Goal: Task Accomplishment & Management: Use online tool/utility

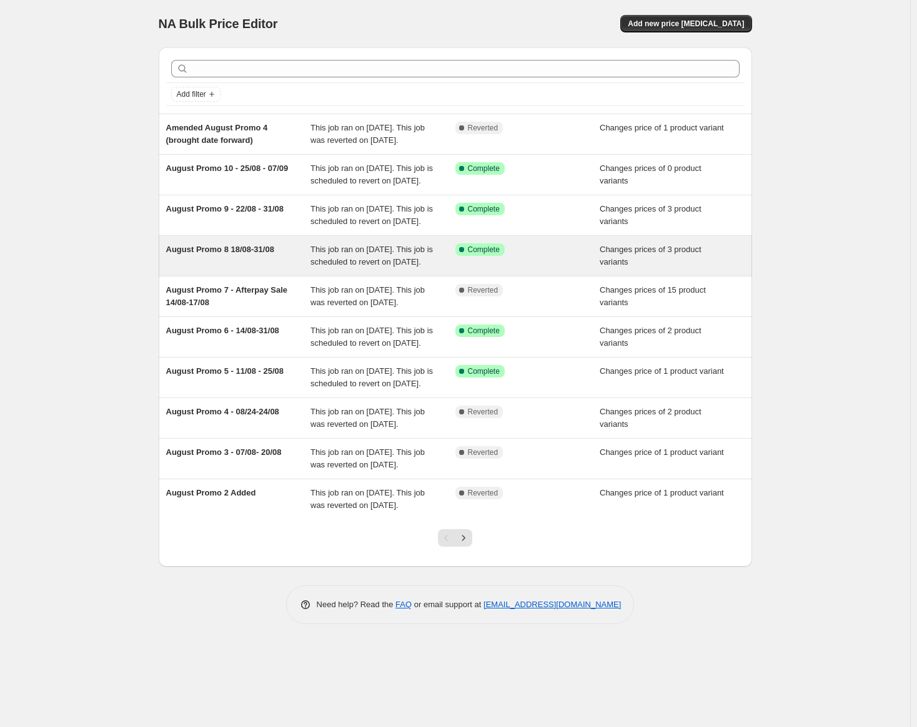
scroll to position [41, 0]
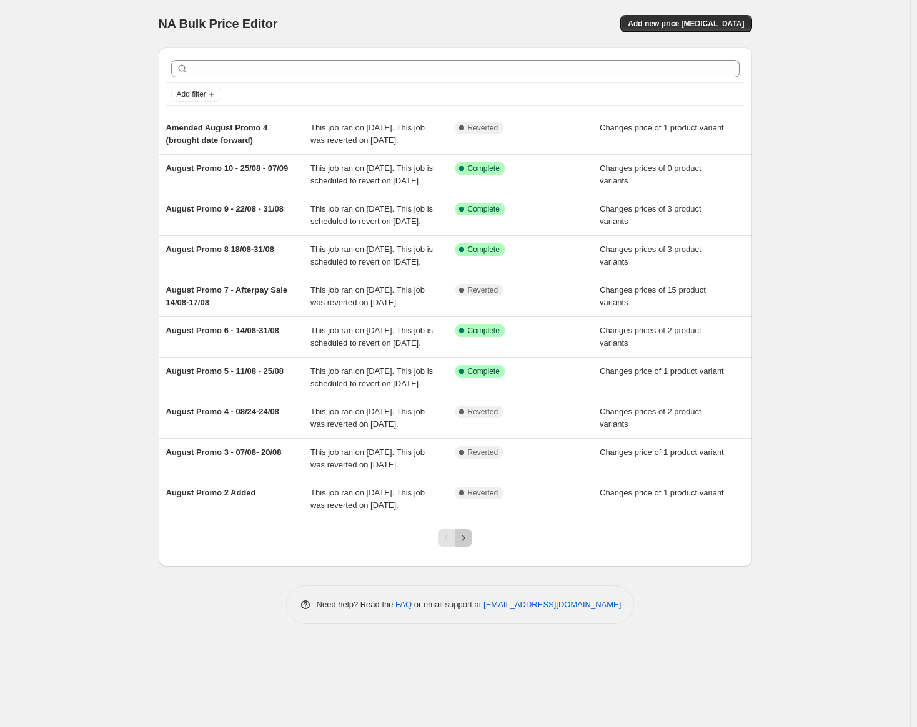
click at [466, 544] on icon "Next" at bounding box center [463, 538] width 12 height 12
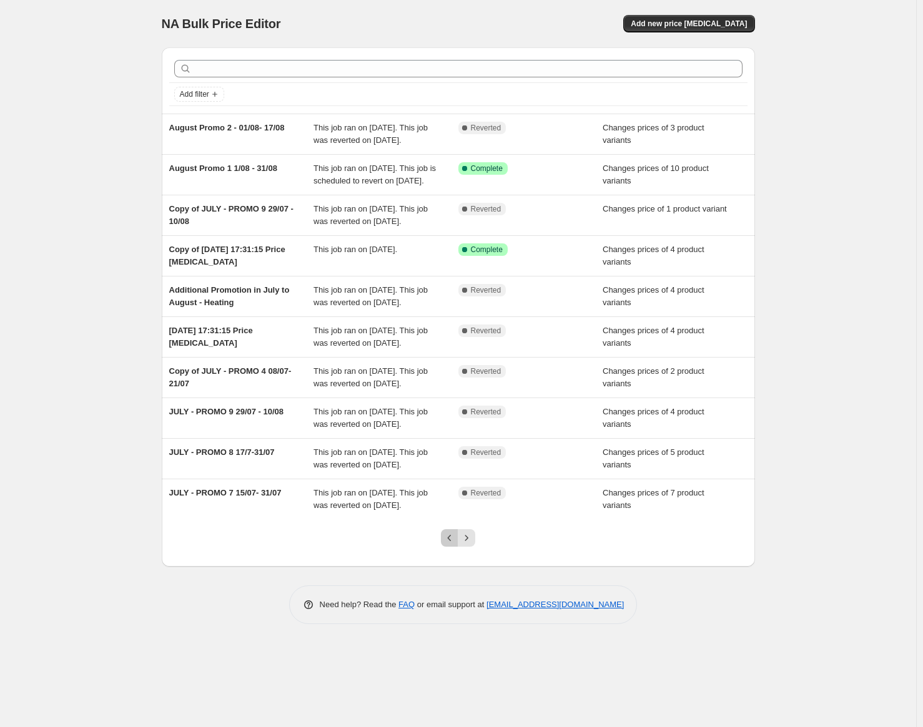
click at [445, 544] on icon "Previous" at bounding box center [449, 538] width 12 height 12
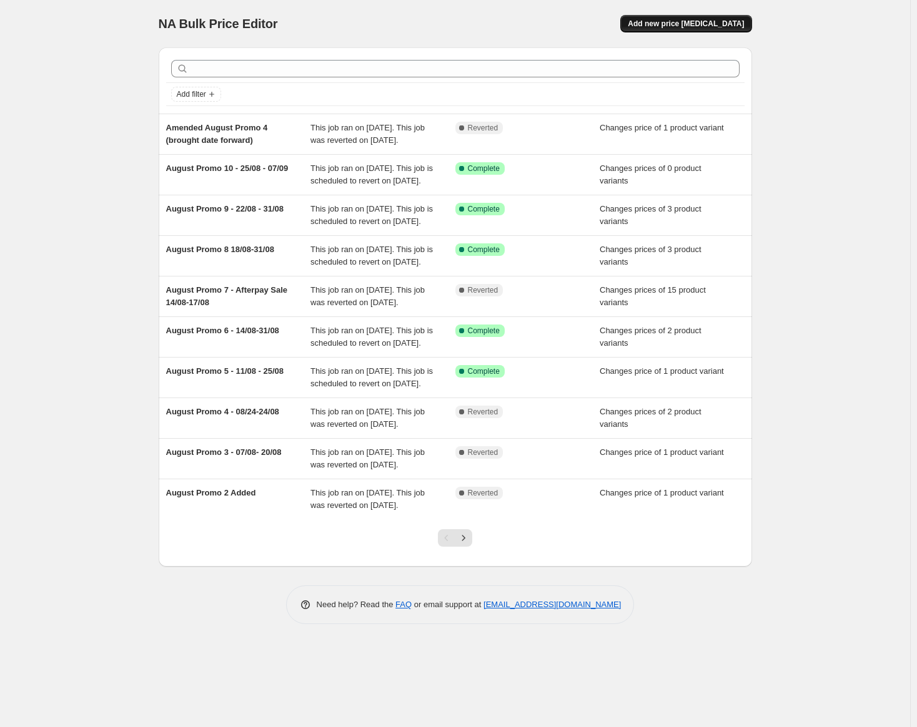
click at [682, 28] on span "Add new price [MEDICAL_DATA]" at bounding box center [686, 24] width 116 height 10
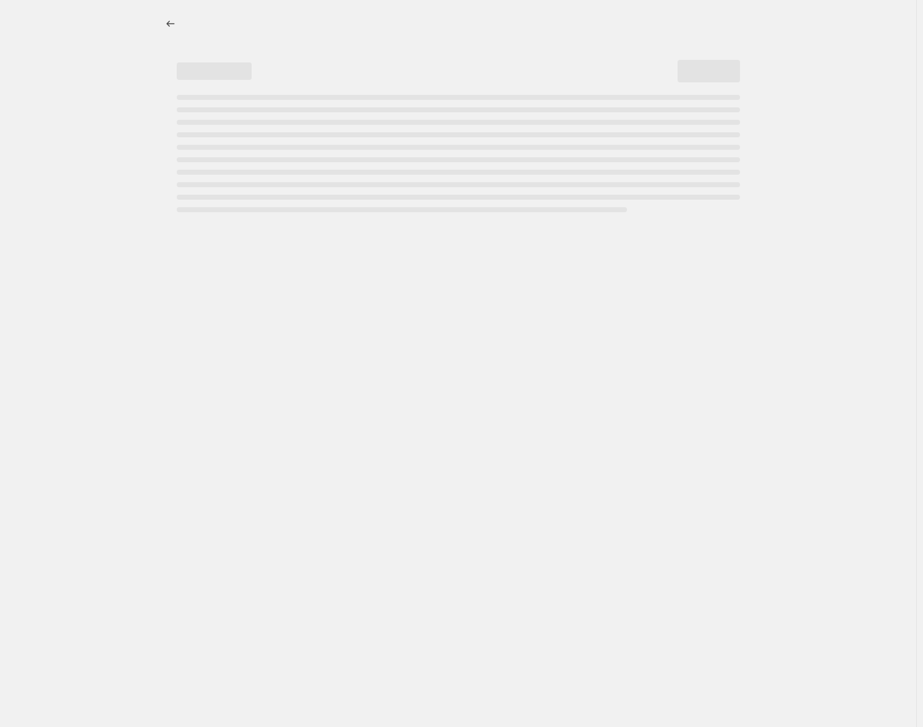
select select "percentage"
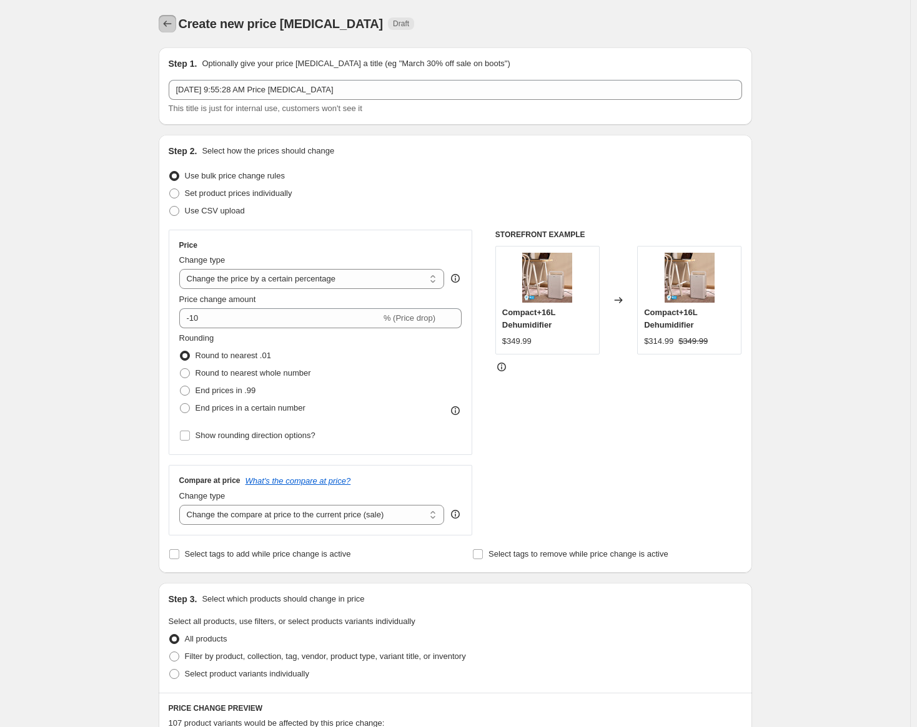
click at [161, 26] on button "Price change jobs" at bounding box center [167, 23] width 17 height 17
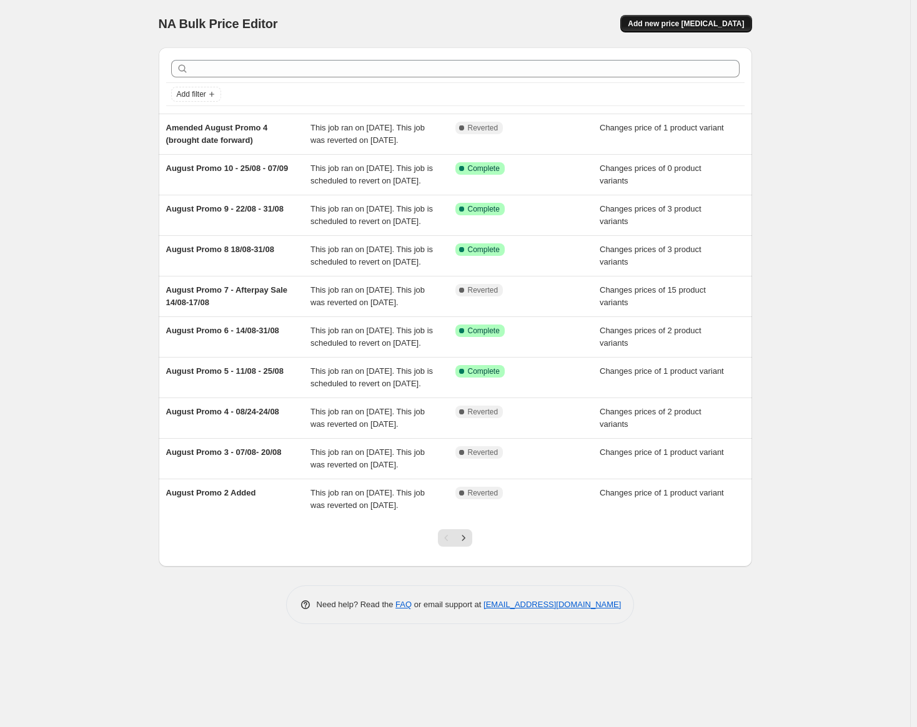
click at [727, 29] on button "Add new price [MEDICAL_DATA]" at bounding box center [685, 23] width 131 height 17
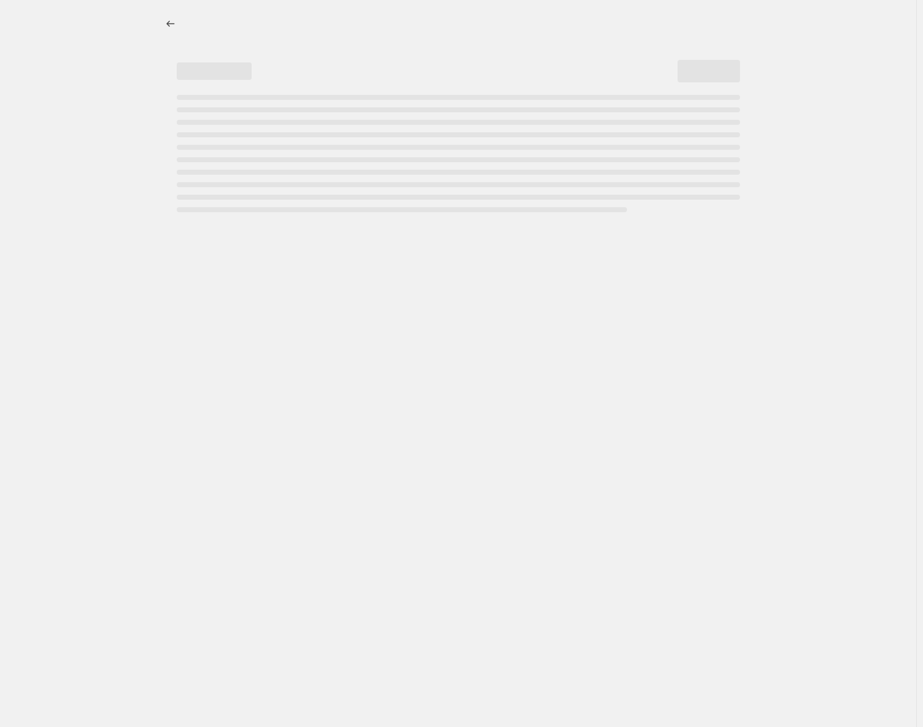
select select "percentage"
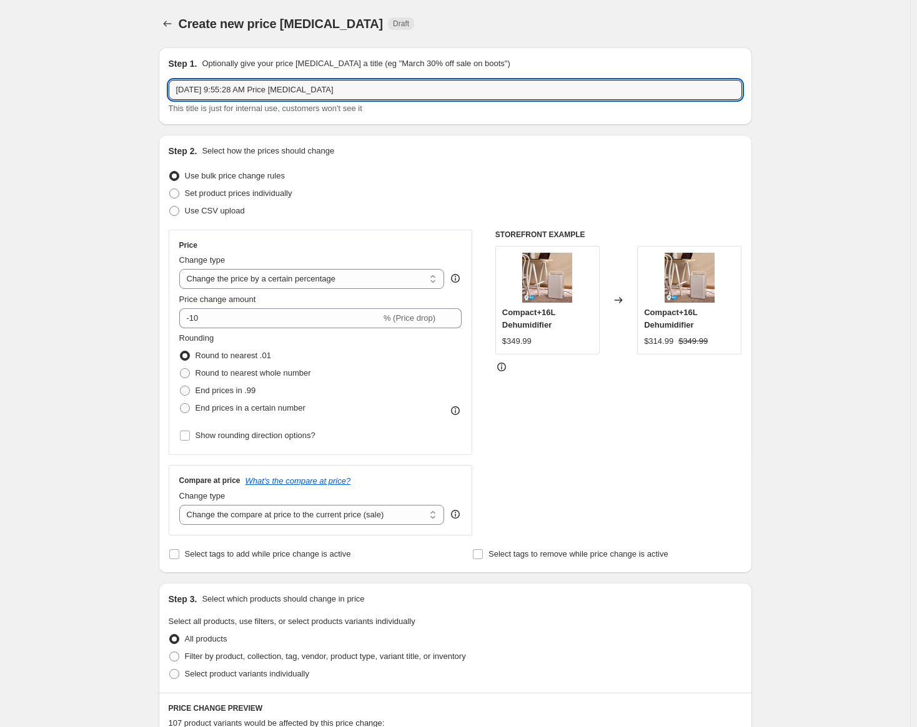
drag, startPoint x: 332, startPoint y: 93, endPoint x: 115, endPoint y: 87, distance: 216.7
click at [115, 87] on div "Create new price [MEDICAL_DATA]. This page is ready Create new price [MEDICAL_D…" at bounding box center [455, 624] width 910 height 1248
click at [291, 287] on select "Change the price to a certain amount Change the price by a certain amount Chang…" at bounding box center [311, 279] width 265 height 20
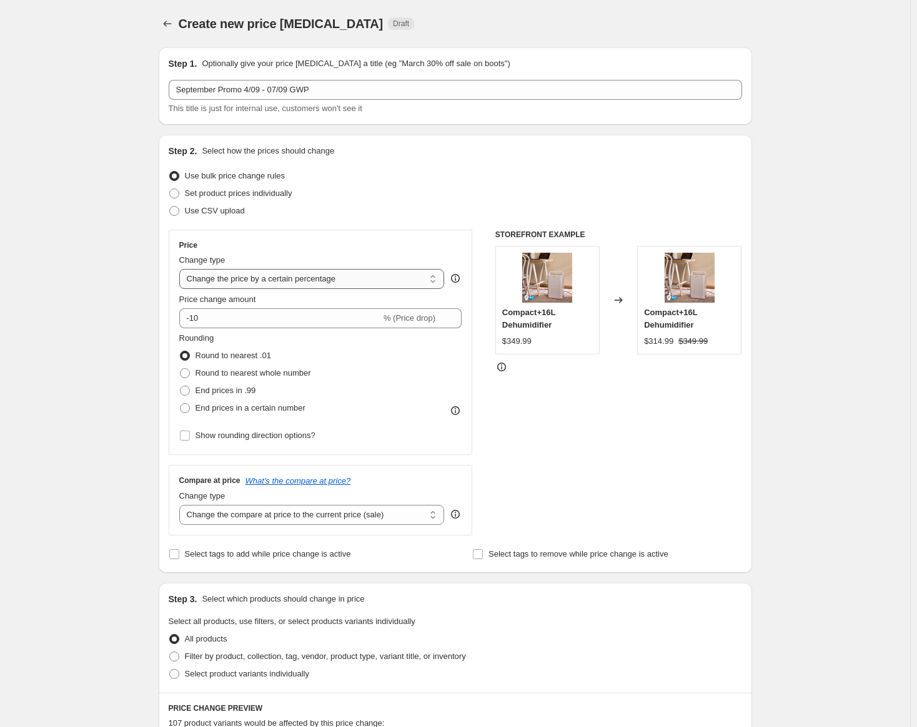
click at [290, 285] on select "Change the price to a certain amount Change the price by a certain amount Chang…" at bounding box center [311, 279] width 265 height 20
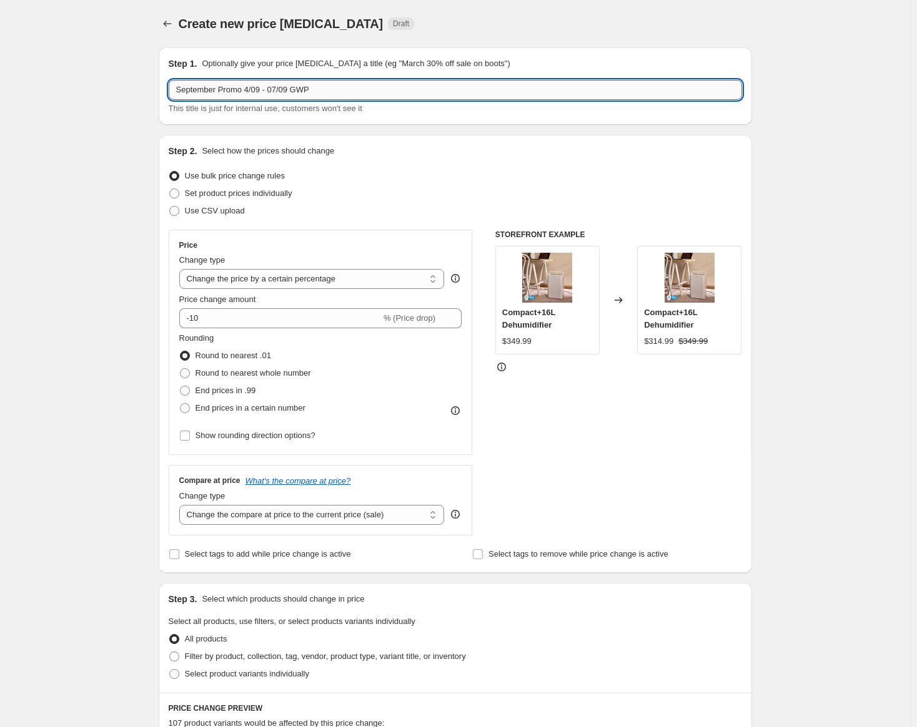
click at [245, 88] on input "September Promo 4/09 - 07/09 GWP" at bounding box center [455, 90] width 573 height 20
click at [254, 89] on input "September Promo 2 4/09 - 07/09 GWP" at bounding box center [455, 90] width 573 height 20
drag, startPoint x: 286, startPoint y: 88, endPoint x: 278, endPoint y: 88, distance: 8.1
click at [278, 88] on input "September Promo 2 5/09 - 07/09 GWP" at bounding box center [455, 90] width 573 height 20
type input "September Promo 2 5/09 - 21/09 GWP"
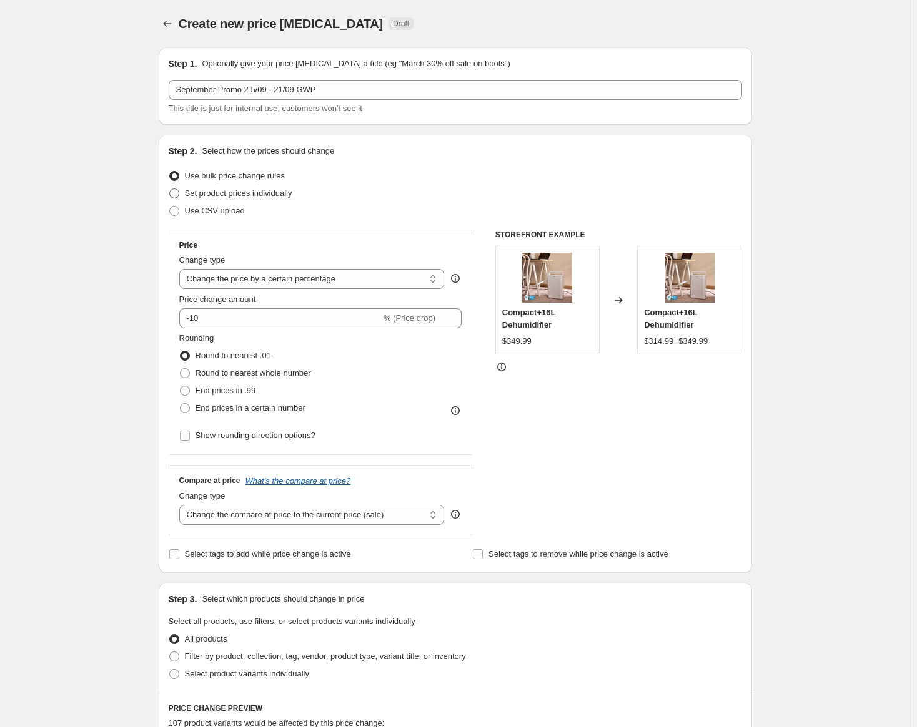
click at [265, 189] on span "Set product prices individually" at bounding box center [238, 193] width 107 height 9
click at [170, 189] on input "Set product prices individually" at bounding box center [169, 189] width 1 height 1
radio input "true"
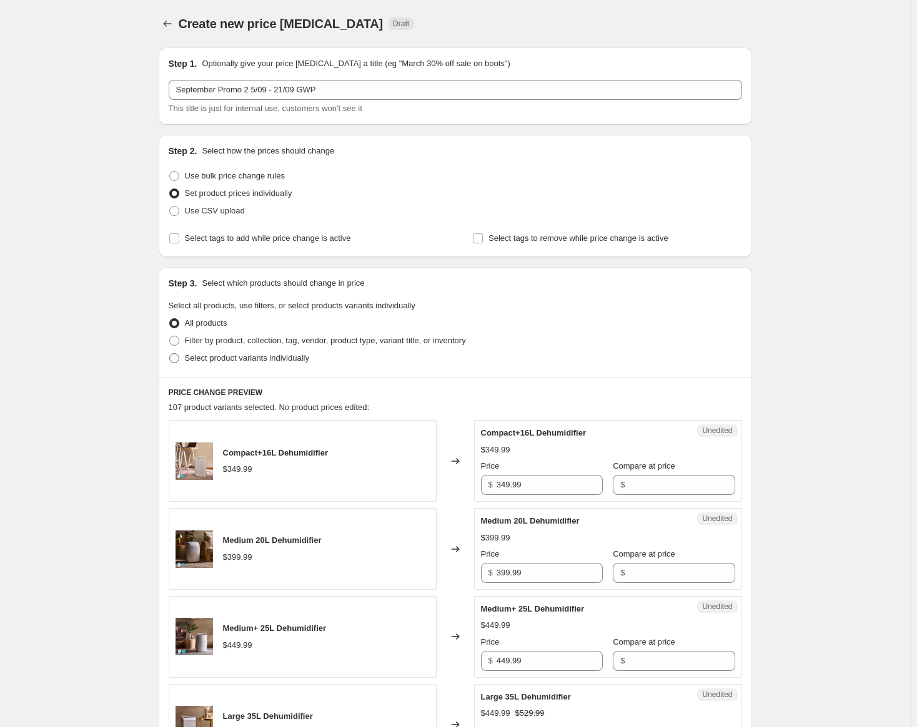
click at [199, 364] on span "Select product variants individually" at bounding box center [247, 358] width 124 height 12
click at [170, 354] on input "Select product variants individually" at bounding box center [169, 353] width 1 height 1
radio input "true"
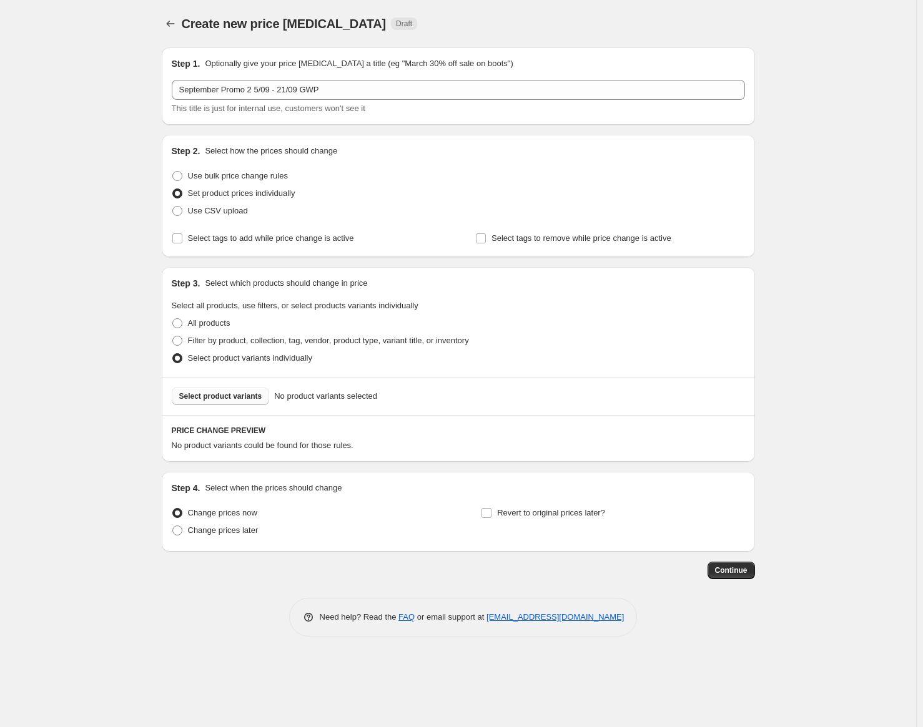
click at [229, 398] on span "Select product variants" at bounding box center [220, 397] width 83 height 10
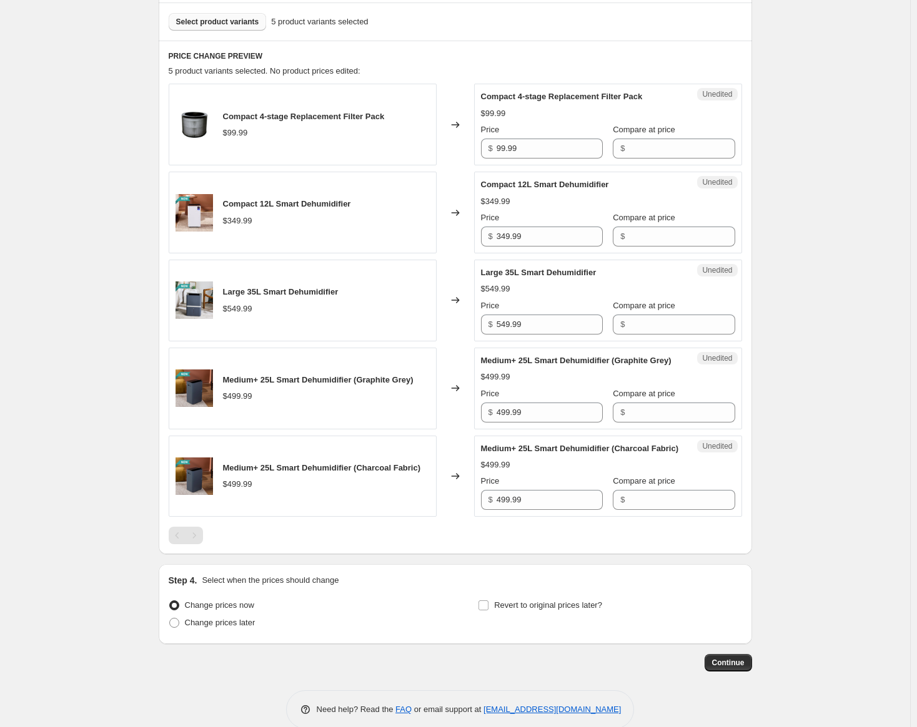
scroll to position [312, 0]
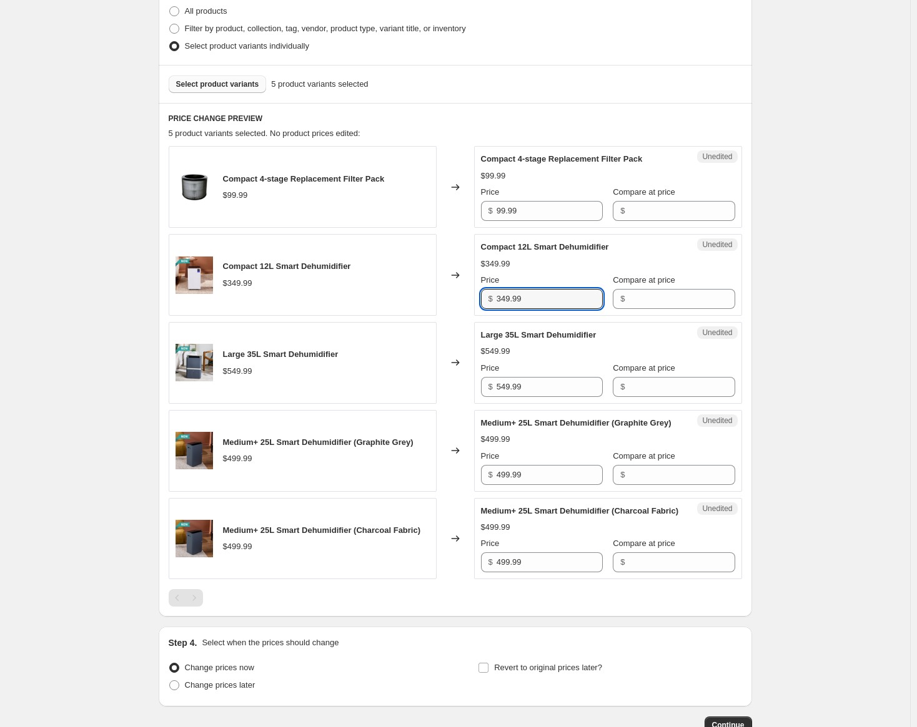
drag, startPoint x: 528, startPoint y: 302, endPoint x: 478, endPoint y: 295, distance: 51.0
click at [478, 295] on div "Unedited Compact 12L Smart Dehumidifier $349.99 Price $ 349.99 Compare at price…" at bounding box center [608, 275] width 268 height 82
click at [667, 289] on input "Compare at price" at bounding box center [681, 299] width 106 height 20
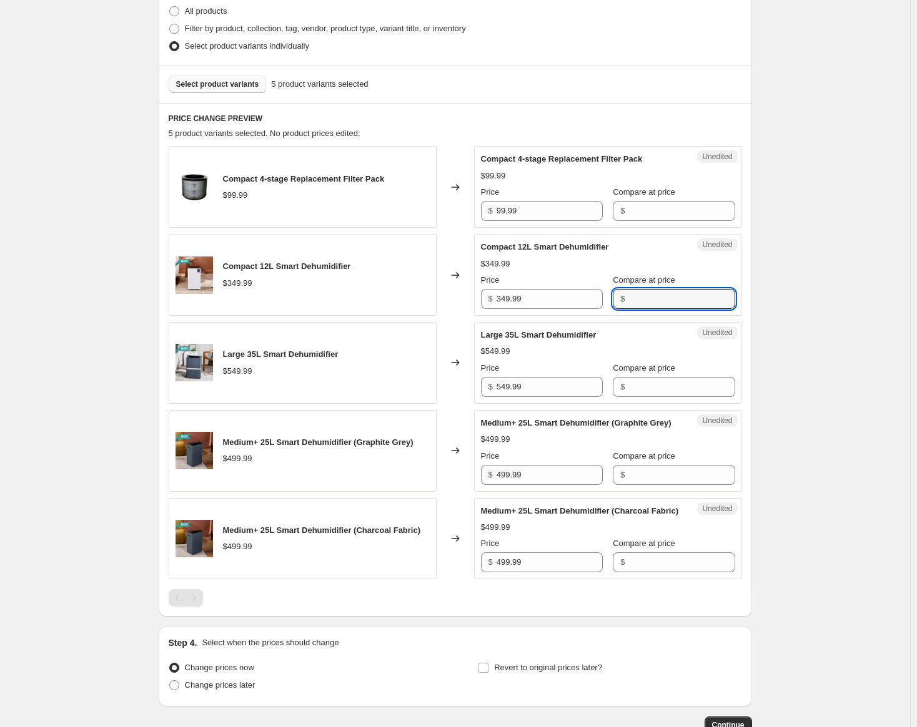
paste input "349.99"
type input "349.99"
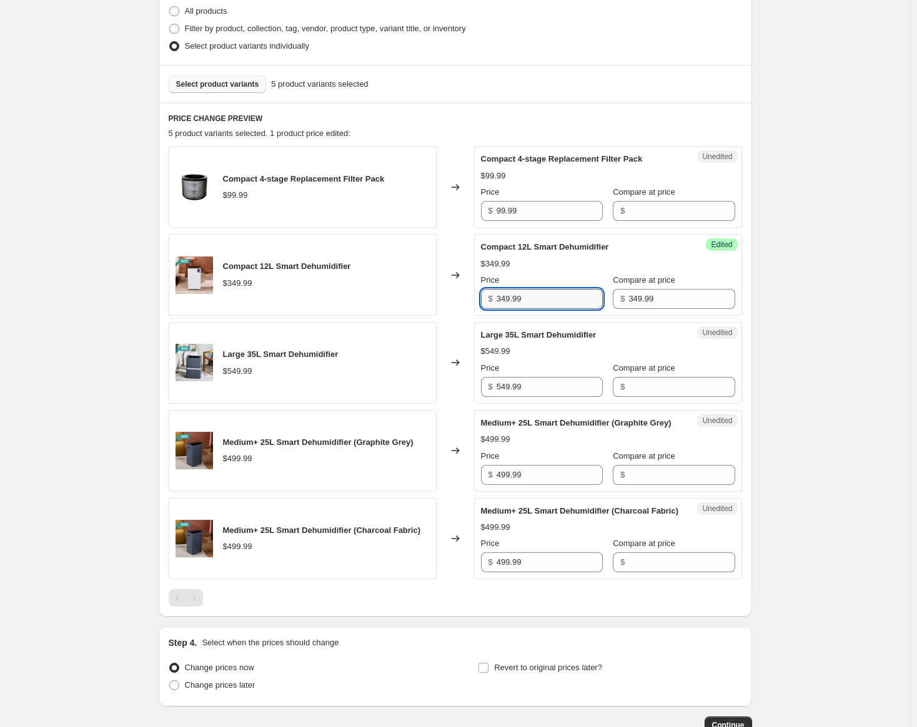
click at [531, 298] on input "349.99" at bounding box center [549, 299] width 106 height 20
drag, startPoint x: 503, startPoint y: 298, endPoint x: 493, endPoint y: 298, distance: 10.6
click at [493, 298] on div "$ 349.99" at bounding box center [542, 299] width 122 height 20
type input "249.99"
click at [580, 323] on div "Unedited Large 35L Smart Dehumidifier $549.99 Price $ 549.99 Compare at price $" at bounding box center [608, 363] width 268 height 82
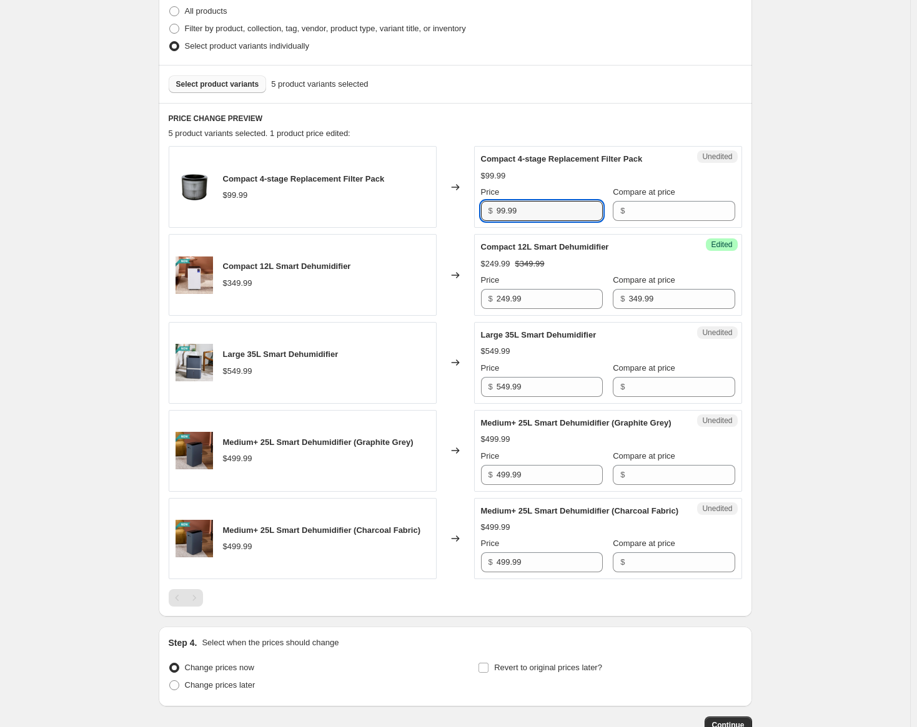
drag, startPoint x: 543, startPoint y: 210, endPoint x: 496, endPoint y: 209, distance: 46.8
click at [496, 209] on div "$ 99.99" at bounding box center [542, 211] width 122 height 20
click at [204, 85] on span "Select product variants" at bounding box center [217, 84] width 83 height 10
drag, startPoint x: 545, startPoint y: 212, endPoint x: 491, endPoint y: 209, distance: 53.8
click at [491, 209] on div "$ 299.99" at bounding box center [542, 211] width 122 height 20
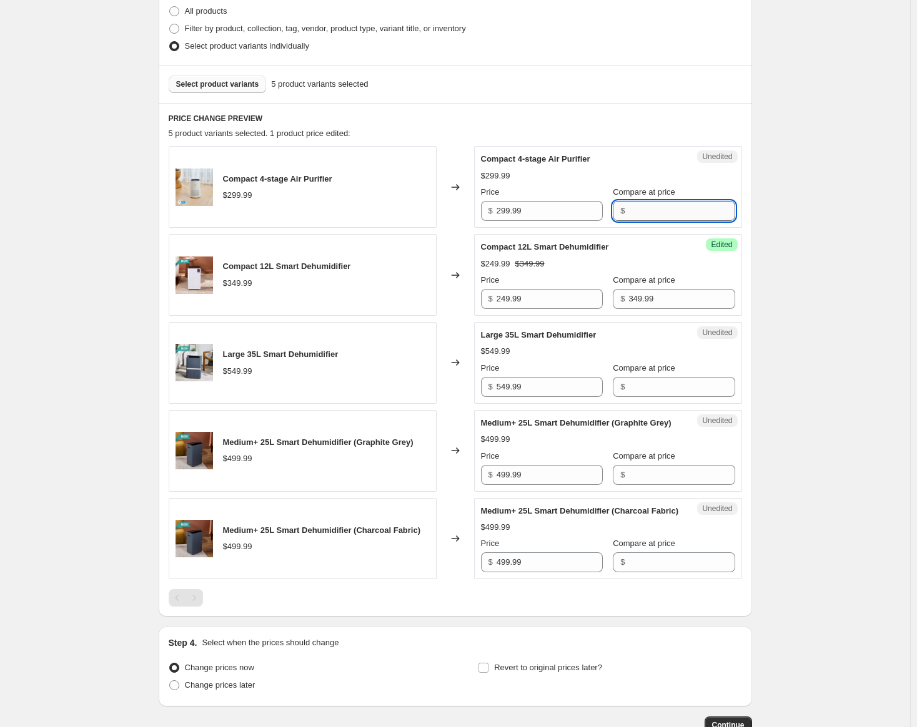
click at [653, 205] on input "Compare at price" at bounding box center [681, 211] width 106 height 20
paste input "299.99"
type input "299.99"
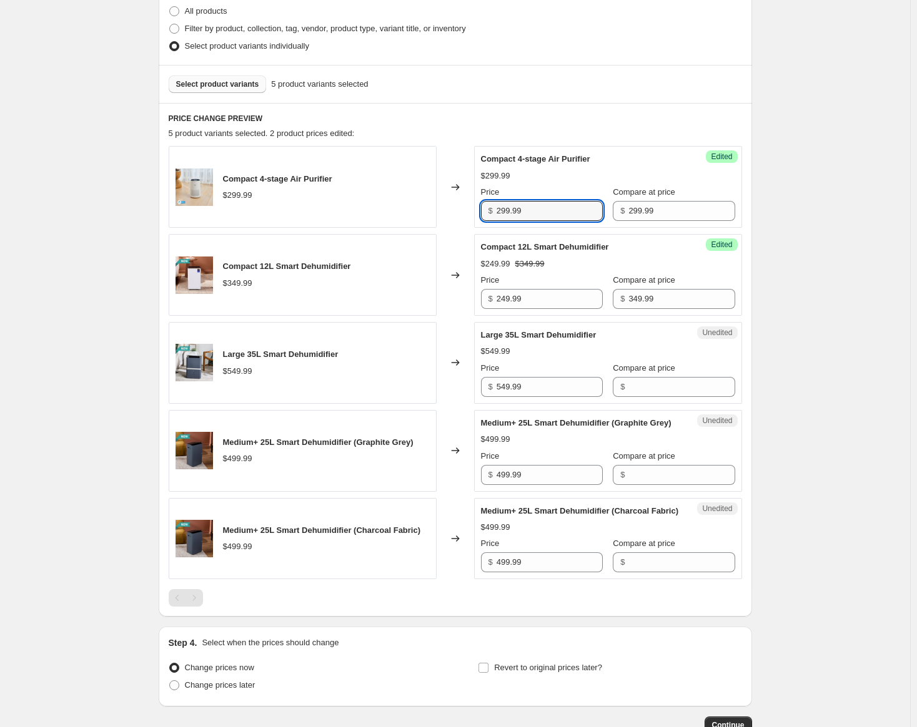
drag, startPoint x: 561, startPoint y: 213, endPoint x: 385, endPoint y: 210, distance: 175.5
click at [385, 210] on div "Compact 4-stage Air Purifier $299.99 Changed to Success Edited Compact 4-stage …" at bounding box center [455, 187] width 573 height 82
type input "199.99"
click at [534, 384] on input "549.99" at bounding box center [549, 387] width 106 height 20
drag, startPoint x: 480, startPoint y: 385, endPoint x: 473, endPoint y: 385, distance: 6.9
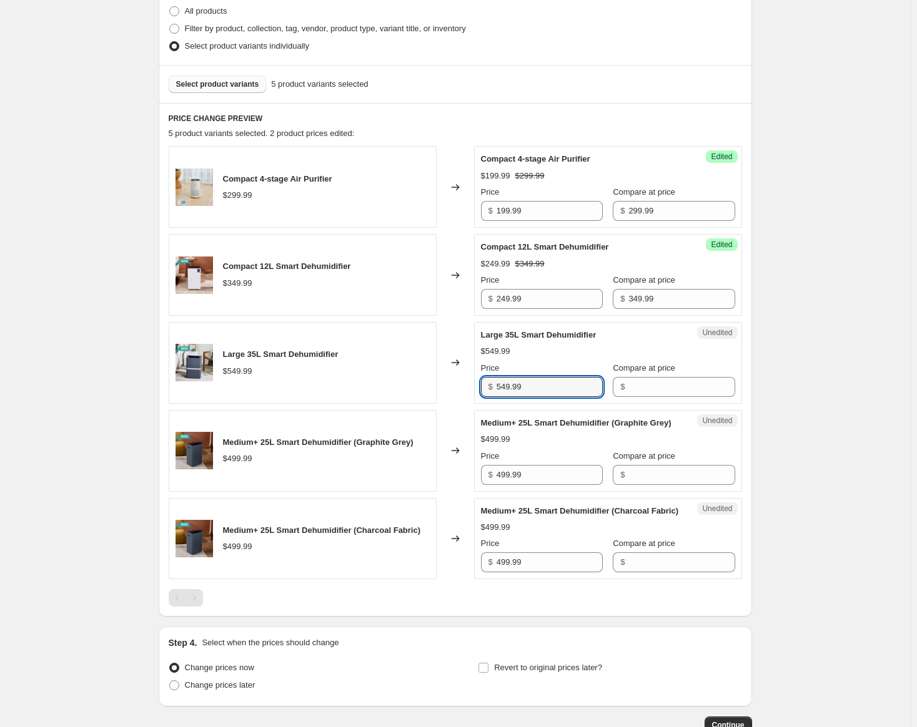
click at [473, 385] on div "Large 35L Smart Dehumidifier $549.99 Changed to Unedited Large 35L Smart Dehumi…" at bounding box center [455, 363] width 573 height 82
click at [638, 391] on input "Compare at price" at bounding box center [681, 387] width 106 height 20
paste input "549.99"
type input "549.99"
drag, startPoint x: 537, startPoint y: 388, endPoint x: 427, endPoint y: 390, distance: 109.9
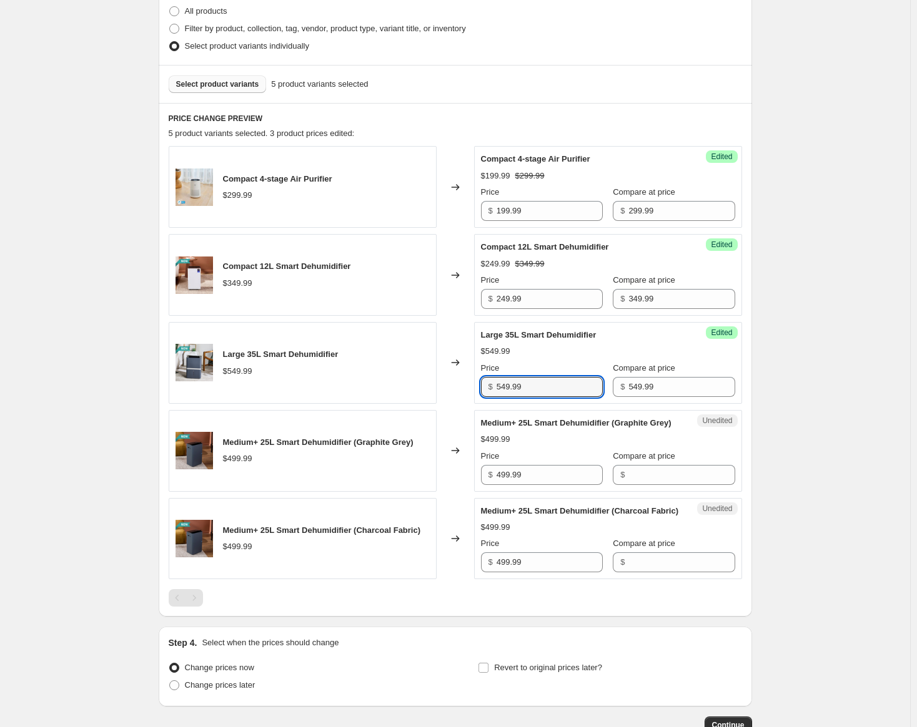
click at [427, 390] on div "Large 35L Smart Dehumidifier $549.99 Changed to Success Edited Large 35L Smart …" at bounding box center [455, 363] width 573 height 82
type input "449.99"
drag, startPoint x: 552, startPoint y: 488, endPoint x: 490, endPoint y: 486, distance: 62.5
click at [490, 485] on div "$ 499.99" at bounding box center [542, 475] width 122 height 20
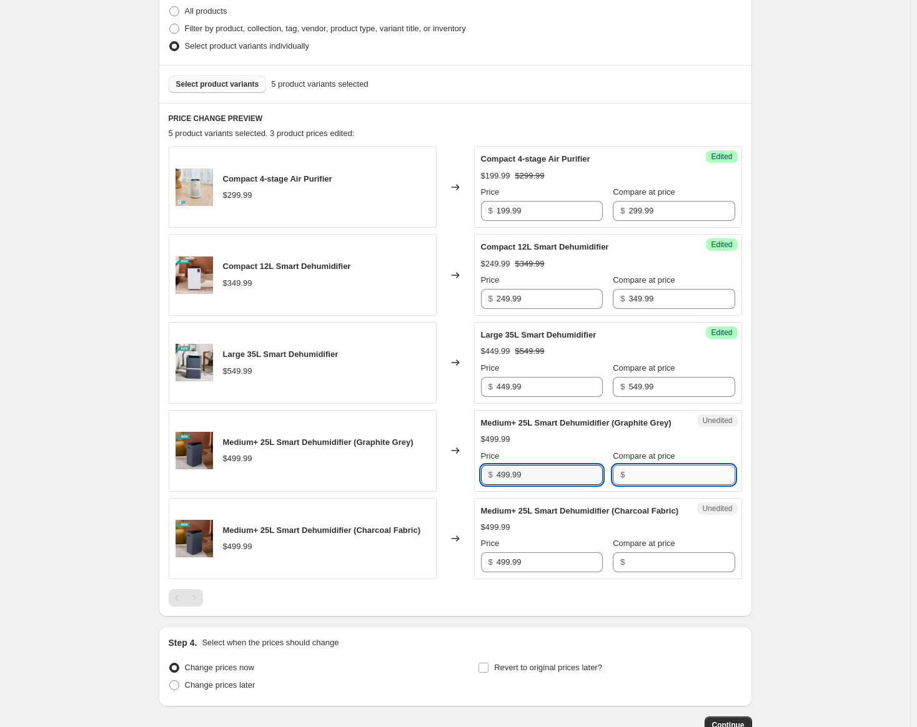
click at [656, 485] on input "Compare at price" at bounding box center [681, 475] width 106 height 20
paste input "499.99"
type input "499.99"
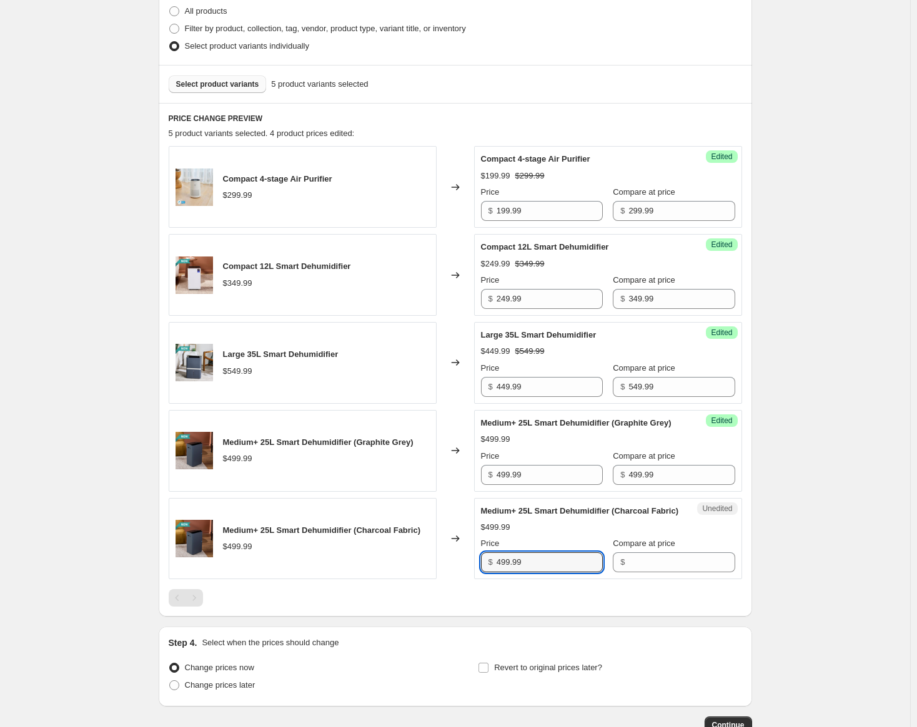
drag, startPoint x: 563, startPoint y: 579, endPoint x: 468, endPoint y: 588, distance: 95.9
click at [468, 580] on div "Medium+ 25L Smart Dehumidifier (Charcoal Fabric) $499.99 Changed to Unedited Me…" at bounding box center [455, 539] width 573 height 82
click at [679, 573] on input "Compare at price" at bounding box center [681, 563] width 106 height 20
paste input "499.99"
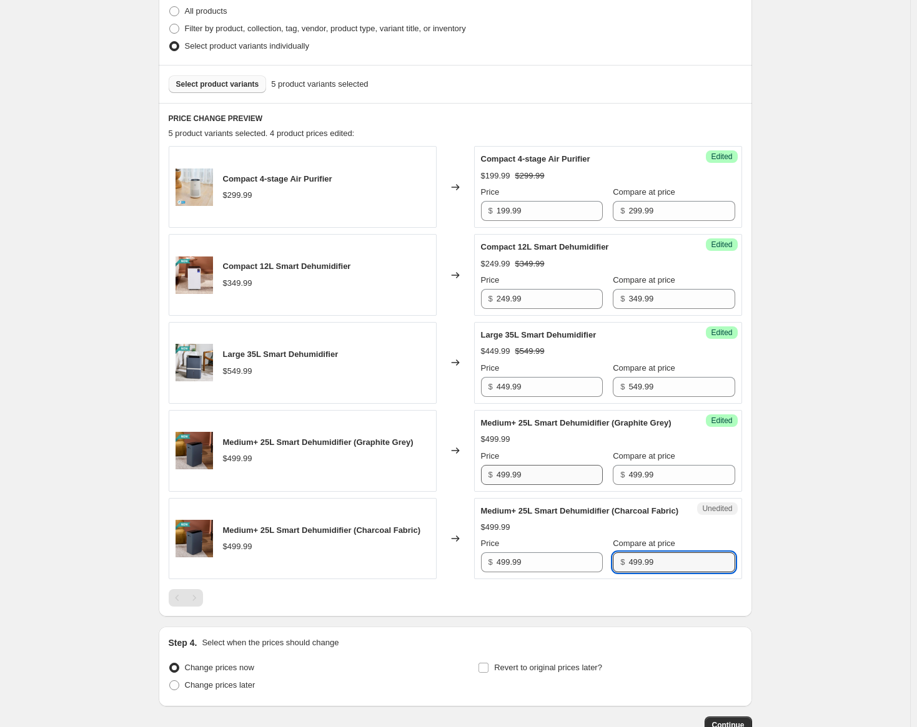
type input "499.99"
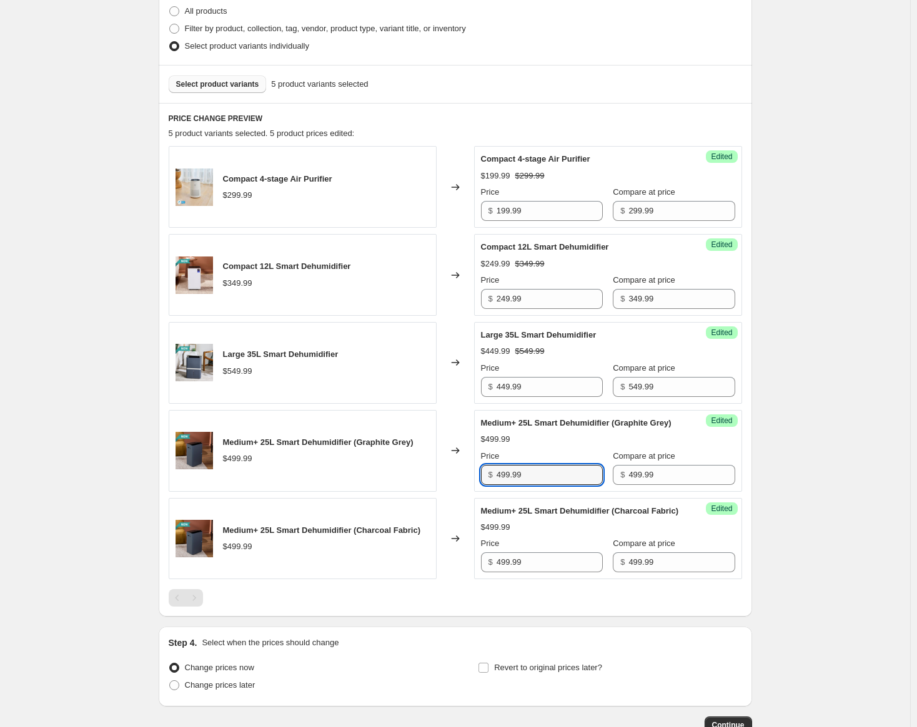
click at [496, 485] on div "$ 499.99" at bounding box center [542, 475] width 122 height 20
type input "399.99"
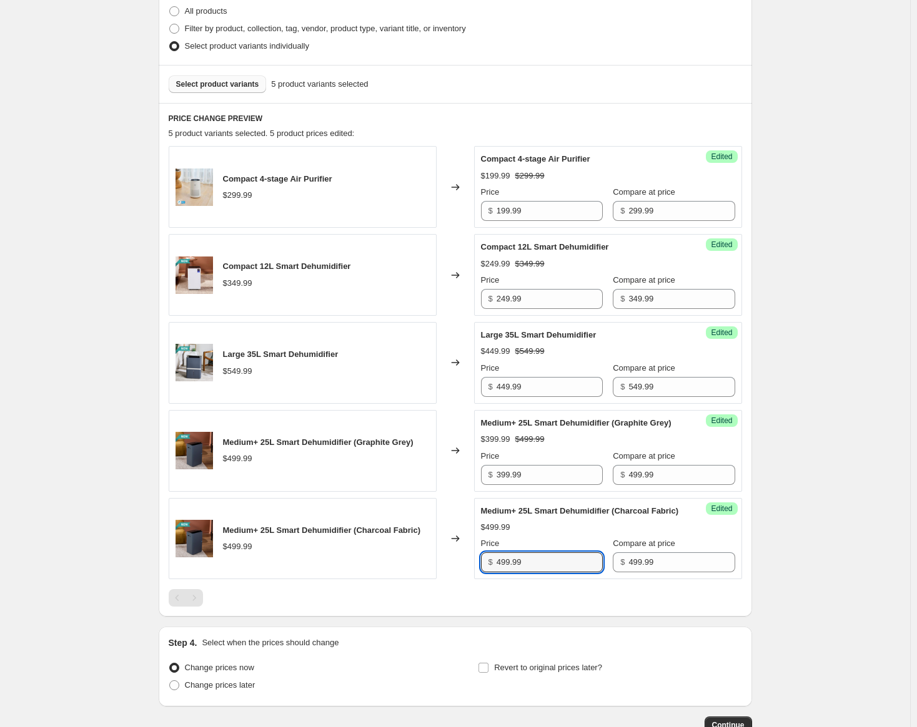
drag, startPoint x: 504, startPoint y: 589, endPoint x: 496, endPoint y: 590, distance: 7.5
click at [496, 573] on div "$ 499.99" at bounding box center [542, 563] width 122 height 20
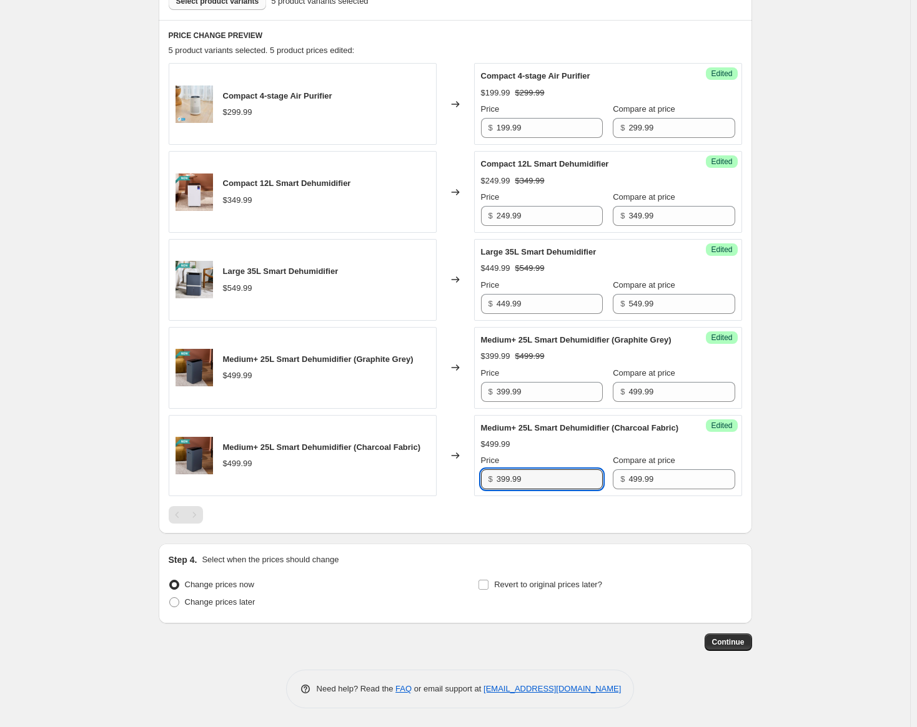
scroll to position [420, 0]
type input "399.99"
click at [217, 608] on span "Change prices later" at bounding box center [220, 602] width 71 height 12
click at [170, 598] on input "Change prices later" at bounding box center [169, 598] width 1 height 1
radio input "true"
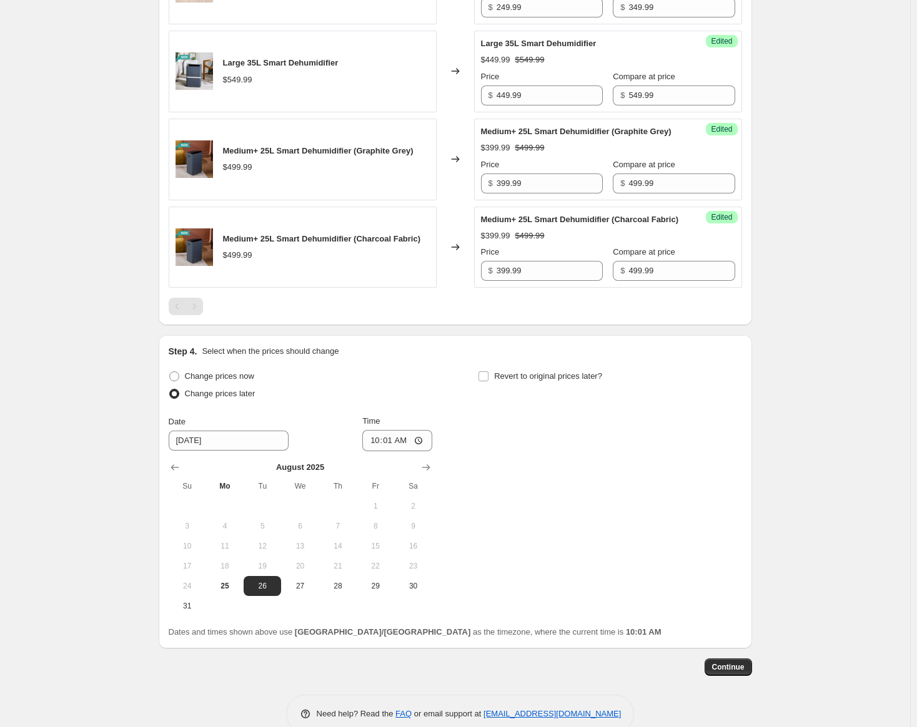
scroll to position [608, 0]
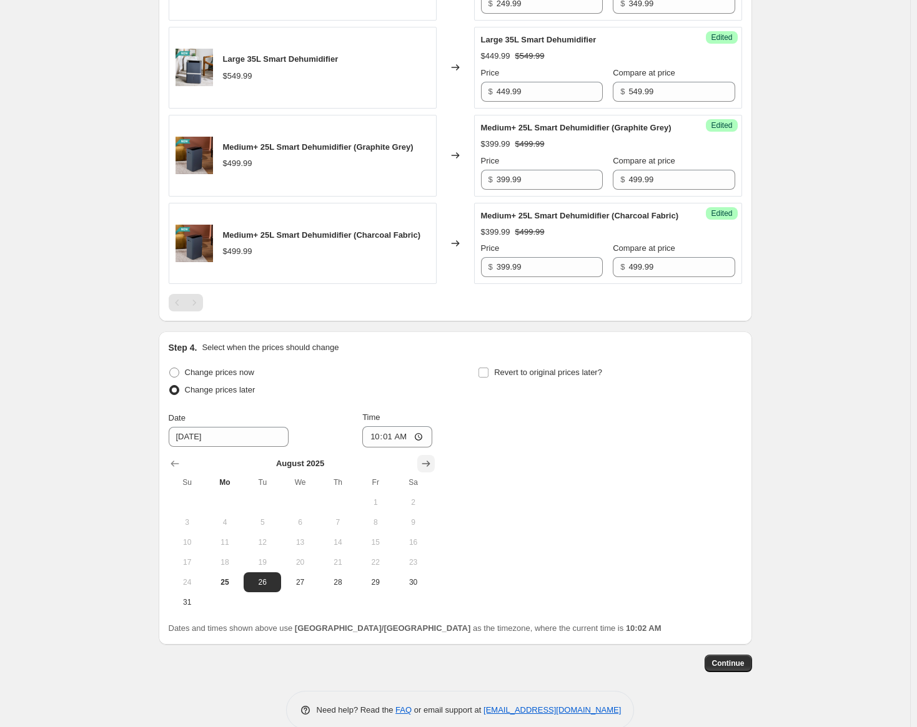
click at [433, 473] on button "Show next month, September 2025" at bounding box center [425, 463] width 17 height 17
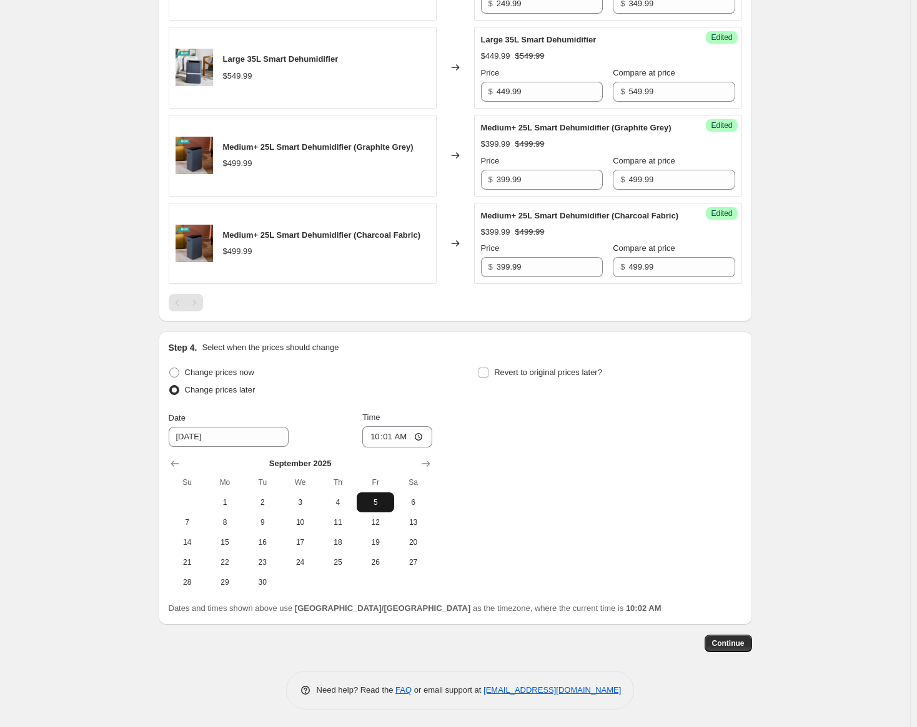
click at [386, 508] on span "5" at bounding box center [375, 503] width 27 height 10
type input "[DATE]"
click at [374, 448] on input "10:01" at bounding box center [397, 436] width 70 height 21
type input "00:01"
click at [487, 378] on input "Revert to original prices later?" at bounding box center [483, 373] width 10 height 10
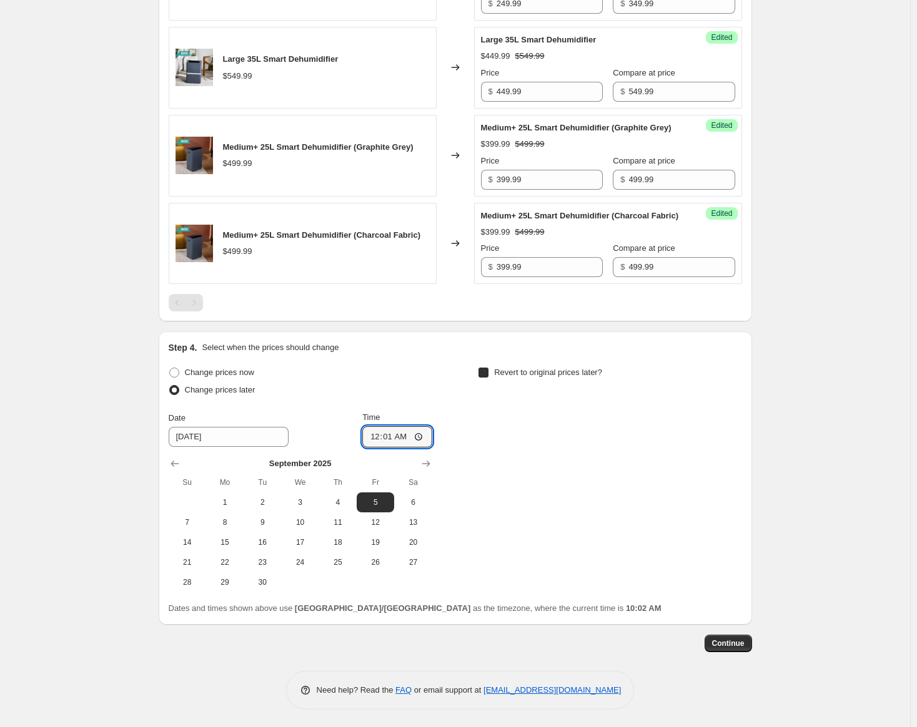
checkbox input "true"
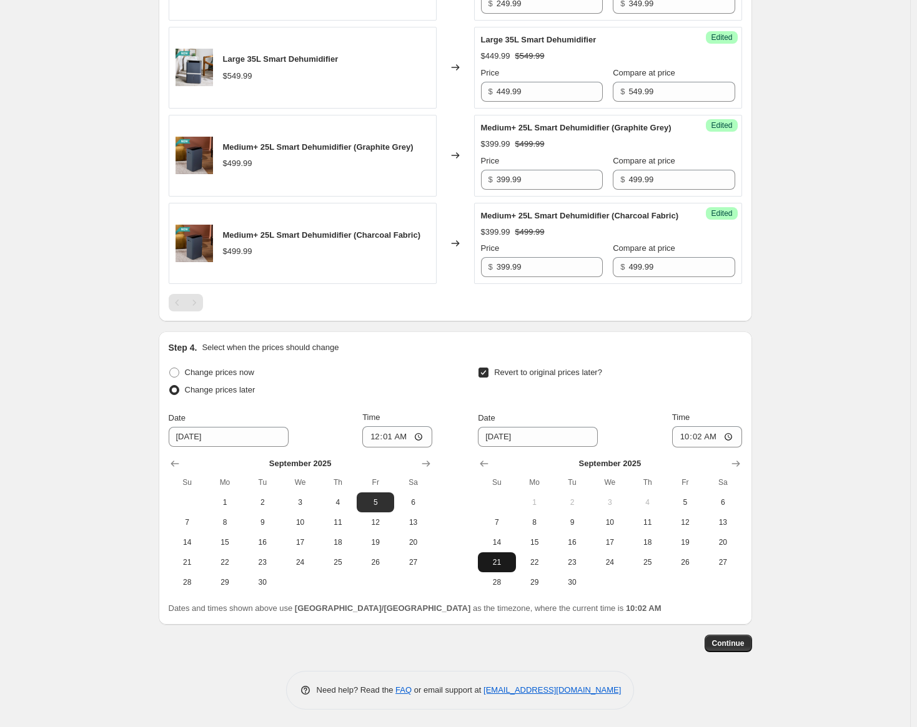
click at [510, 573] on button "21" at bounding box center [496, 563] width 37 height 20
type input "[DATE]"
click at [686, 448] on input "10:02" at bounding box center [707, 436] width 70 height 21
type input "23:59"
click at [740, 653] on button "Continue" at bounding box center [727, 643] width 47 height 17
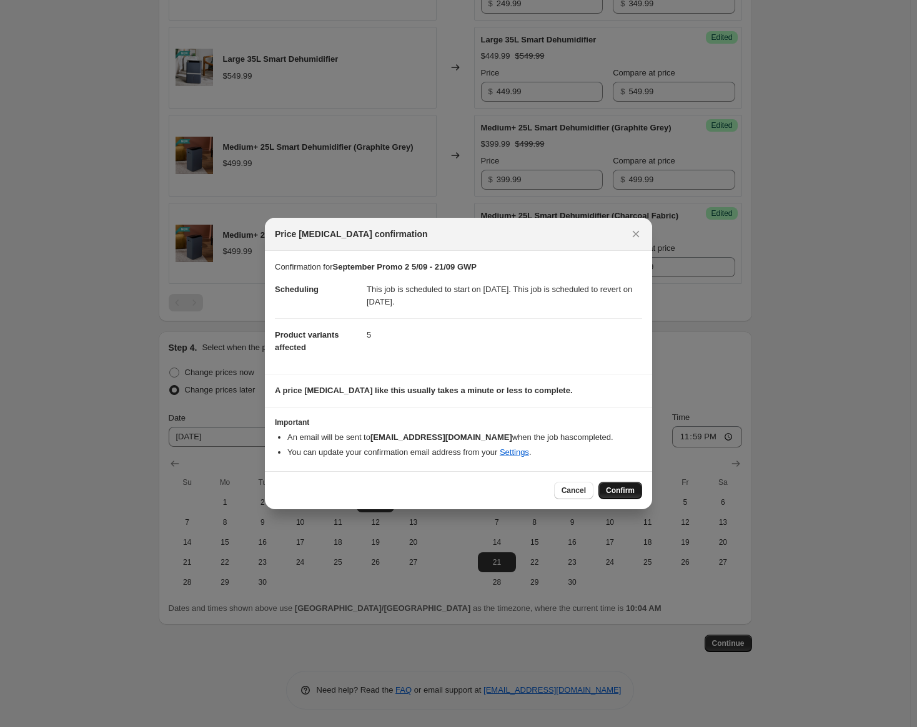
click at [637, 488] on button "Confirm" at bounding box center [620, 490] width 44 height 17
type input "September Promo 2 5/09 - 21/09 GWP"
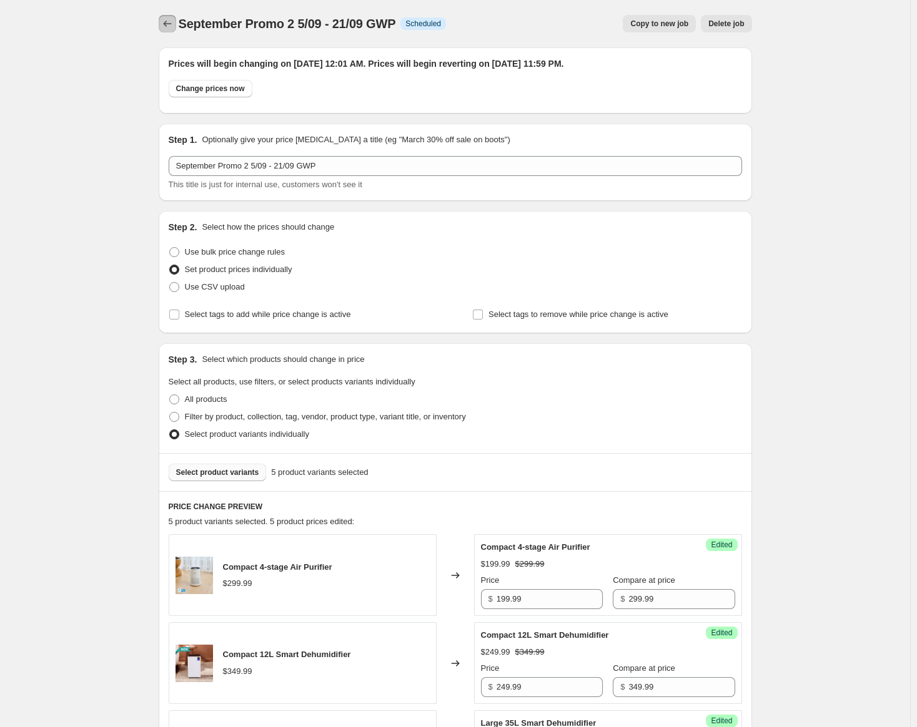
click at [169, 21] on icon "Price change jobs" at bounding box center [167, 23] width 12 height 12
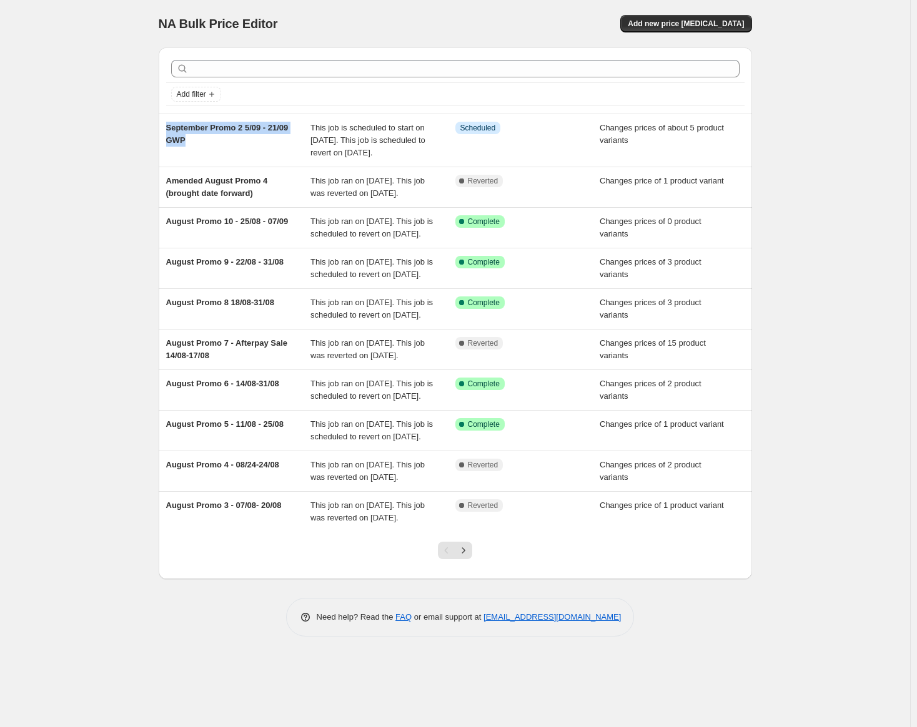
drag, startPoint x: 245, startPoint y: 139, endPoint x: 150, endPoint y: 129, distance: 94.8
click at [150, 129] on div "NA Bulk Price Editor. This page is ready NA Bulk Price Editor Add new price [ME…" at bounding box center [455, 328] width 623 height 656
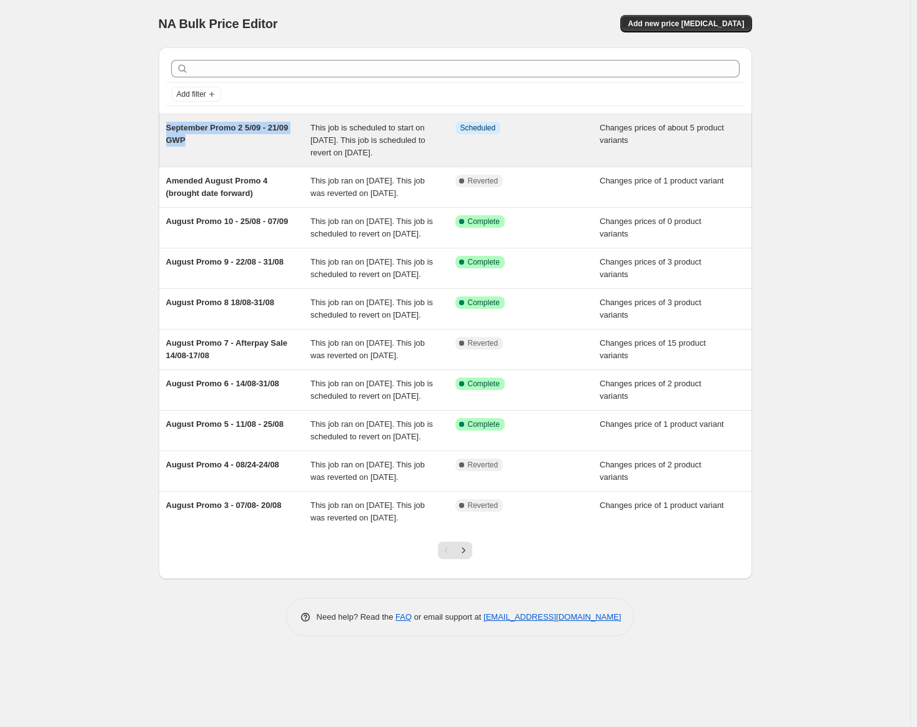
copy span "September Promo 2 5/09 - 21/09 GWP"
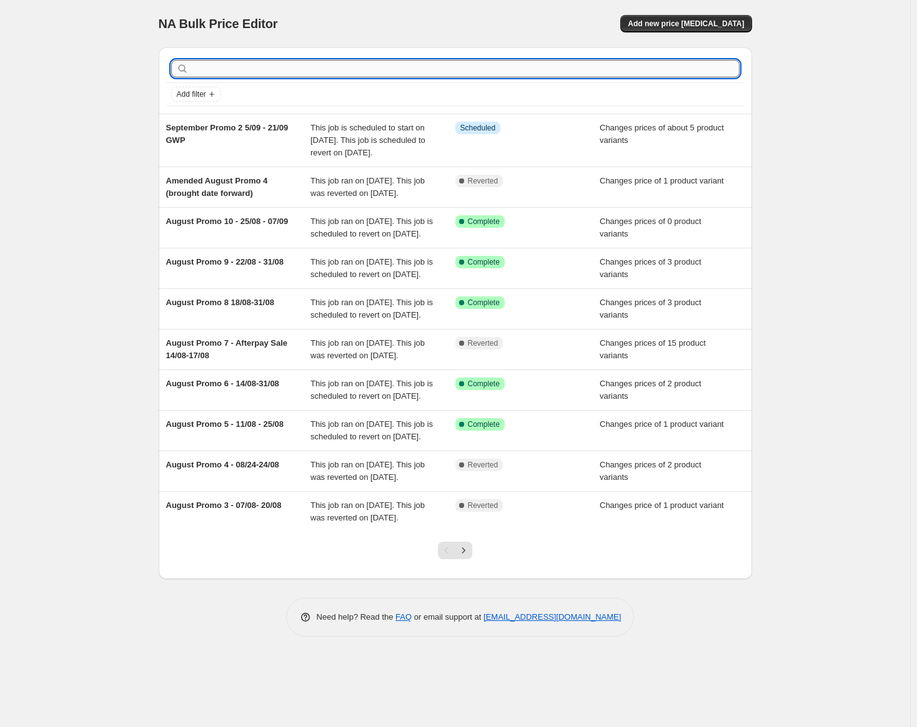
click at [240, 72] on input "text" at bounding box center [465, 68] width 548 height 17
paste input "September Promo 2 5/09 - 21/09 GWP"
type input "September Promo 2 5/09 - 21/09 GWP"
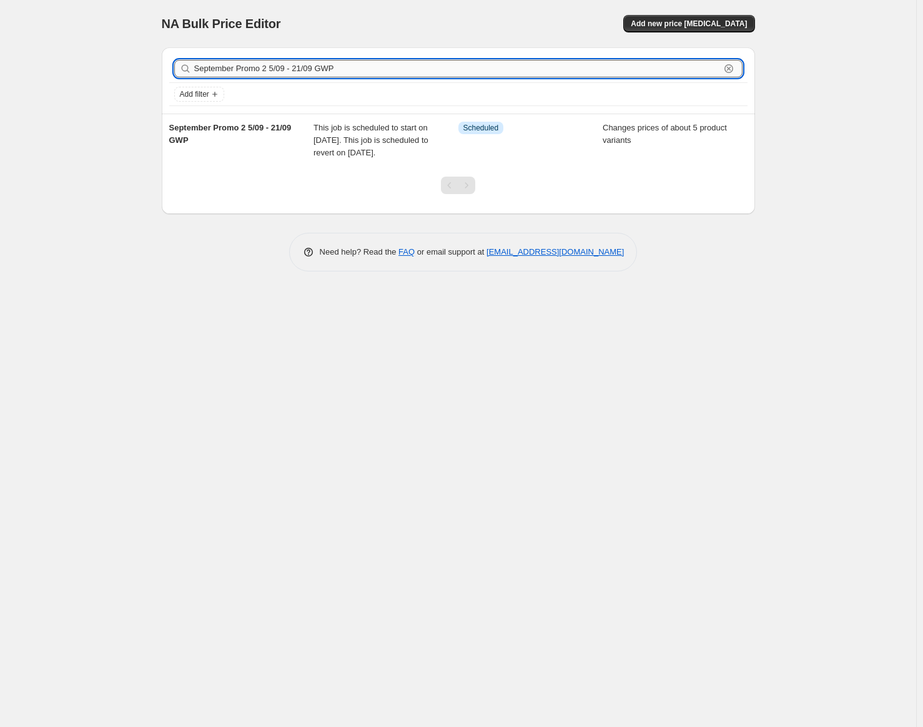
click at [268, 67] on input "September Promo 2 5/09 - 21/09 GWP" at bounding box center [457, 68] width 526 height 17
type input "September Promo 2 9/09 - 21/09 GWP"
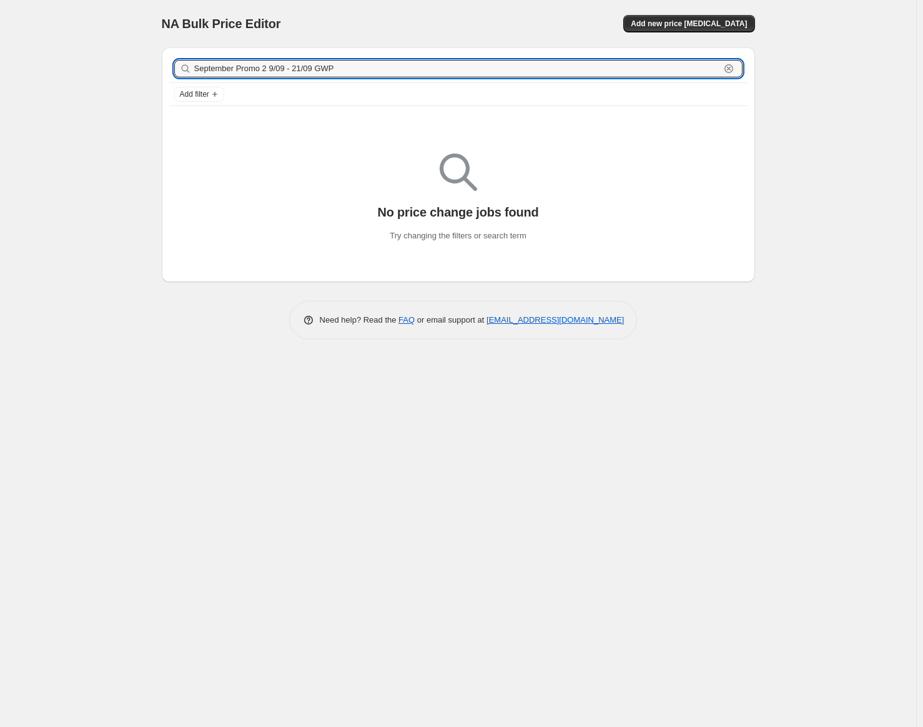
drag, startPoint x: 354, startPoint y: 71, endPoint x: 160, endPoint y: 75, distance: 193.6
click at [160, 75] on div "September Promo 2 9/09 - 21/09 GWP Clear Add filter No price change jobs found …" at bounding box center [453, 159] width 603 height 245
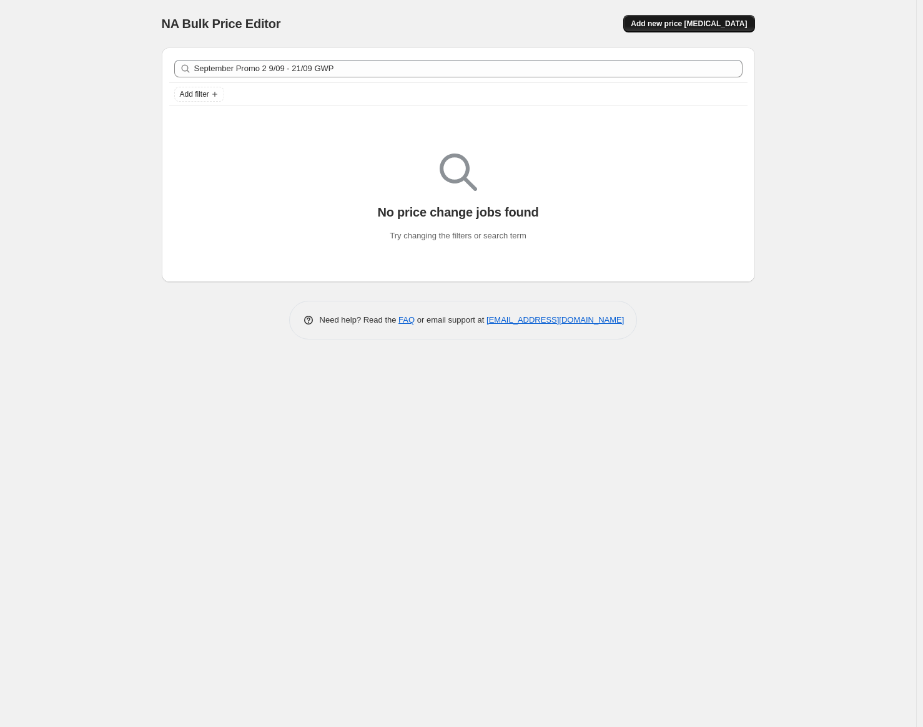
click at [663, 24] on span "Add new price [MEDICAL_DATA]" at bounding box center [689, 24] width 116 height 10
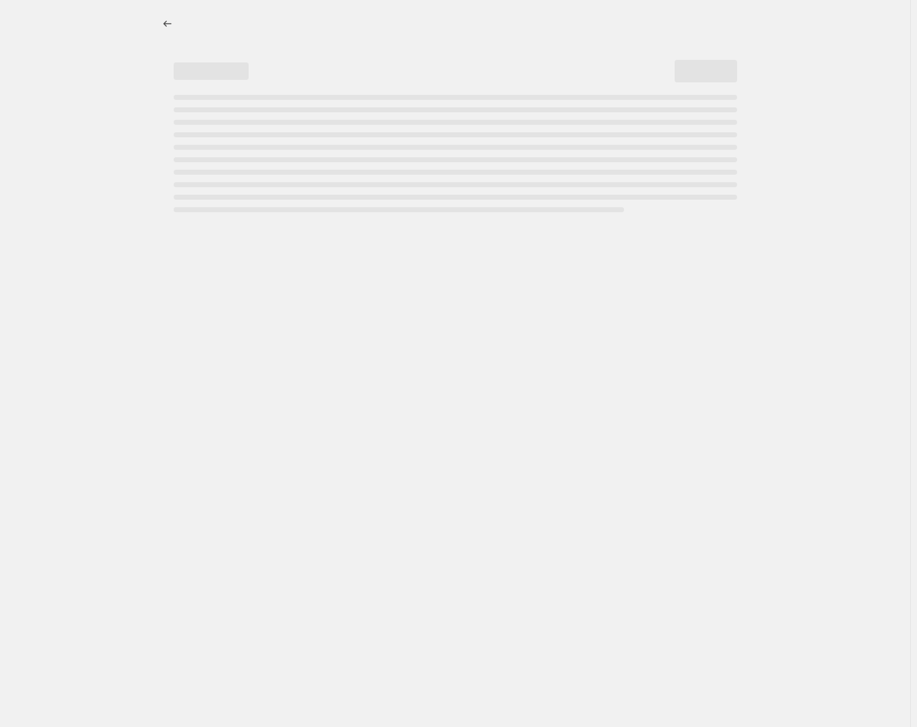
select select "percentage"
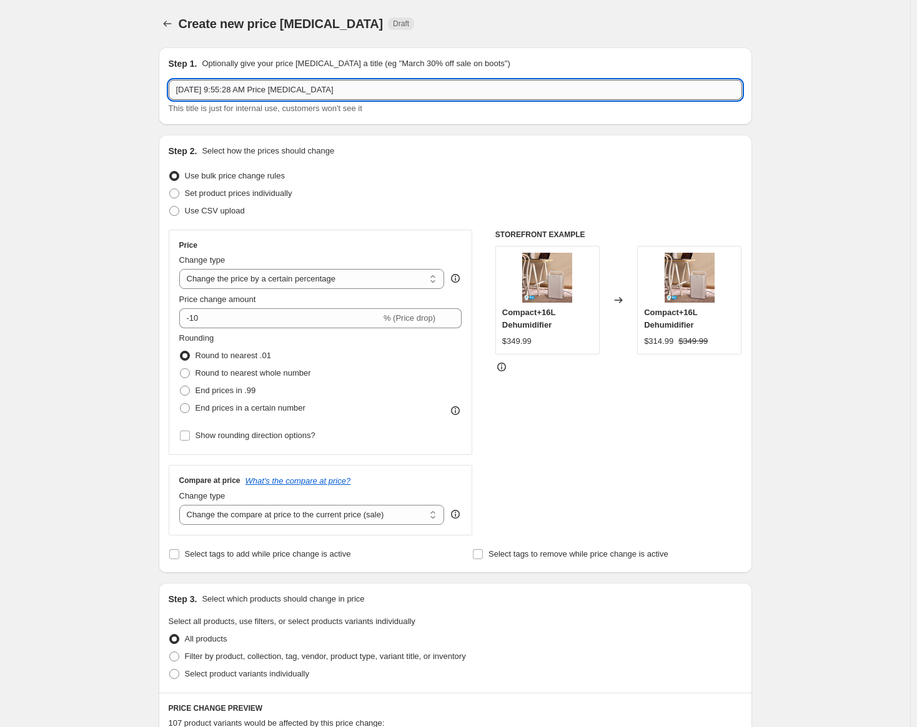
click at [333, 94] on input "[DATE] 9:55:28 AM Price [MEDICAL_DATA]" at bounding box center [455, 90] width 573 height 20
drag, startPoint x: 333, startPoint y: 94, endPoint x: 160, endPoint y: 96, distance: 173.0
click at [160, 96] on div "Step 1. Optionally give your price [MEDICAL_DATA] a title (eg "March 30% off sa…" at bounding box center [450, 604] width 603 height 1135
paste input "September Promo 2 9/09 - 21/09 GWP"
type input "September Promo 2 9/09 - 21/09 GWP"
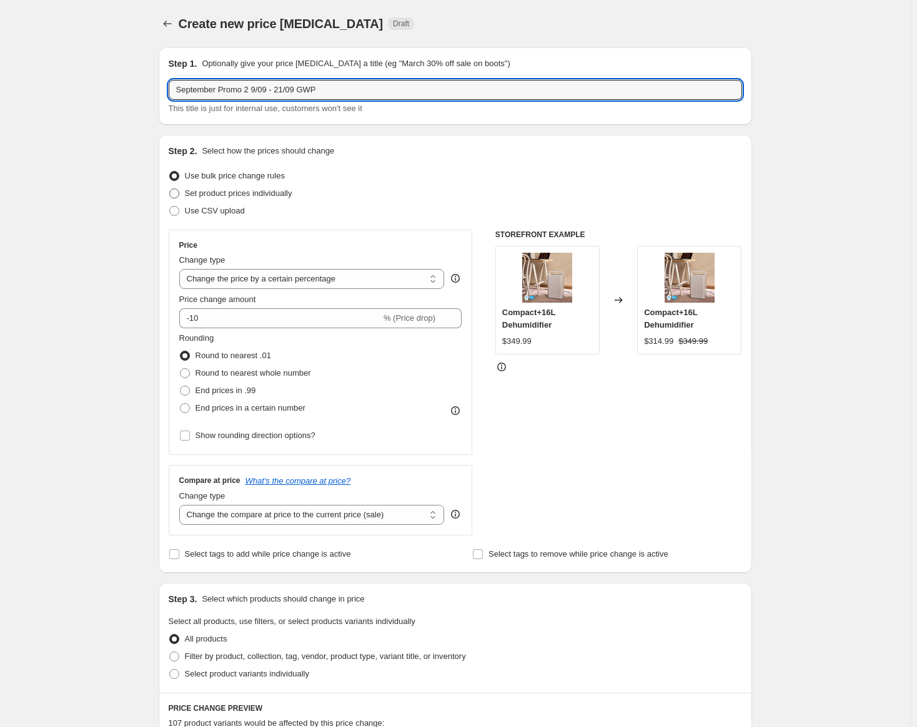
click at [217, 187] on span "Set product prices individually" at bounding box center [238, 193] width 107 height 12
click at [170, 189] on input "Set product prices individually" at bounding box center [169, 189] width 1 height 1
radio input "true"
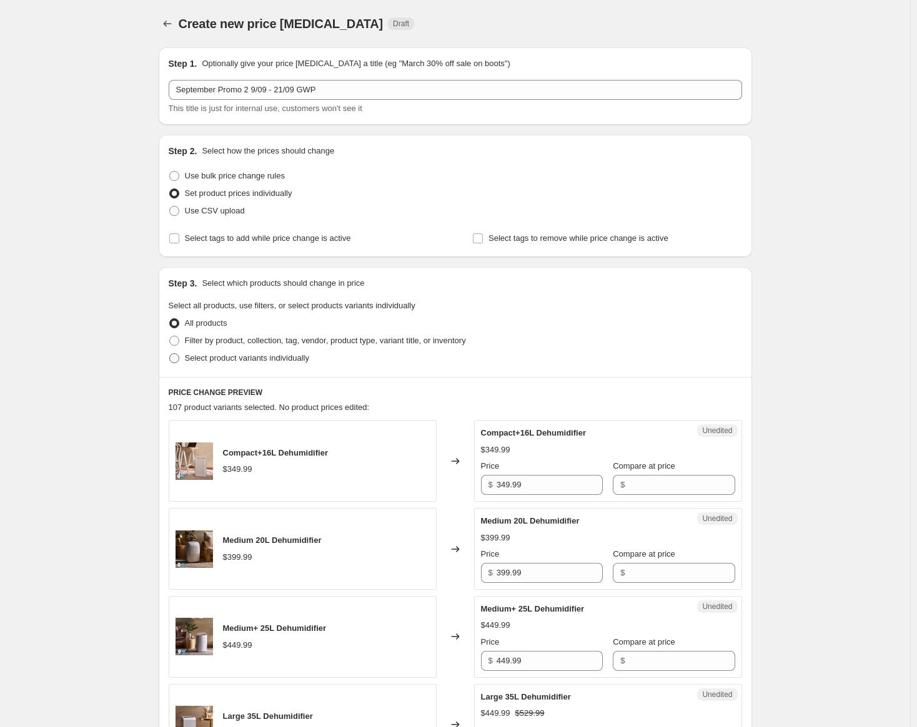
click at [234, 358] on span "Select product variants individually" at bounding box center [247, 357] width 124 height 9
click at [170, 354] on input "Select product variants individually" at bounding box center [169, 353] width 1 height 1
radio input "true"
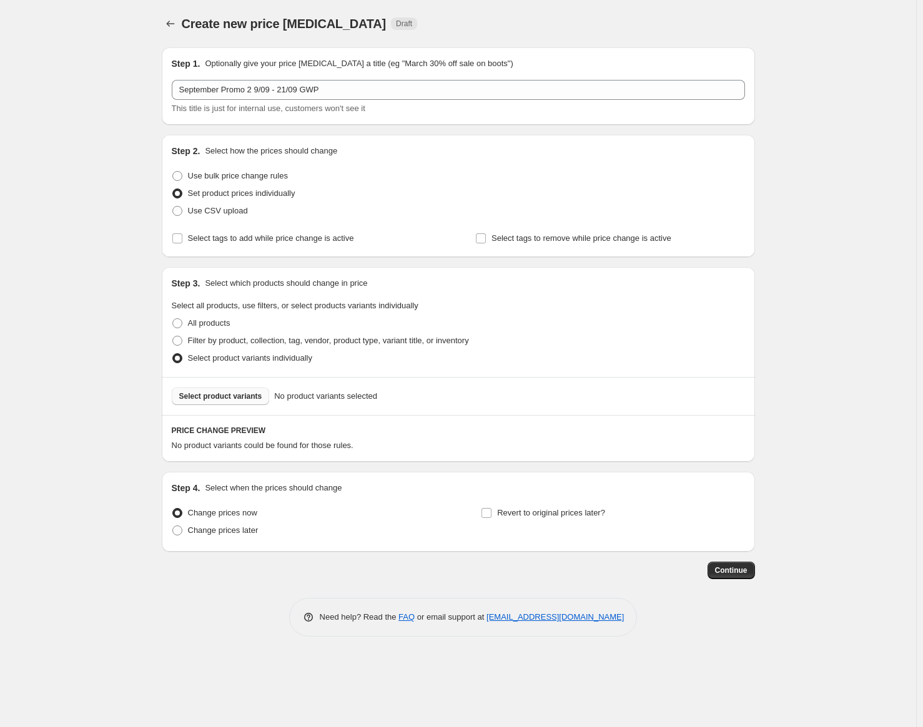
click at [238, 390] on button "Select product variants" at bounding box center [221, 396] width 98 height 17
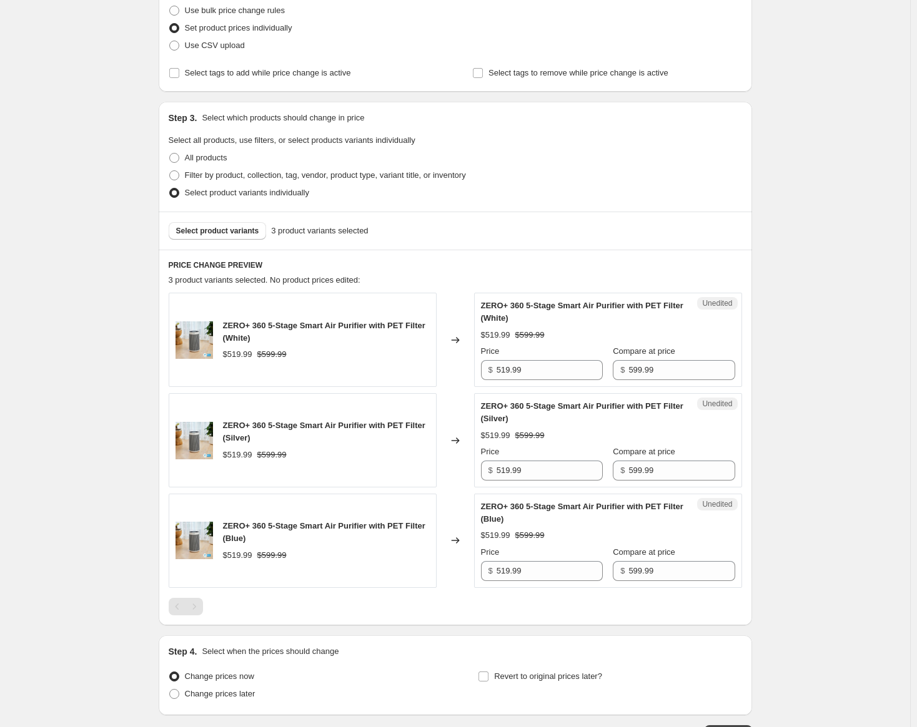
scroll to position [187, 0]
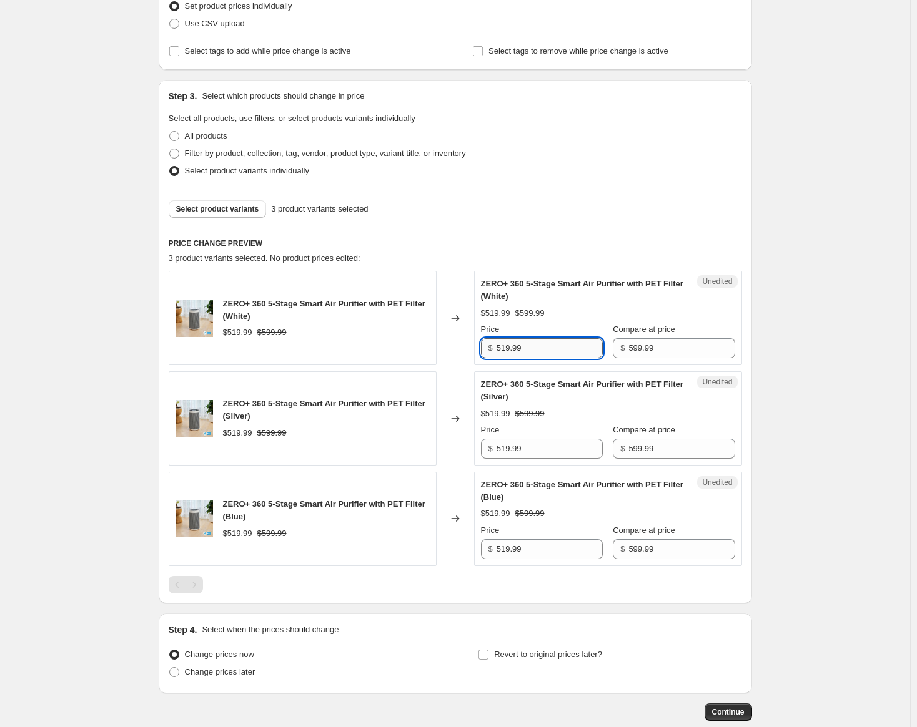
drag, startPoint x: 508, startPoint y: 345, endPoint x: 500, endPoint y: 345, distance: 8.8
click at [500, 345] on input "519.99" at bounding box center [549, 348] width 106 height 20
drag, startPoint x: 542, startPoint y: 349, endPoint x: 485, endPoint y: 340, distance: 58.1
click at [485, 340] on div "$ 499.99" at bounding box center [542, 348] width 122 height 20
type input "499.99"
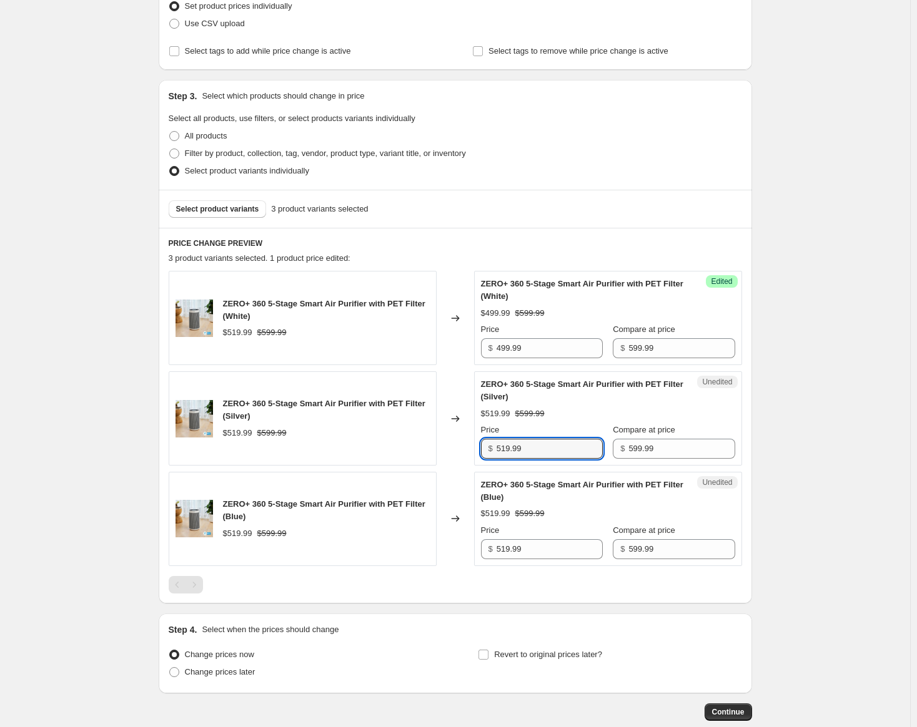
drag, startPoint x: 539, startPoint y: 456, endPoint x: 458, endPoint y: 455, distance: 81.8
click at [458, 455] on div "ZERO+ 360 5-Stage Smart Air Purifier with PET Filter (Silver) $519.99 $599.99 C…" at bounding box center [455, 419] width 573 height 94
paste input "49"
type input "499.99"
drag, startPoint x: 483, startPoint y: 545, endPoint x: 461, endPoint y: 547, distance: 21.9
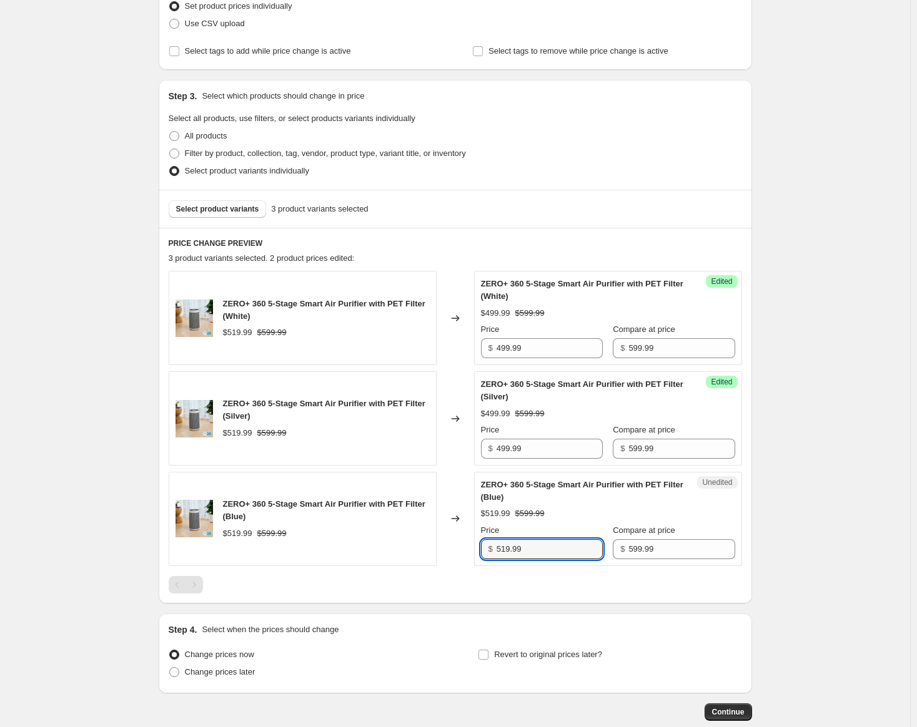
click at [461, 547] on div "ZERO+ 360 5-Stage Smart Air Purifier with PET Filter (Blue) $519.99 $599.99 Cha…" at bounding box center [455, 519] width 573 height 94
paste input "49"
type input "499.99"
click at [222, 670] on span "Change prices later" at bounding box center [220, 671] width 71 height 9
click at [170, 668] on input "Change prices later" at bounding box center [169, 667] width 1 height 1
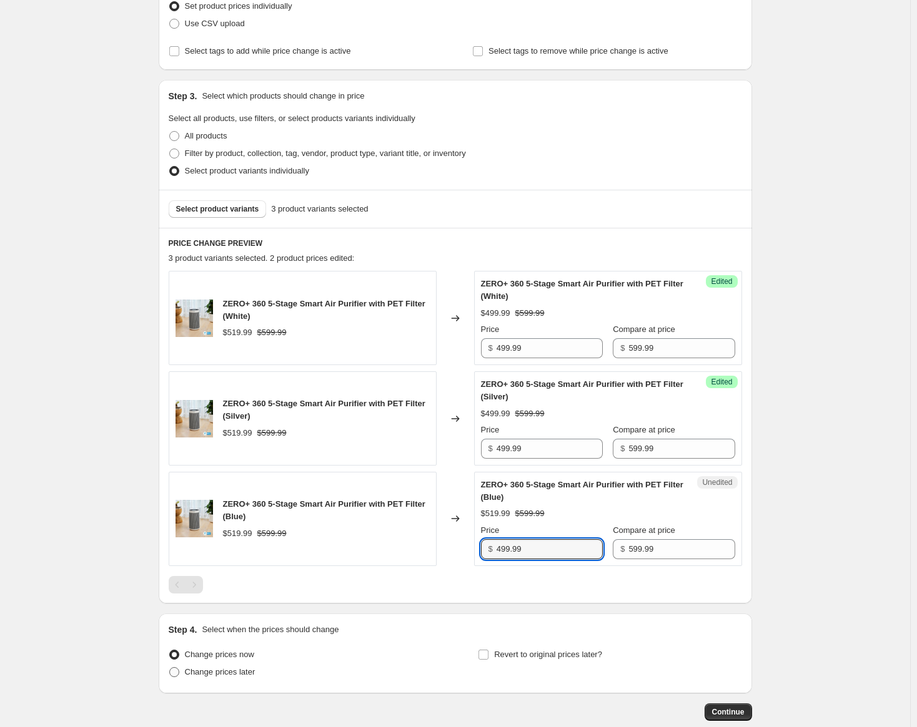
radio input "true"
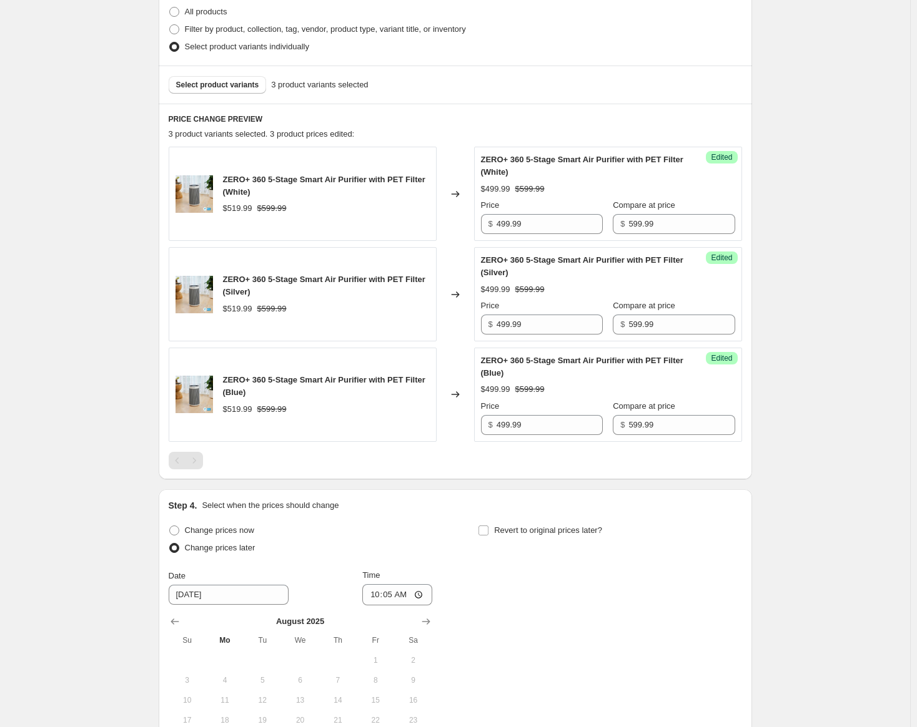
scroll to position [312, 0]
click at [249, 594] on input "[DATE]" at bounding box center [229, 594] width 120 height 20
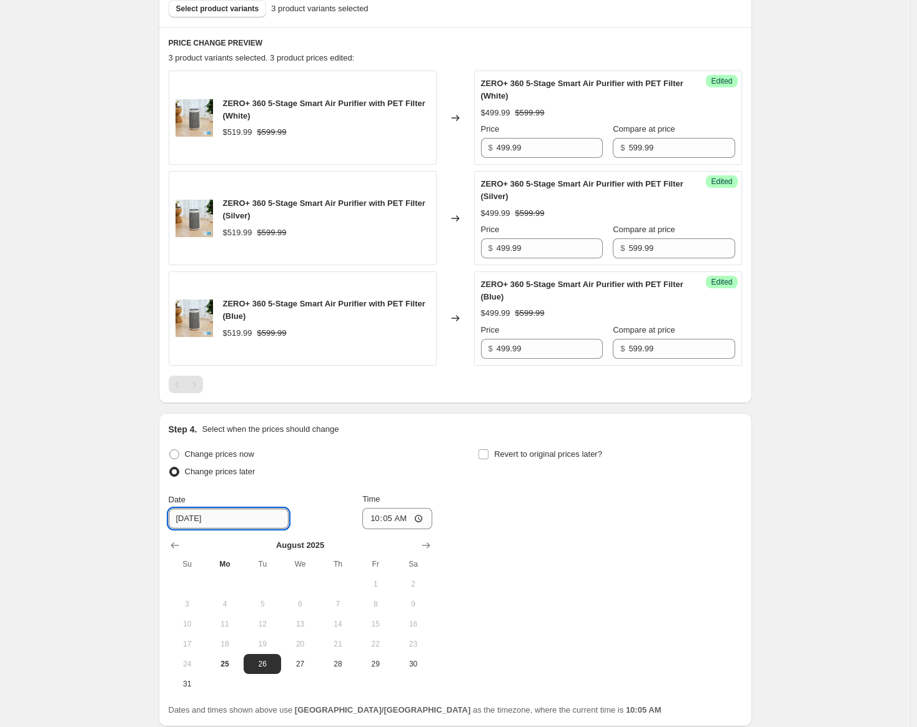
scroll to position [437, 0]
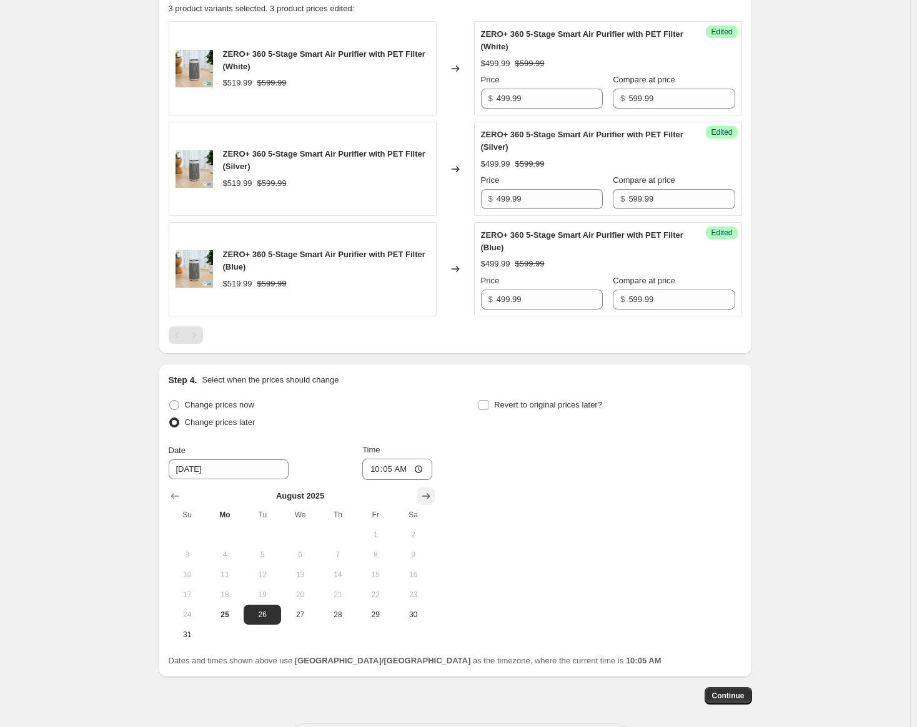
click at [423, 491] on icon "Show next month, September 2025" at bounding box center [426, 496] width 12 height 12
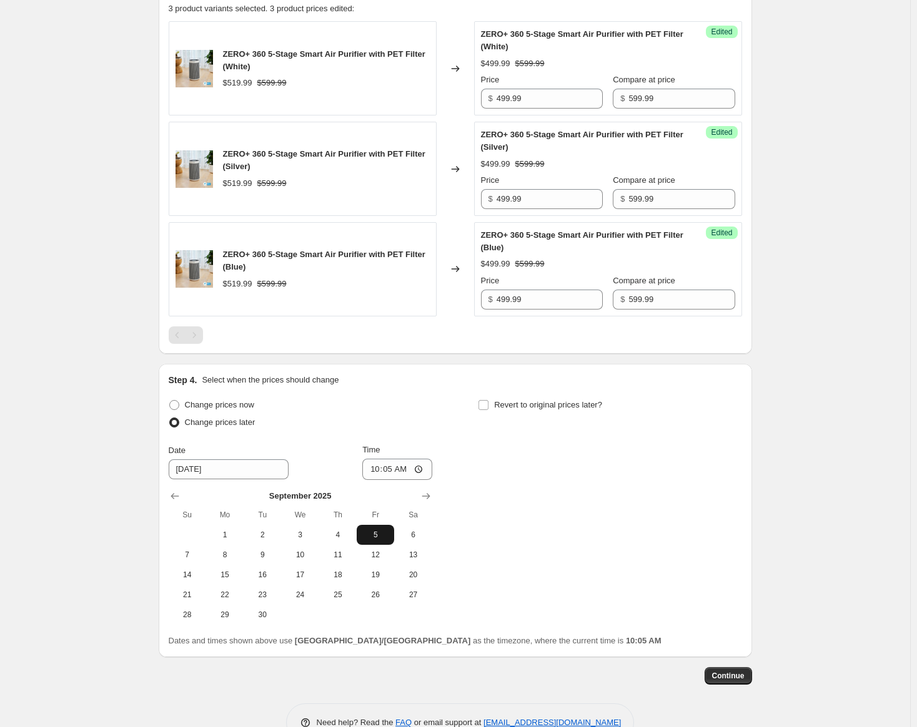
click at [368, 535] on span "5" at bounding box center [375, 535] width 27 height 10
type input "[DATE]"
click at [378, 471] on input "10:05" at bounding box center [397, 469] width 70 height 21
type input "00:01"
click at [574, 400] on span "Revert to original prices later?" at bounding box center [548, 404] width 108 height 9
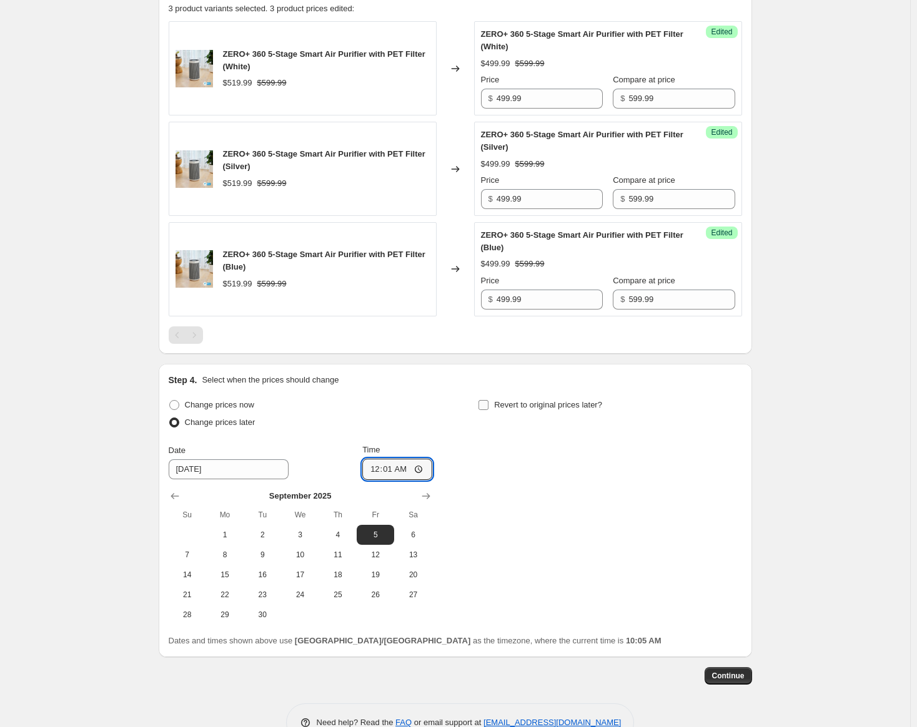
click at [488, 400] on input "Revert to original prices later?" at bounding box center [483, 405] width 10 height 10
checkbox input "true"
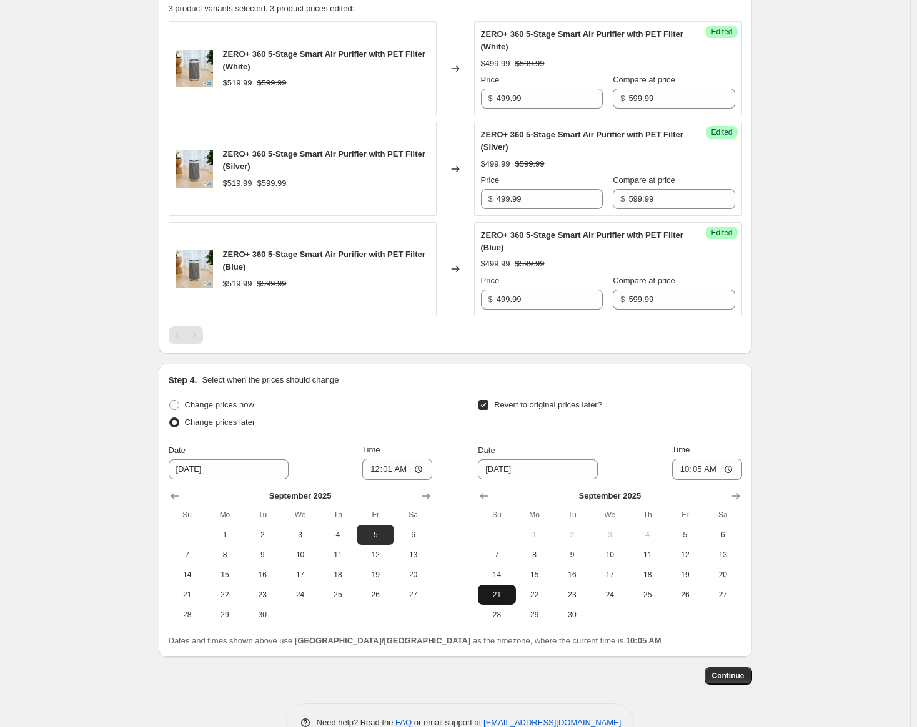
click at [515, 601] on button "21" at bounding box center [496, 595] width 37 height 20
type input "[DATE]"
click at [685, 470] on input "10:05" at bounding box center [707, 469] width 70 height 21
type input "23:59"
click at [737, 671] on button "Continue" at bounding box center [727, 675] width 47 height 17
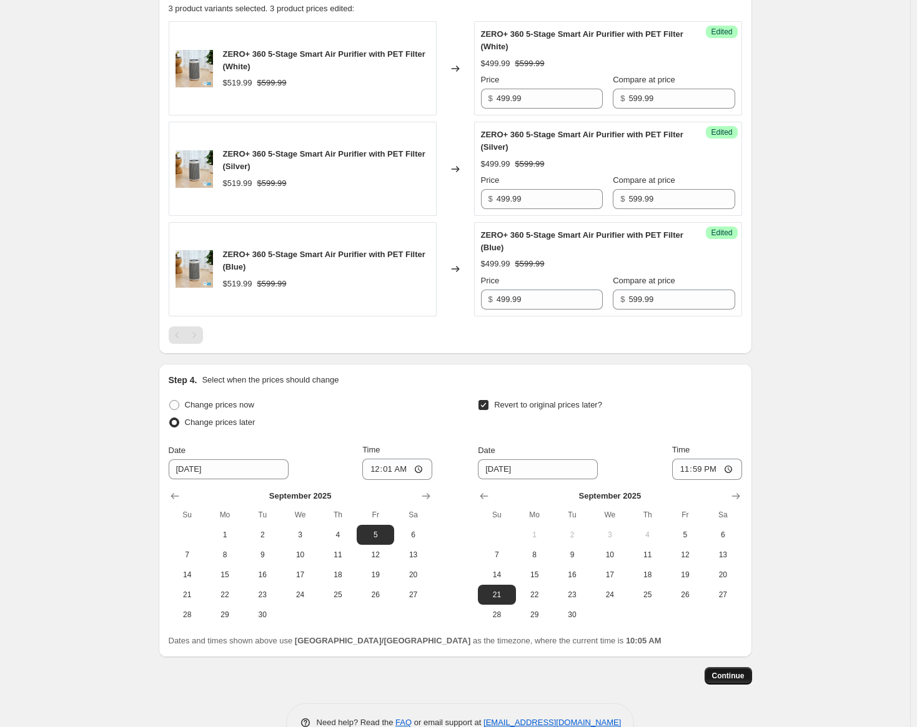
scroll to position [0, 0]
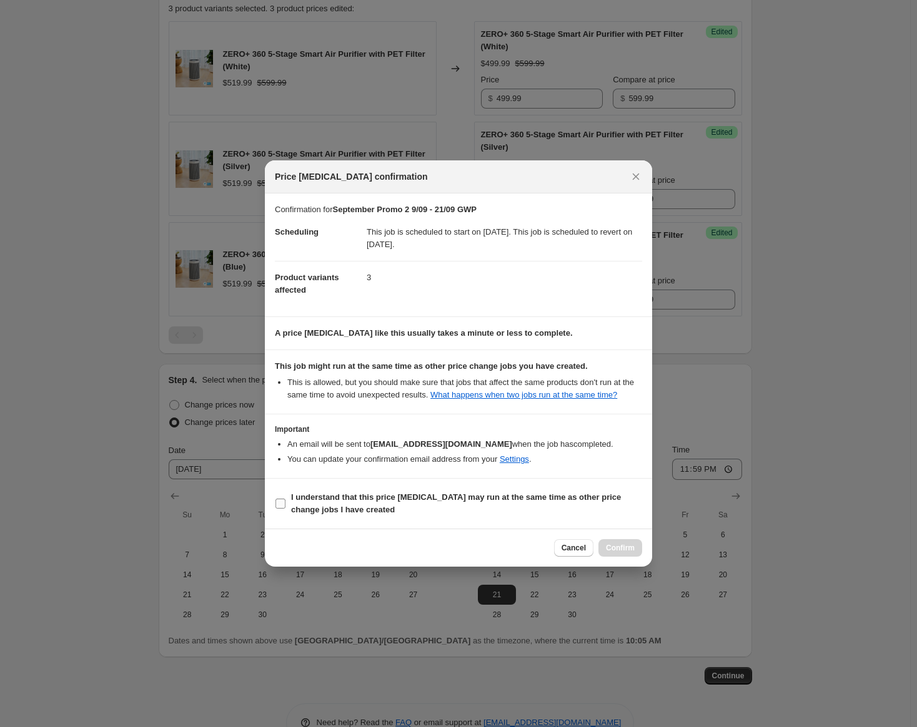
click at [409, 511] on span "I understand that this price [MEDICAL_DATA] may run at the same time as other p…" at bounding box center [466, 503] width 351 height 25
click at [285, 509] on input "I understand that this price [MEDICAL_DATA] may run at the same time as other p…" at bounding box center [280, 504] width 10 height 10
checkbox input "true"
click at [636, 549] on button "Confirm" at bounding box center [620, 547] width 44 height 17
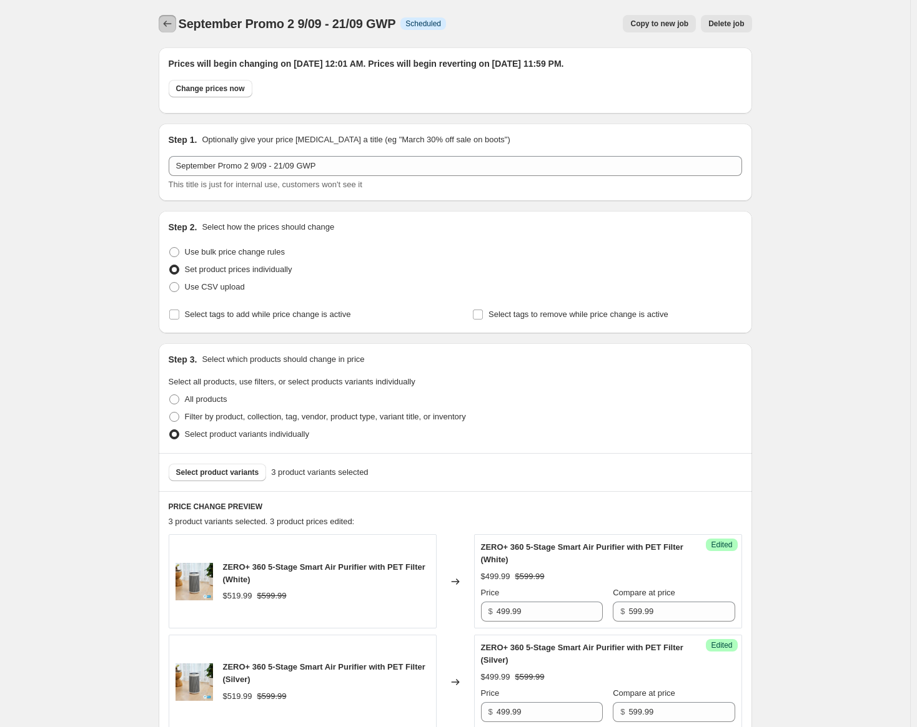
click at [170, 22] on icon "Price change jobs" at bounding box center [167, 23] width 12 height 12
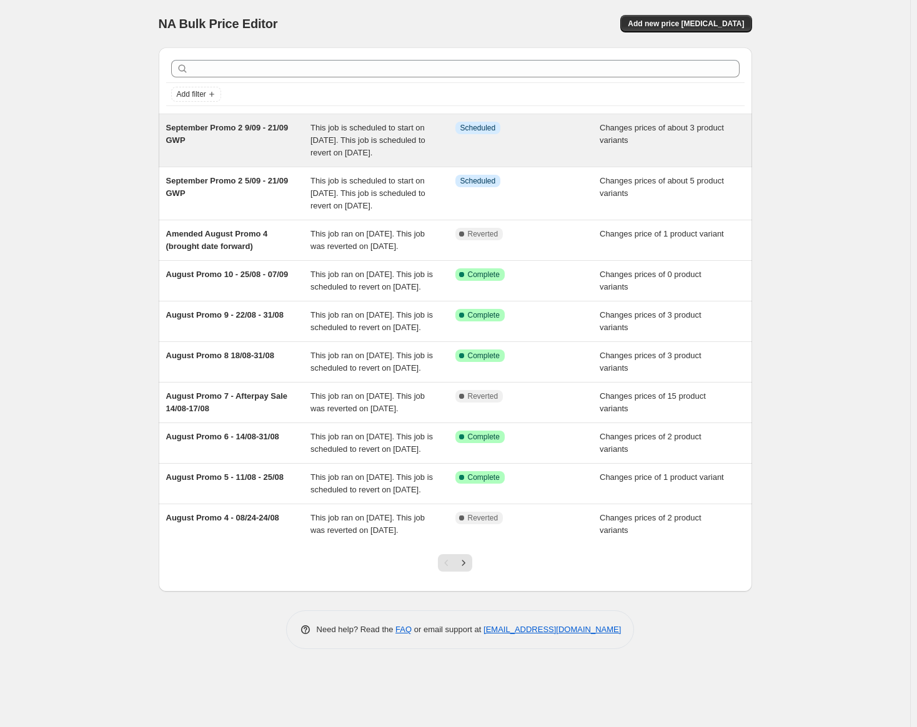
click at [343, 142] on span "This job is scheduled to start on [DATE]. This job is scheduled to revert on [D…" at bounding box center [367, 140] width 115 height 34
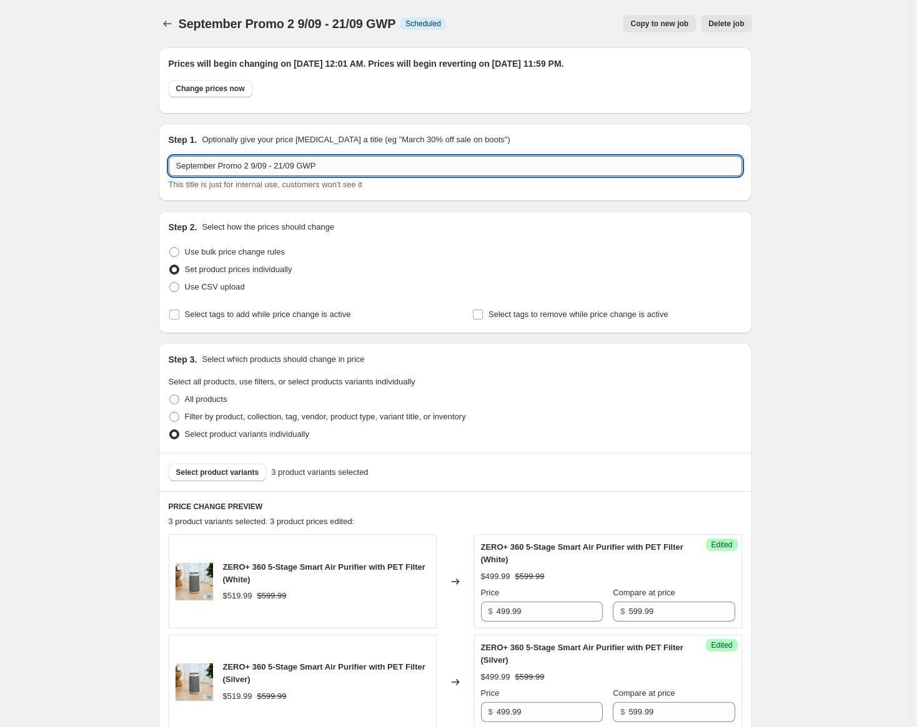
click at [247, 164] on input "September Promo 2 9/09 - 21/09 GWP" at bounding box center [455, 166] width 573 height 20
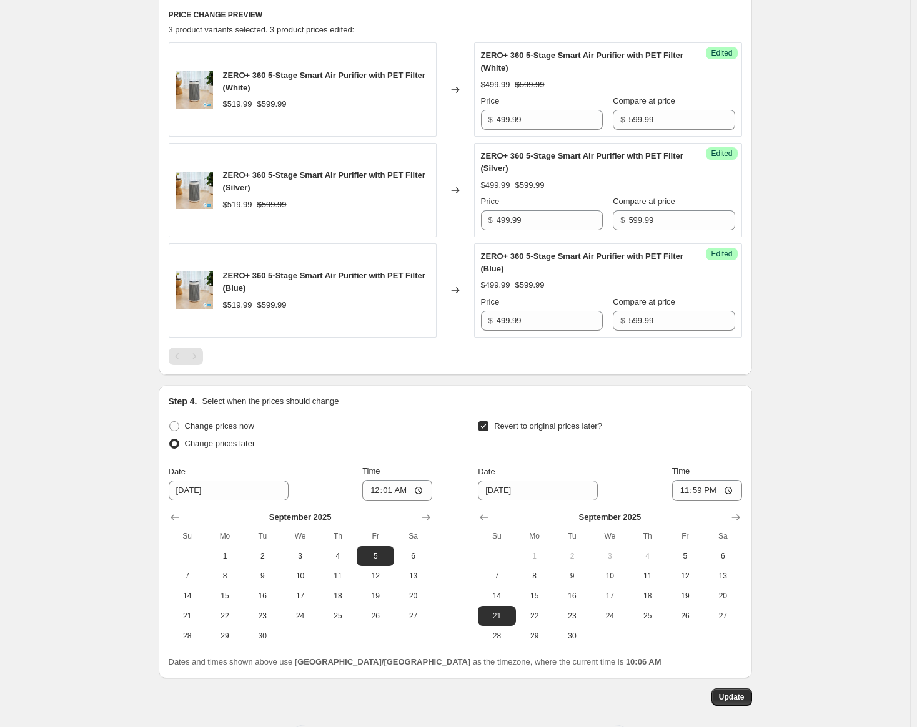
scroll to position [547, 0]
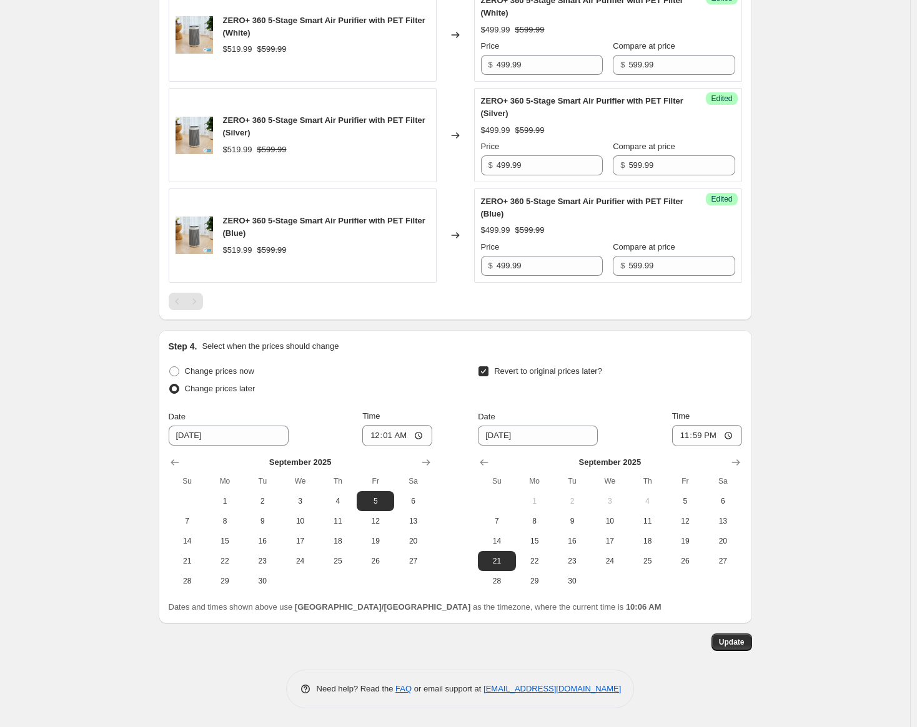
type input "September Promo 3 9/09 - 21/09 GWP"
click at [737, 633] on div "Prices will begin changing on [DATE] 12:01 AM. Prices will begin reverting on […" at bounding box center [450, 70] width 603 height 1161
click at [740, 641] on span "Update" at bounding box center [732, 643] width 26 height 10
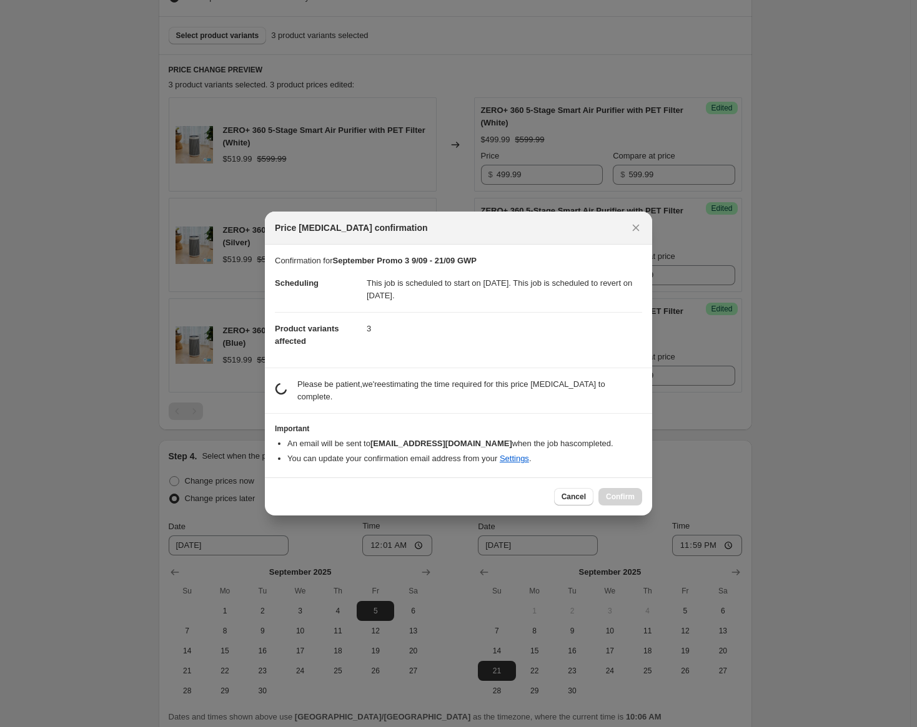
scroll to position [0, 0]
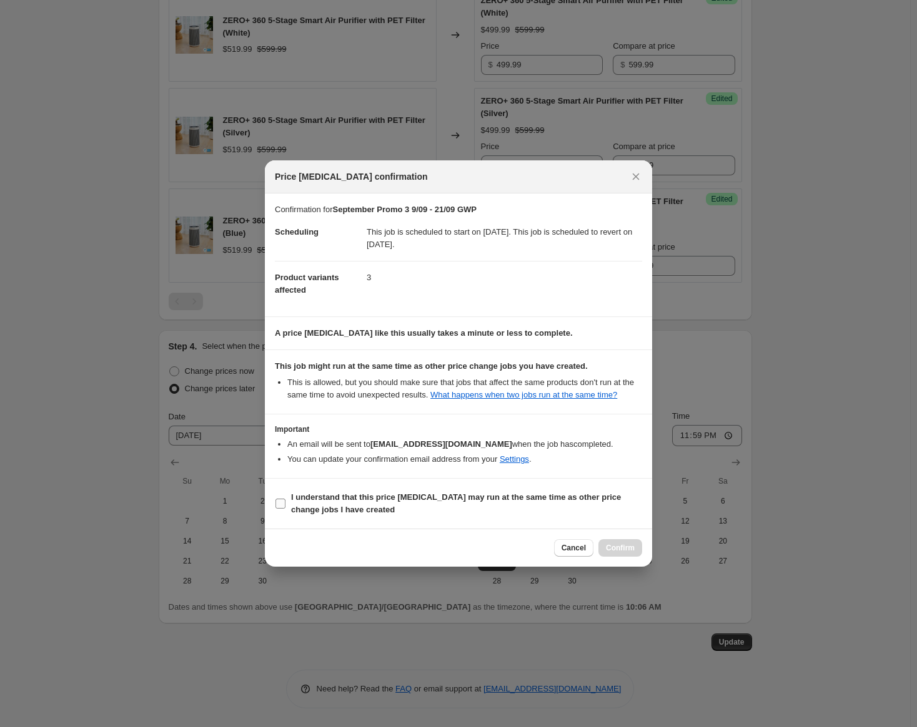
click at [293, 494] on b "I understand that this price [MEDICAL_DATA] may run at the same time as other p…" at bounding box center [456, 504] width 330 height 22
click at [285, 499] on input "I understand that this price [MEDICAL_DATA] may run at the same time as other p…" at bounding box center [280, 504] width 10 height 10
checkbox input "true"
click at [613, 548] on span "Confirm" at bounding box center [620, 548] width 29 height 10
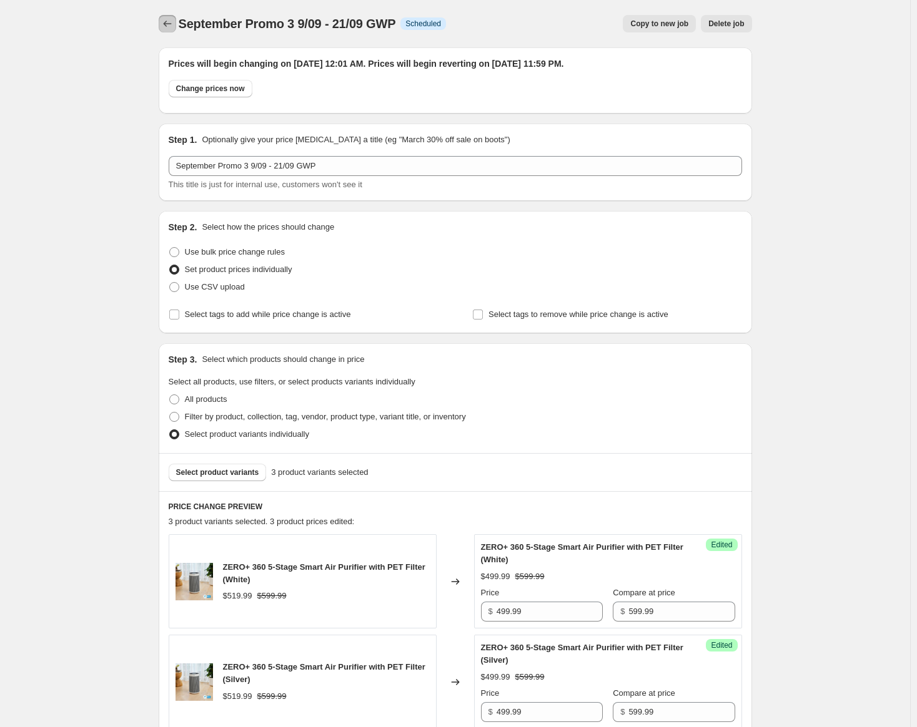
click at [174, 22] on icon "Price change jobs" at bounding box center [167, 23] width 12 height 12
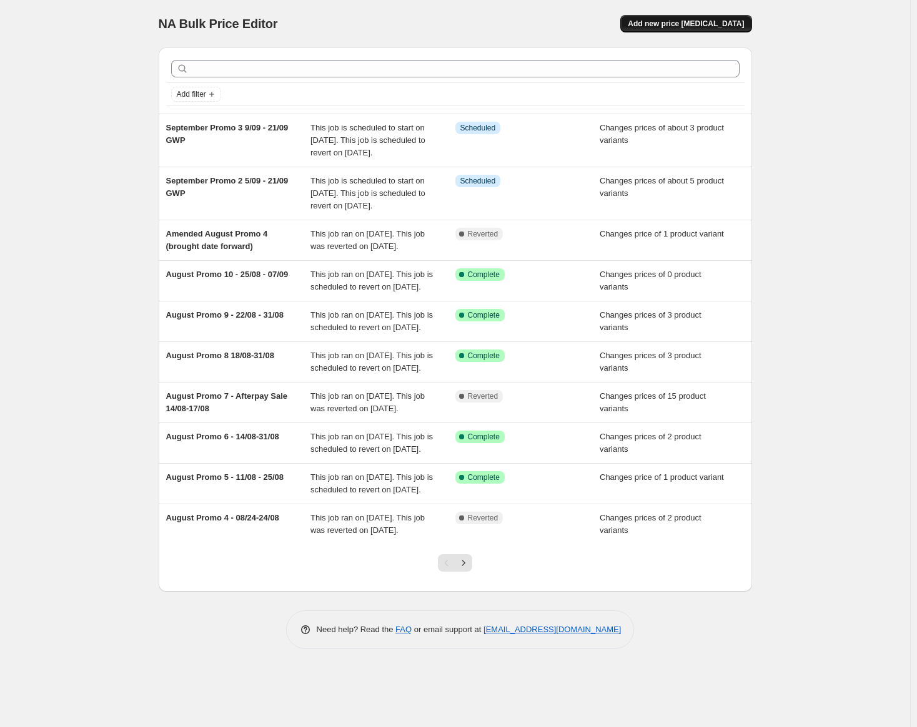
click at [696, 26] on span "Add new price [MEDICAL_DATA]" at bounding box center [686, 24] width 116 height 10
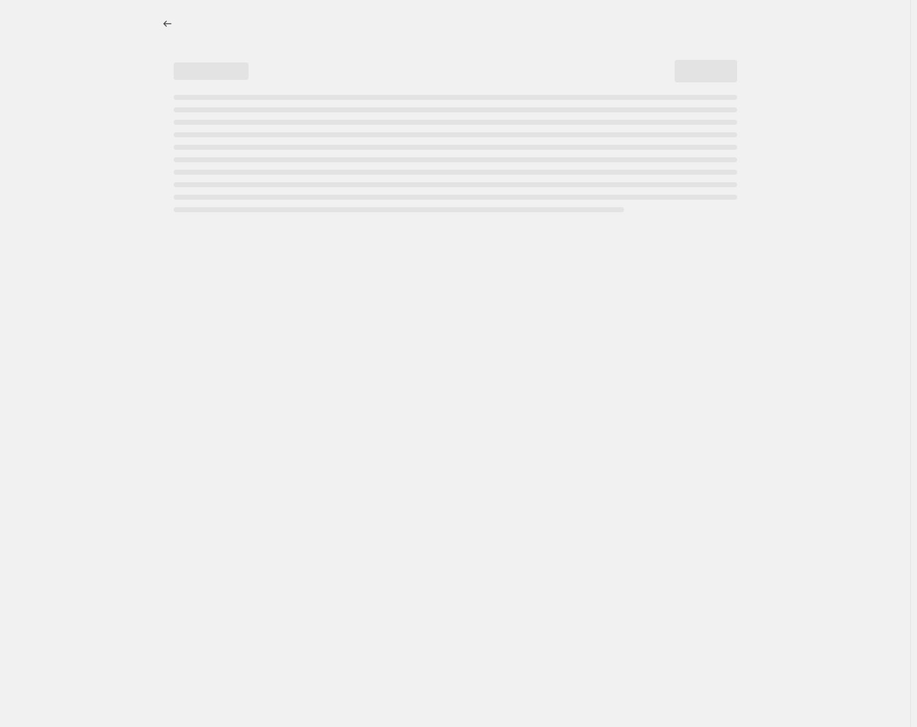
select select "percentage"
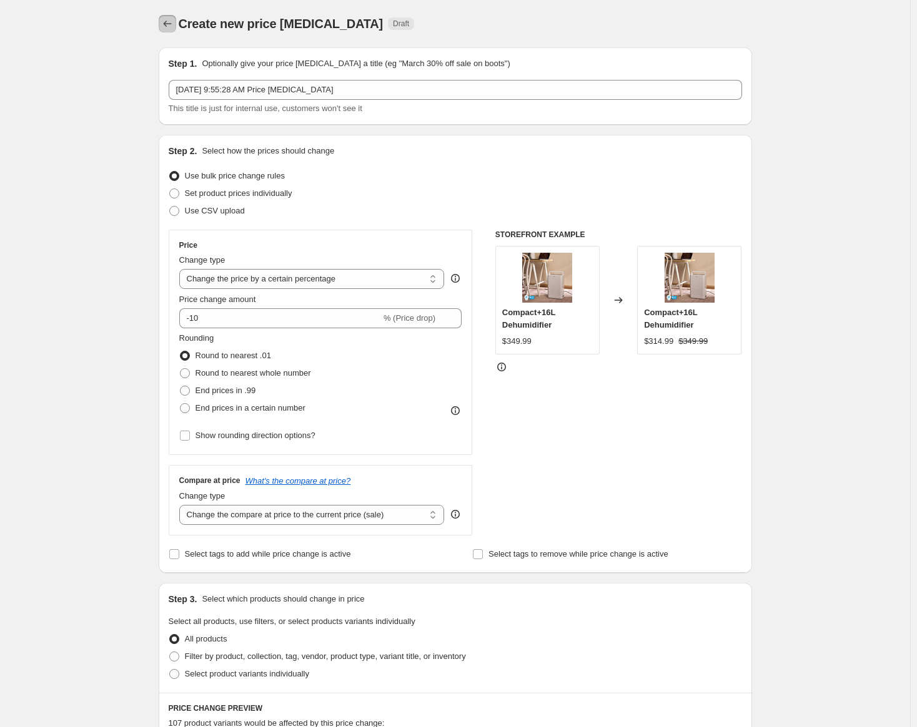
click at [162, 22] on button "Price change jobs" at bounding box center [167, 23] width 17 height 17
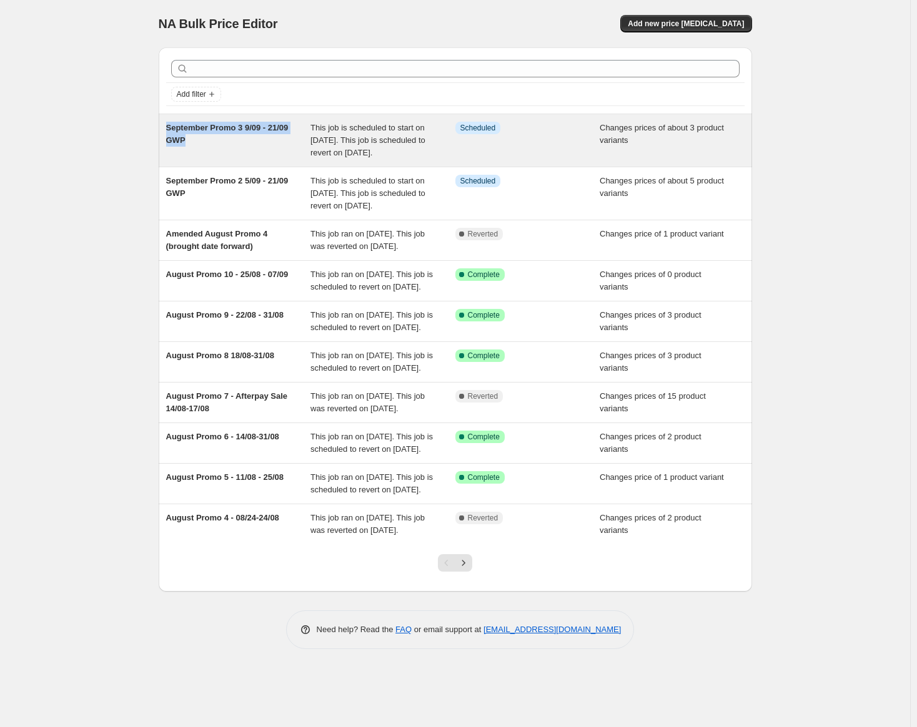
drag, startPoint x: 169, startPoint y: 127, endPoint x: 235, endPoint y: 143, distance: 68.6
click at [235, 143] on div "September Promo 3 9/09 - 21/09 GWP" at bounding box center [238, 140] width 145 height 37
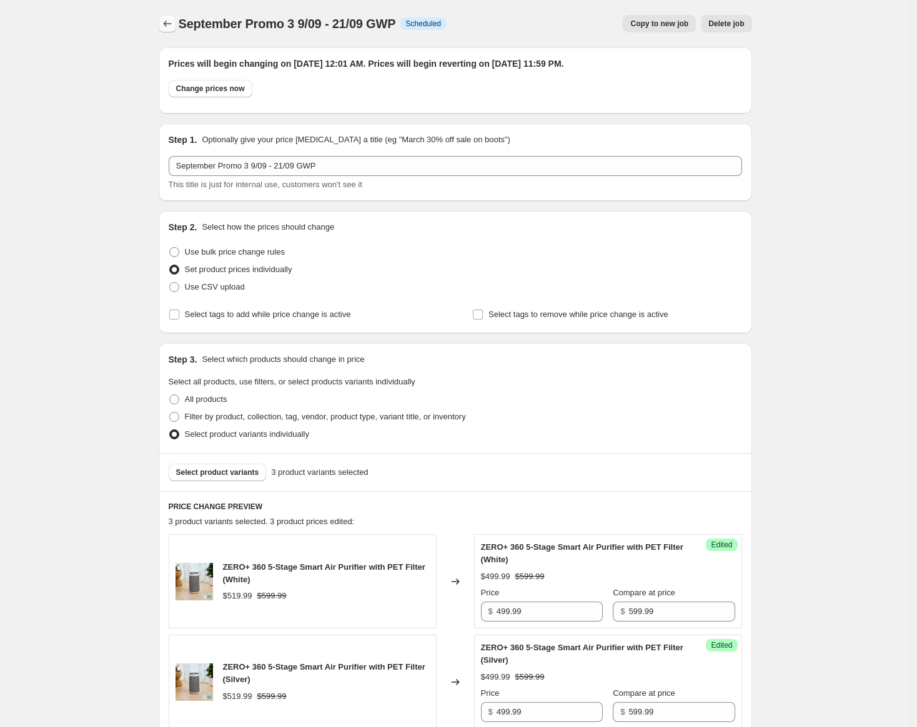
click at [169, 22] on icon "Price change jobs" at bounding box center [167, 23] width 12 height 12
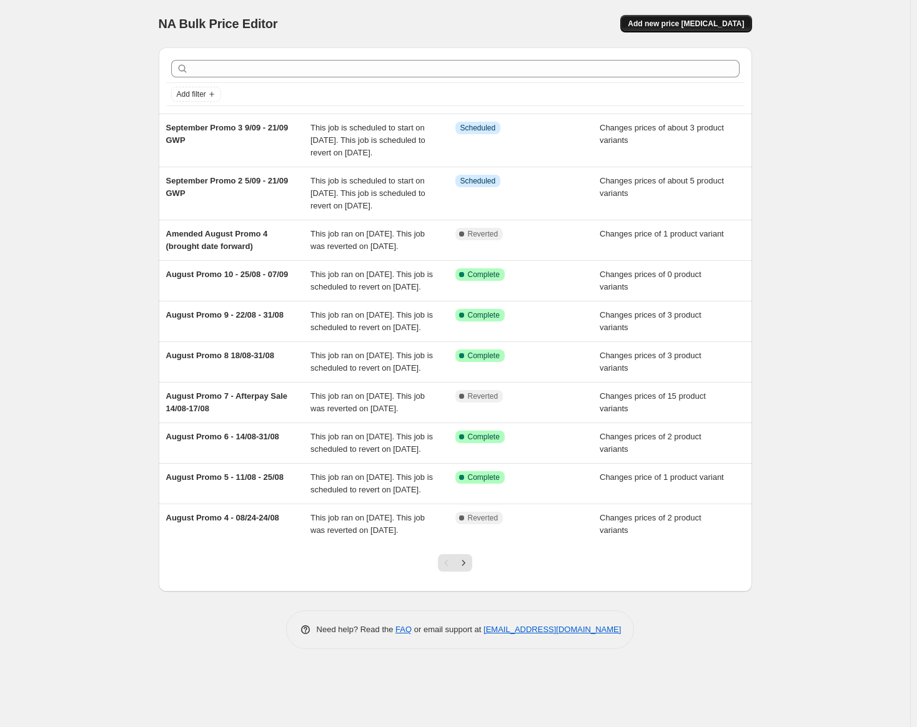
click at [726, 24] on span "Add new price [MEDICAL_DATA]" at bounding box center [686, 24] width 116 height 10
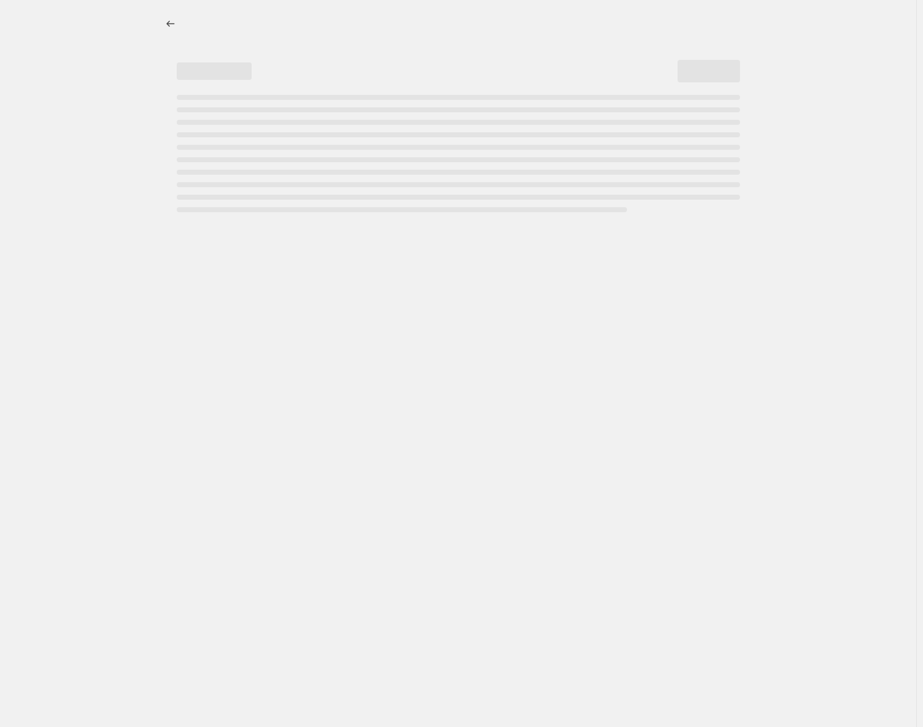
select select "percentage"
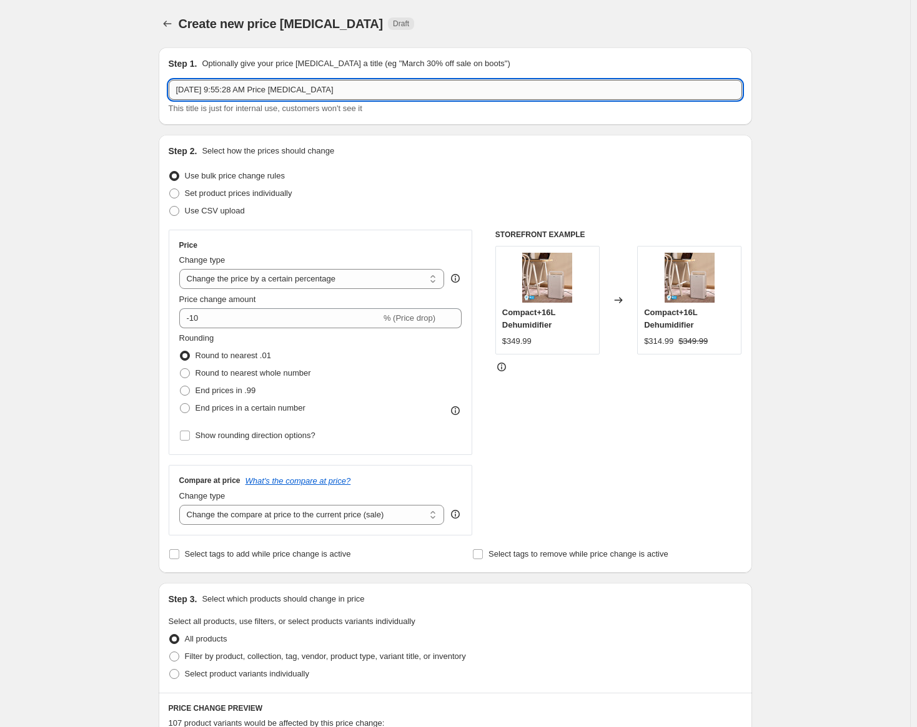
click at [446, 93] on input "[DATE] 9:55:28 AM Price [MEDICAL_DATA]" at bounding box center [455, 90] width 573 height 20
drag, startPoint x: 446, startPoint y: 93, endPoint x: 140, endPoint y: 89, distance: 306.6
click at [140, 89] on div "Create new price [MEDICAL_DATA]. This page is ready Create new price [MEDICAL_D…" at bounding box center [455, 624] width 910 height 1248
paste input "499.99"
drag, startPoint x: 227, startPoint y: 91, endPoint x: 105, endPoint y: 93, distance: 121.8
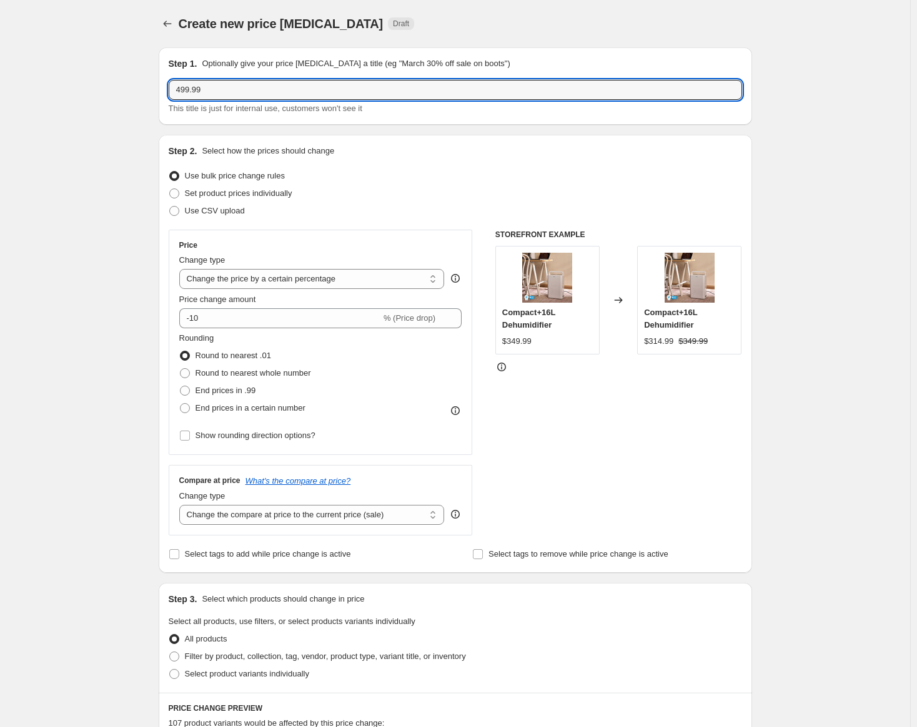
click at [105, 93] on div "Create new price [MEDICAL_DATA]. This page is ready Create new price [MEDICAL_D…" at bounding box center [455, 624] width 910 height 1248
type input "499.99"
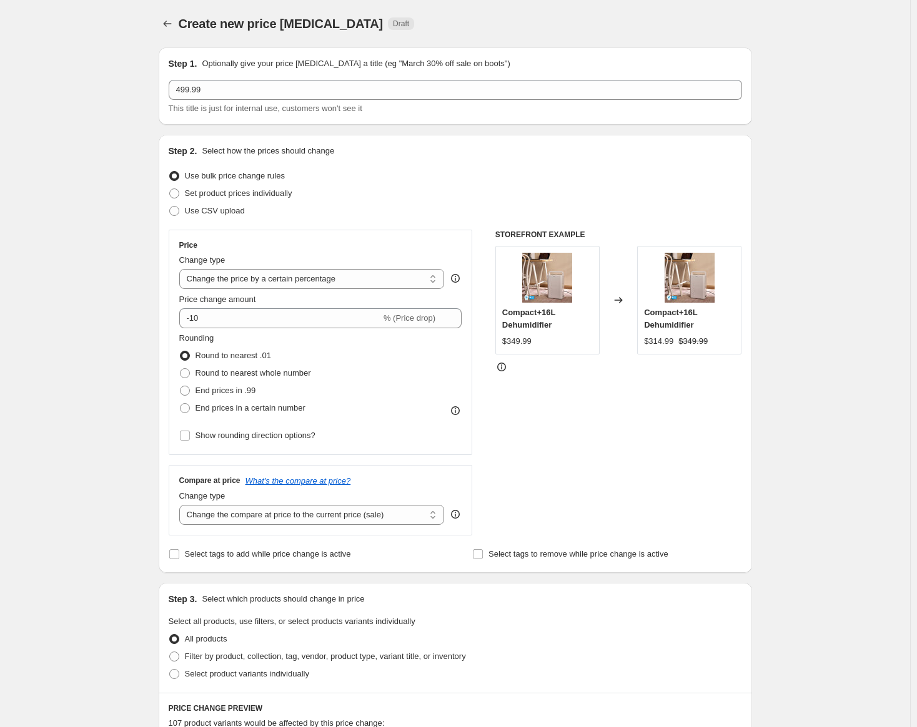
click at [171, 14] on div "Create new price [MEDICAL_DATA]. This page is ready Create new price [MEDICAL_D…" at bounding box center [455, 23] width 593 height 47
click at [171, 21] on icon "Price change jobs" at bounding box center [167, 23] width 12 height 12
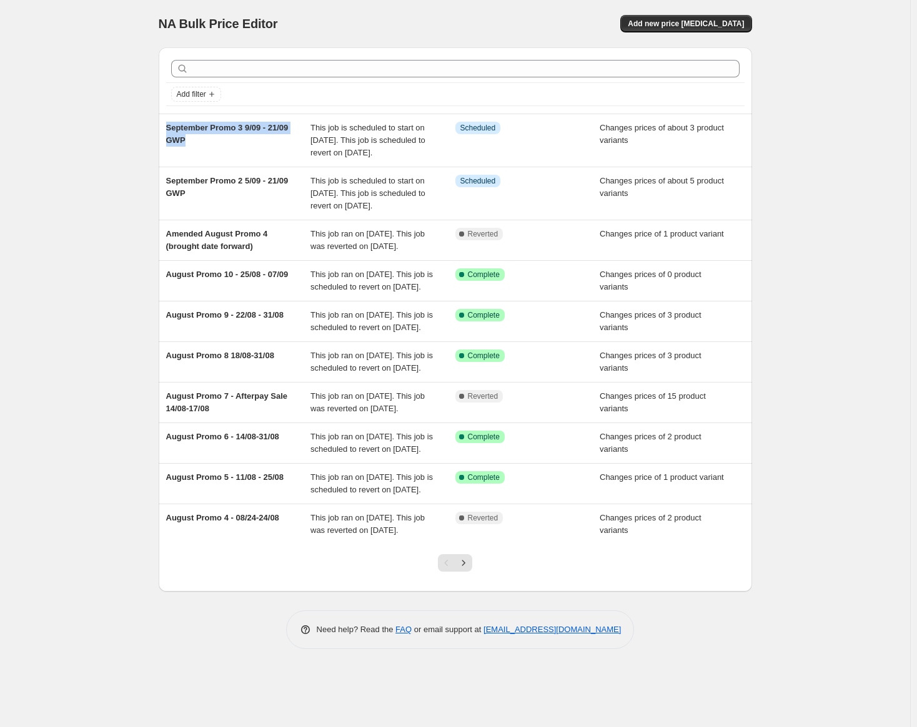
drag, startPoint x: 232, startPoint y: 146, endPoint x: 150, endPoint y: 123, distance: 85.0
click at [150, 123] on div "NA Bulk Price Editor. This page is ready NA Bulk Price Editor Add new price [ME…" at bounding box center [455, 334] width 623 height 668
copy span "September Promo 3 9/09 - 21/09 GWP"
click at [701, 25] on span "Add new price [MEDICAL_DATA]" at bounding box center [686, 24] width 116 height 10
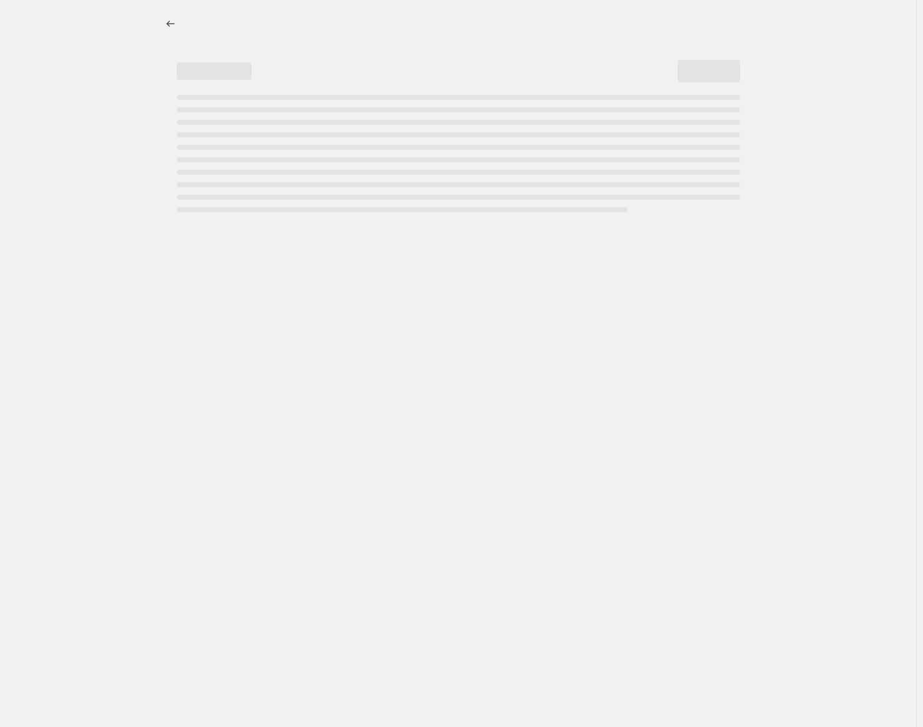
select select "percentage"
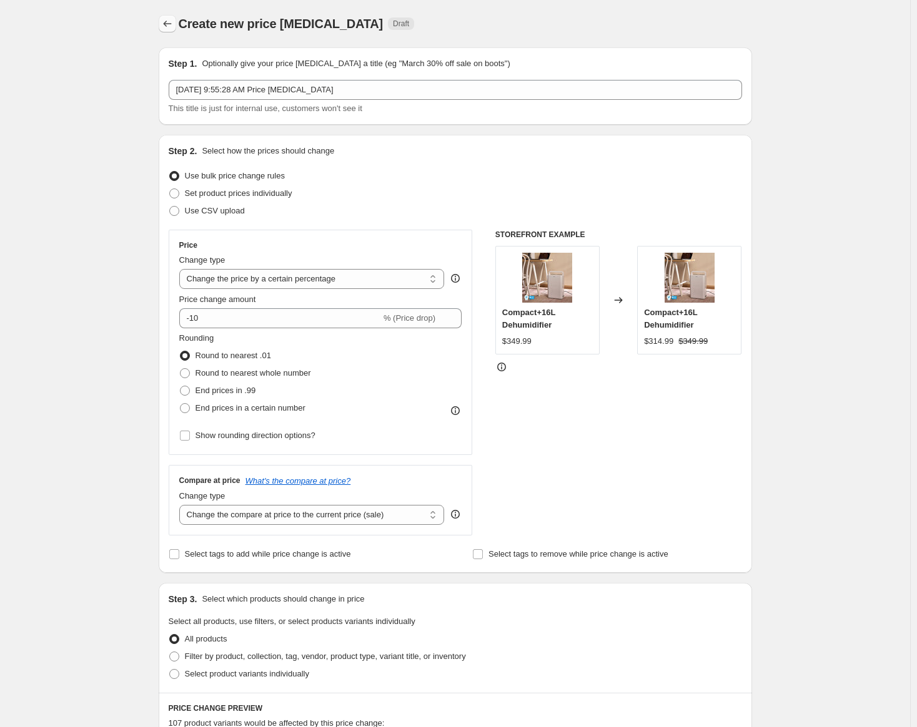
click at [165, 26] on icon "Price change jobs" at bounding box center [167, 23] width 12 height 12
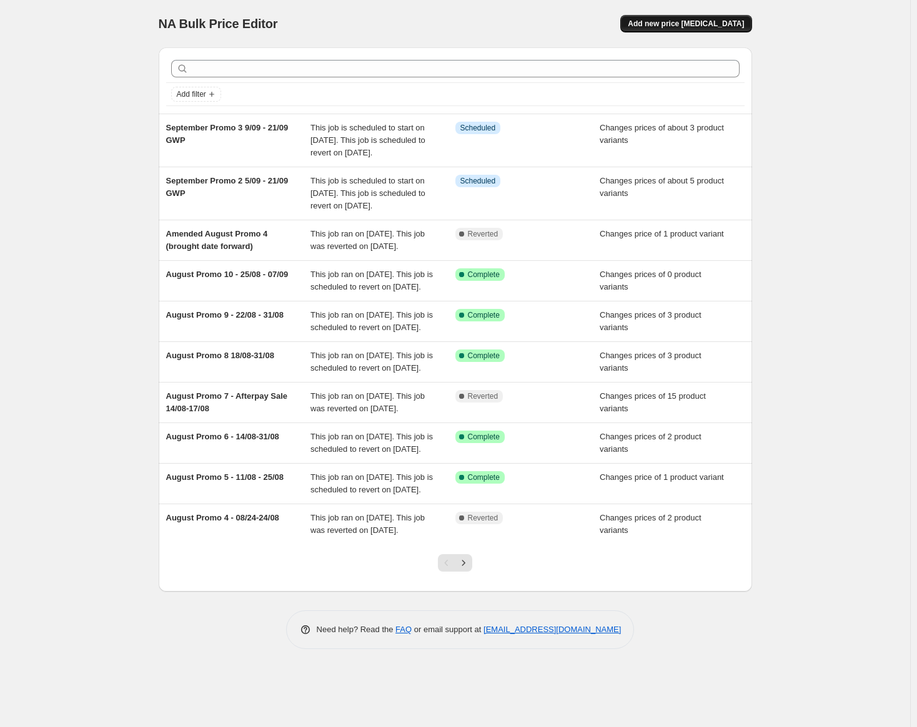
click at [692, 21] on span "Add new price [MEDICAL_DATA]" at bounding box center [686, 24] width 116 height 10
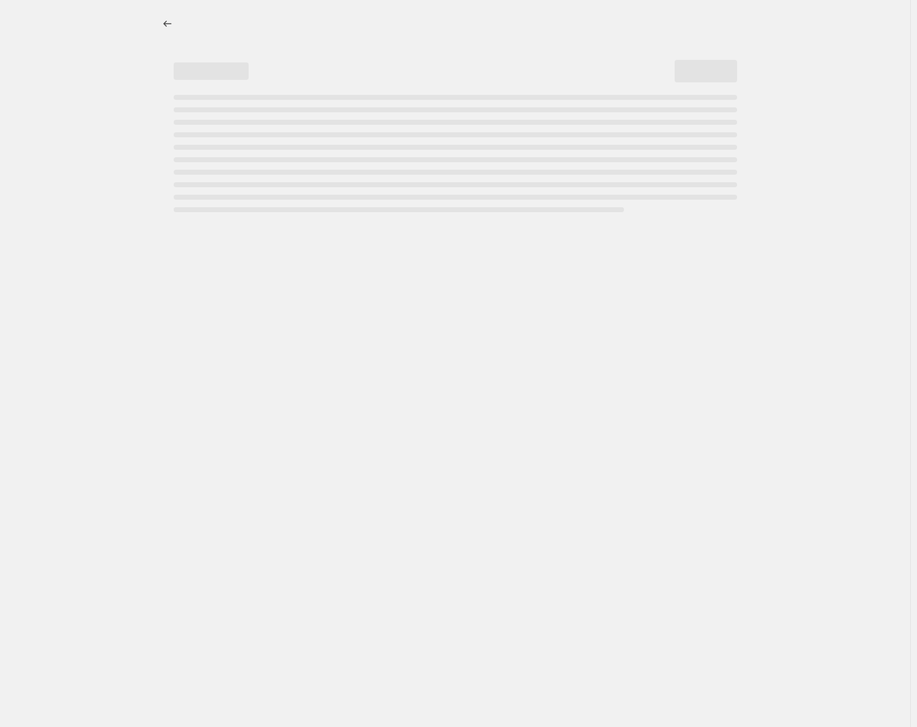
select select "percentage"
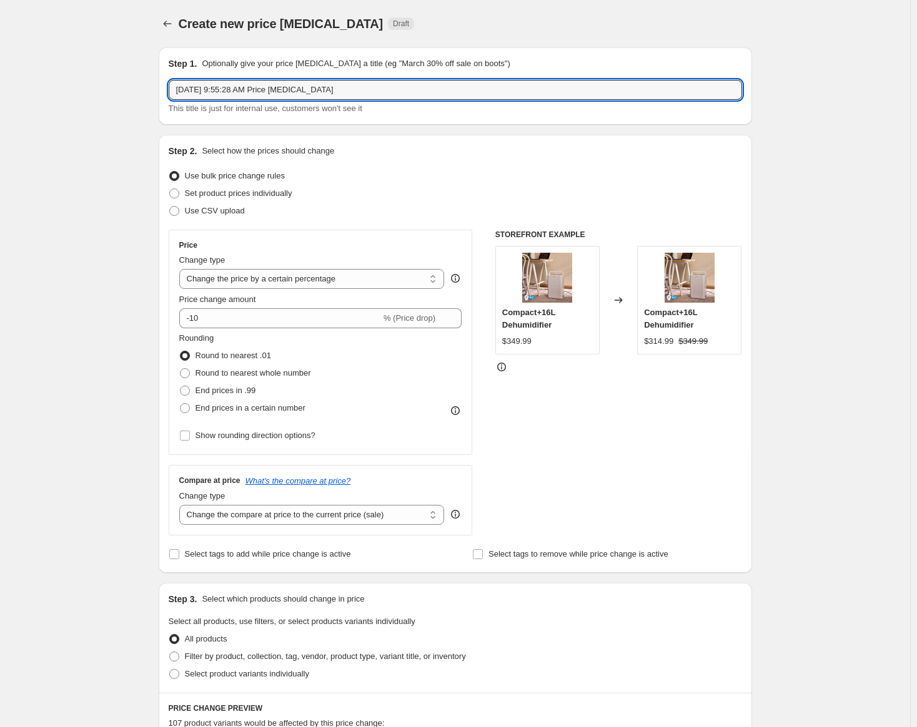
drag, startPoint x: 345, startPoint y: 88, endPoint x: 101, endPoint y: 94, distance: 244.2
click at [101, 94] on div "Create new price [MEDICAL_DATA]. This page is ready Create new price [MEDICAL_D…" at bounding box center [455, 624] width 910 height 1248
paste input "September Promo 3 9/09 - 21/09 GWP"
click at [247, 92] on input "September Promo 3 9/09 - 21/09 GWP" at bounding box center [455, 90] width 573 height 20
click at [254, 88] on input "September Promo 4 9/09 - 21/09 GWP" at bounding box center [455, 90] width 573 height 20
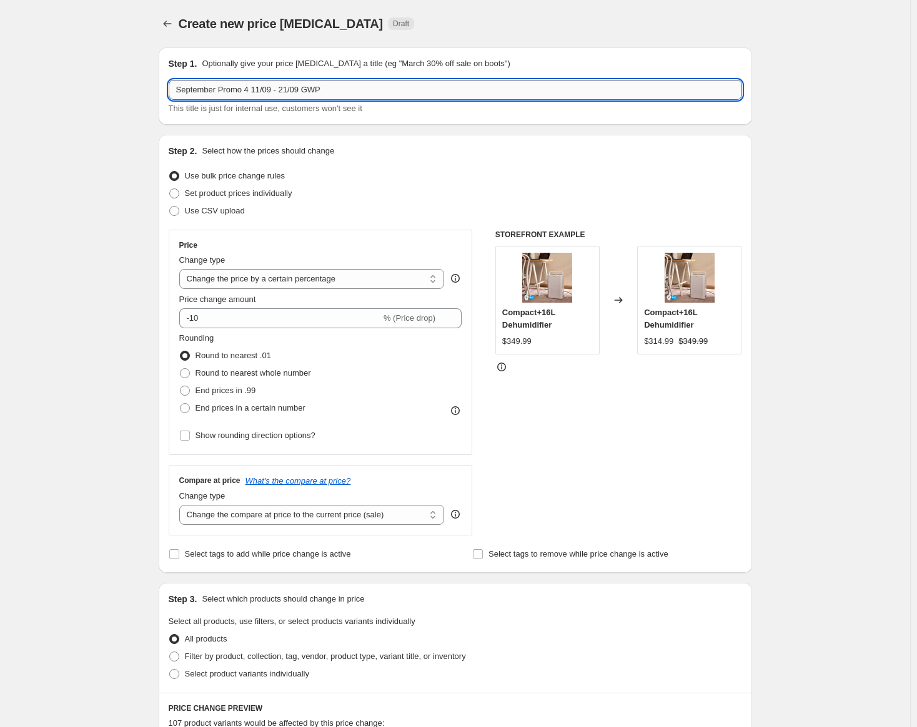
click at [285, 88] on input "September Promo 4 11/09 - 21/09 GWP" at bounding box center [455, 90] width 573 height 20
click at [333, 88] on input "September Promo 4 11/09 - 21/09 GWP" at bounding box center [455, 90] width 573 height 20
drag, startPoint x: 305, startPoint y: 89, endPoint x: 337, endPoint y: 92, distance: 32.6
click at [337, 92] on input "September Promo 4 11/09 - 21/09 GWP" at bounding box center [455, 90] width 573 height 20
click at [287, 84] on input "September Promo 4 11/09 - 21/09" at bounding box center [455, 90] width 573 height 20
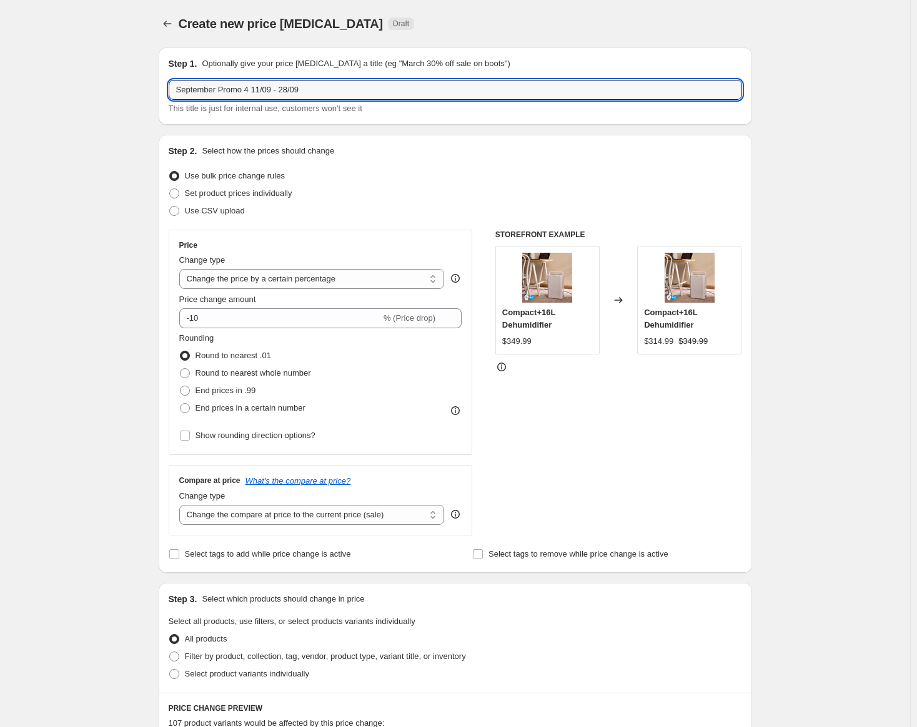
type input "September Promo 4 11/09 - 28/09"
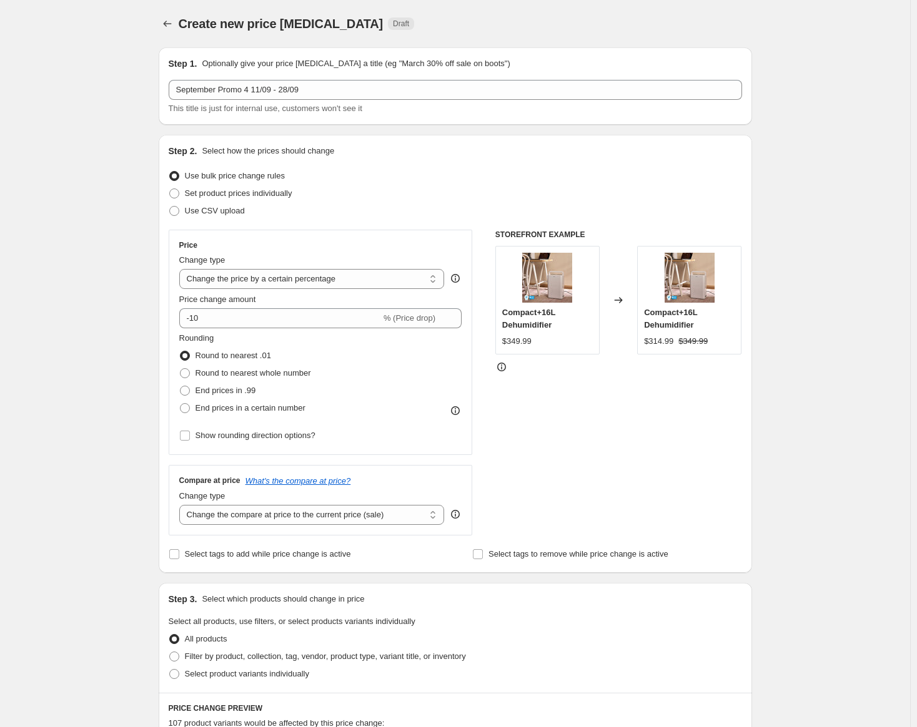
click at [382, 109] on div "This title is just for internal use, customers won't see it" at bounding box center [455, 108] width 573 height 12
click at [259, 194] on span "Set product prices individually" at bounding box center [238, 193] width 107 height 9
click at [170, 189] on input "Set product prices individually" at bounding box center [169, 189] width 1 height 1
radio input "true"
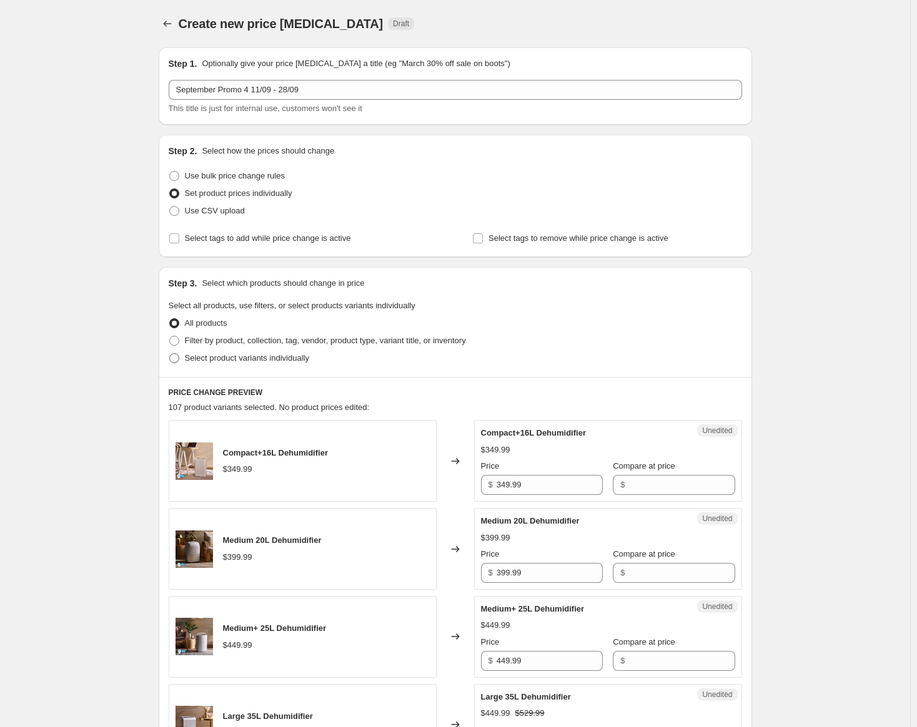
click at [271, 359] on span "Select product variants individually" at bounding box center [247, 357] width 124 height 9
click at [170, 354] on input "Select product variants individually" at bounding box center [169, 353] width 1 height 1
radio input "true"
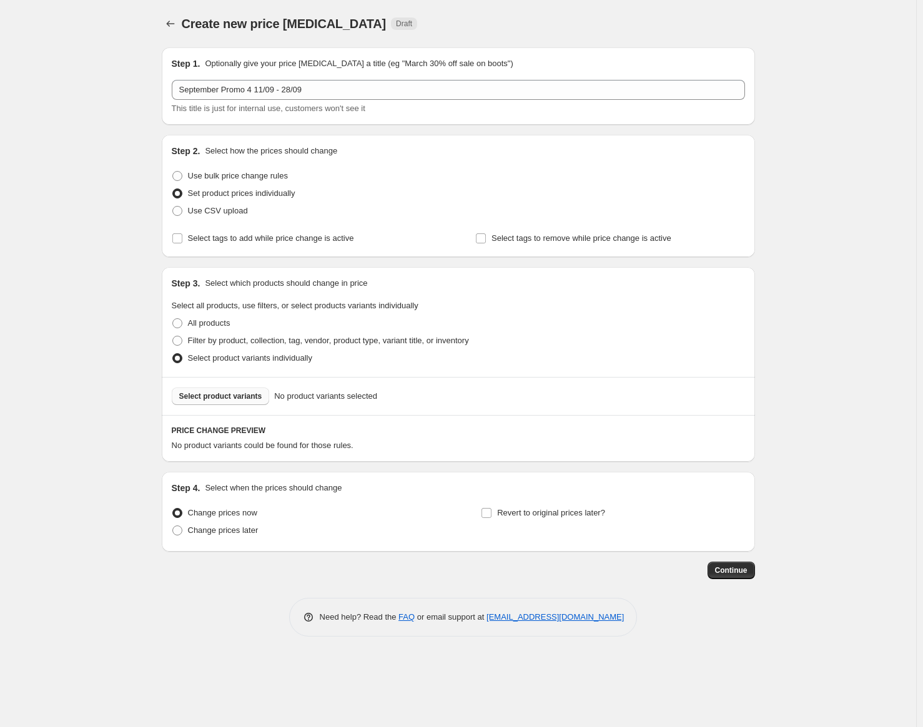
click at [257, 399] on button "Select product variants" at bounding box center [221, 396] width 98 height 17
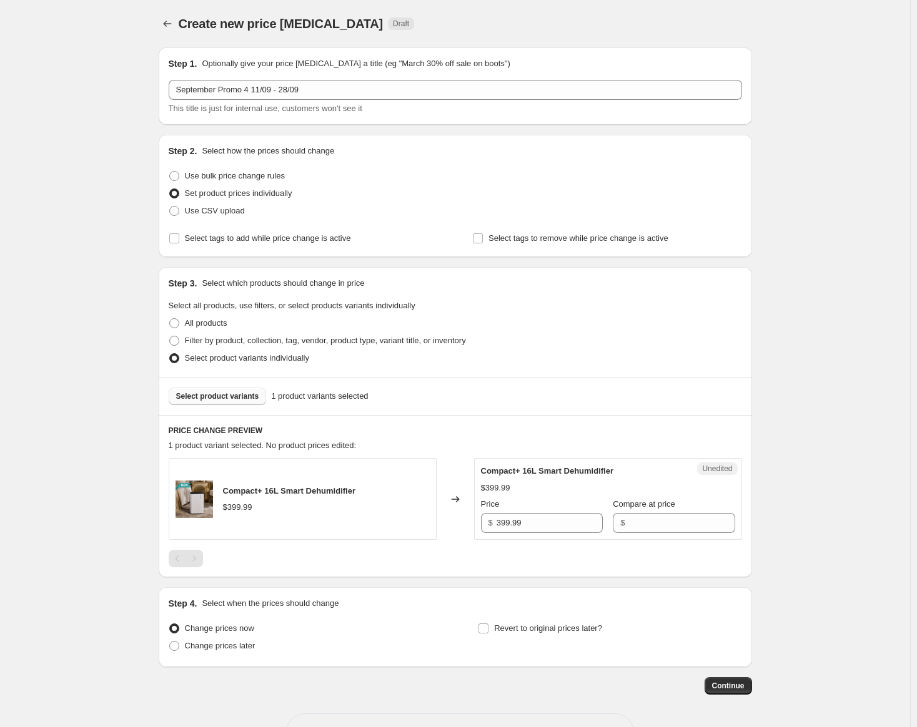
click at [237, 401] on span "Select product variants" at bounding box center [217, 397] width 83 height 10
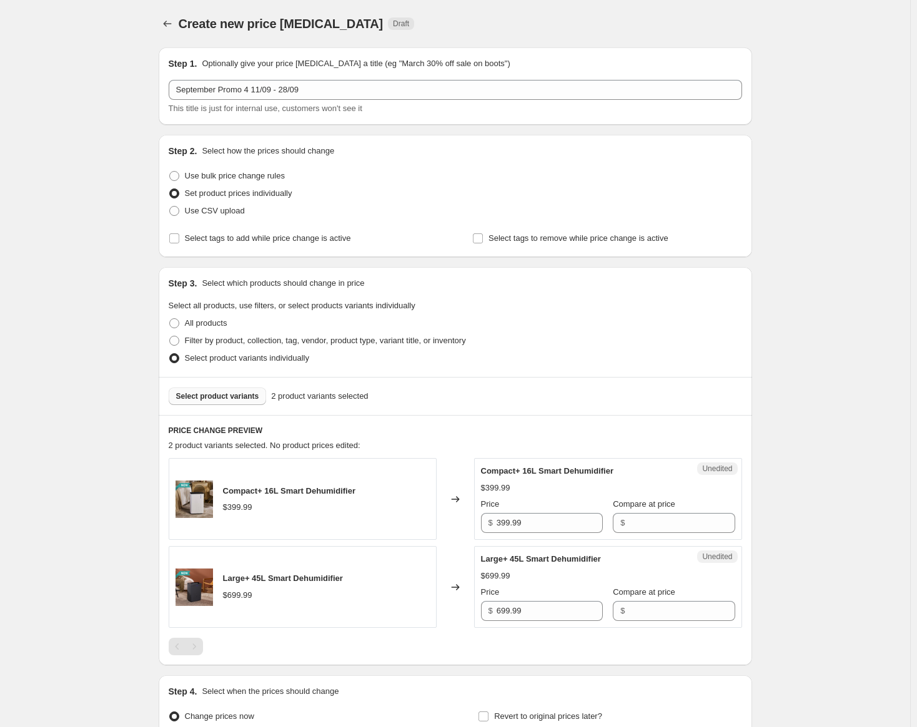
click at [254, 398] on span "Select product variants" at bounding box center [217, 397] width 83 height 10
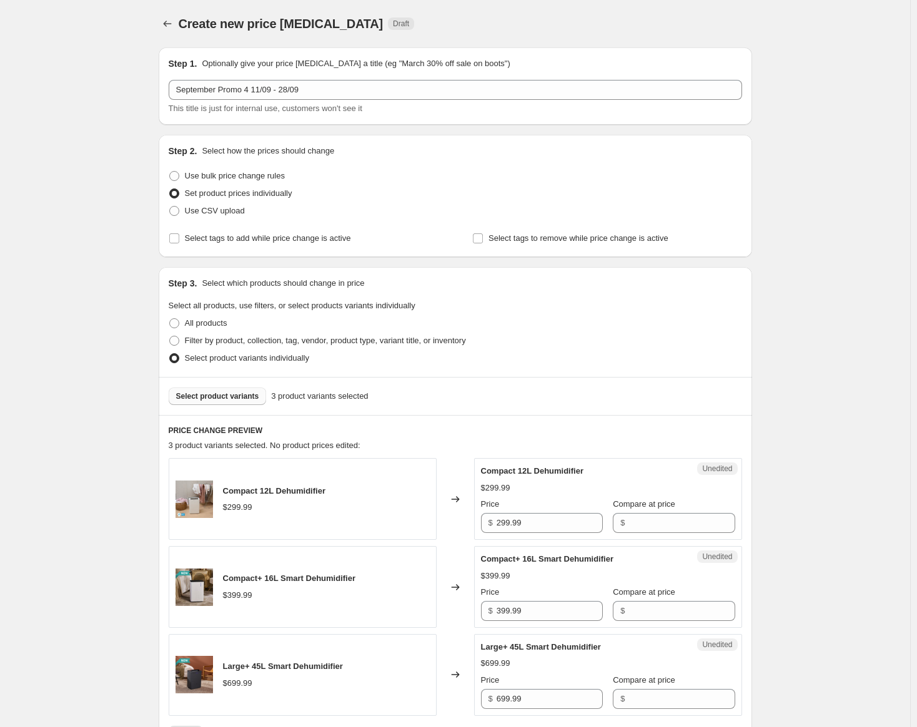
click at [242, 395] on span "Select product variants" at bounding box center [217, 397] width 83 height 10
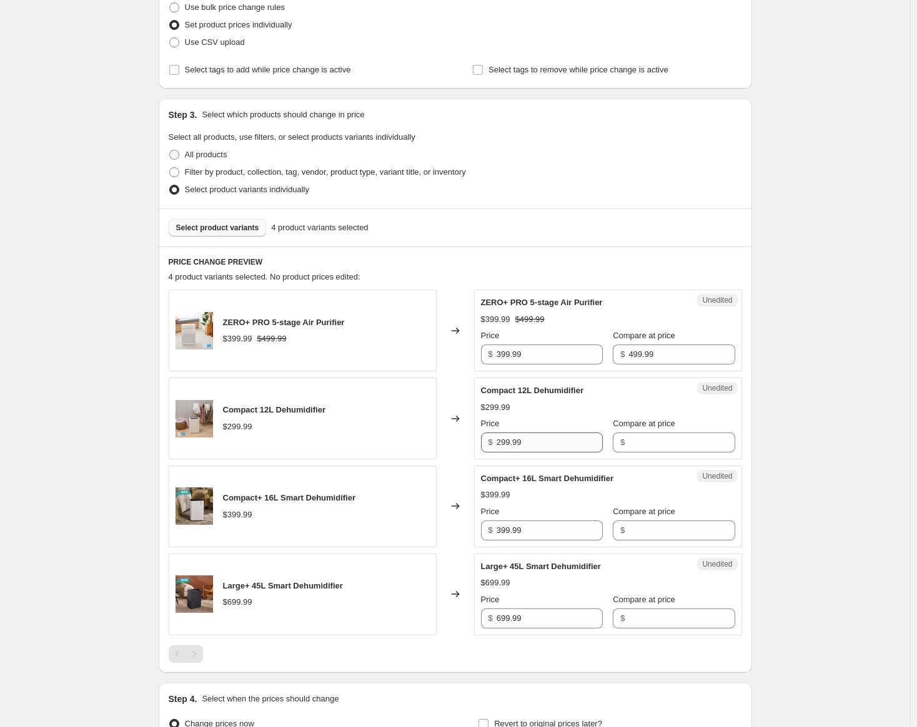
scroll to position [187, 0]
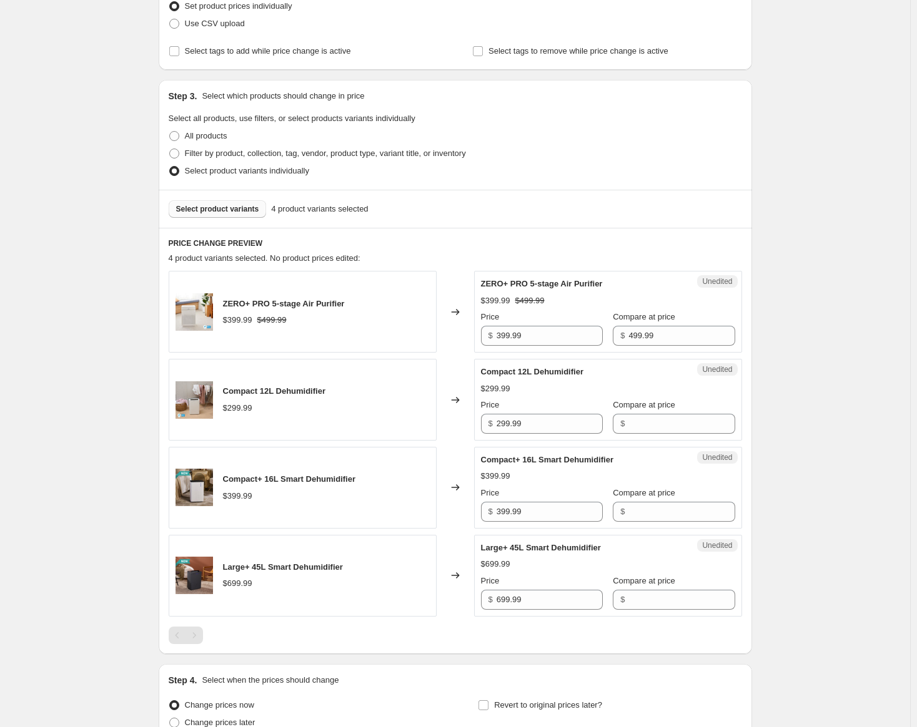
click at [232, 218] on div "Select product variants 4 product variants selected" at bounding box center [455, 209] width 593 height 38
click at [237, 207] on span "Select product variants" at bounding box center [217, 209] width 83 height 10
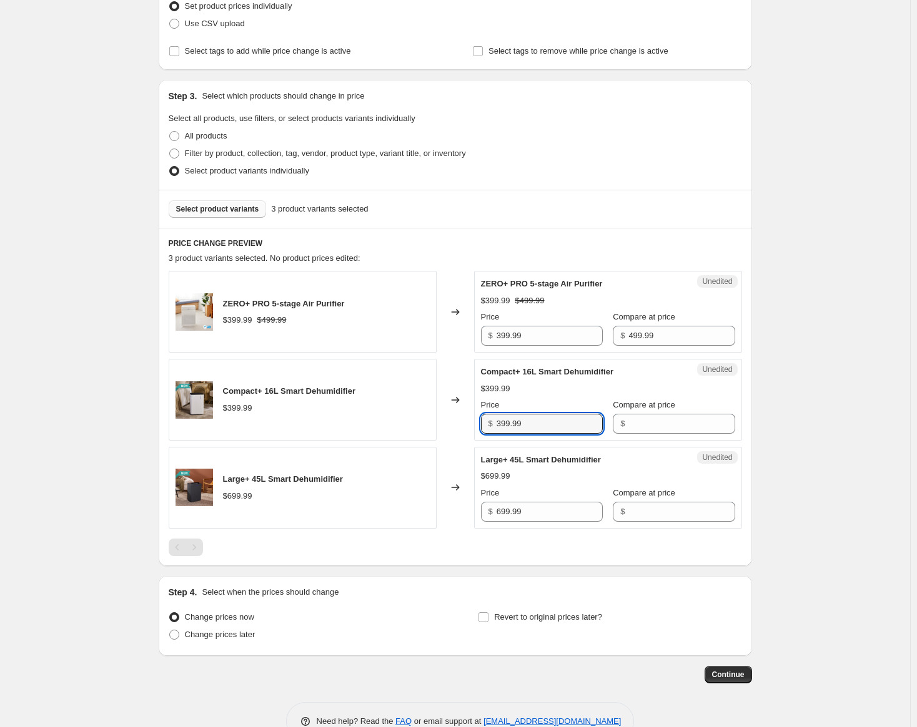
drag, startPoint x: 542, startPoint y: 428, endPoint x: 474, endPoint y: 429, distance: 68.1
click at [474, 429] on div "Compact+ 16L Smart Dehumidifier $399.99 Changed to Unedited Compact+ 16L Smart …" at bounding box center [455, 400] width 573 height 82
click at [695, 419] on input "Compare at price" at bounding box center [681, 424] width 106 height 20
paste input "399.99"
type input "399.99"
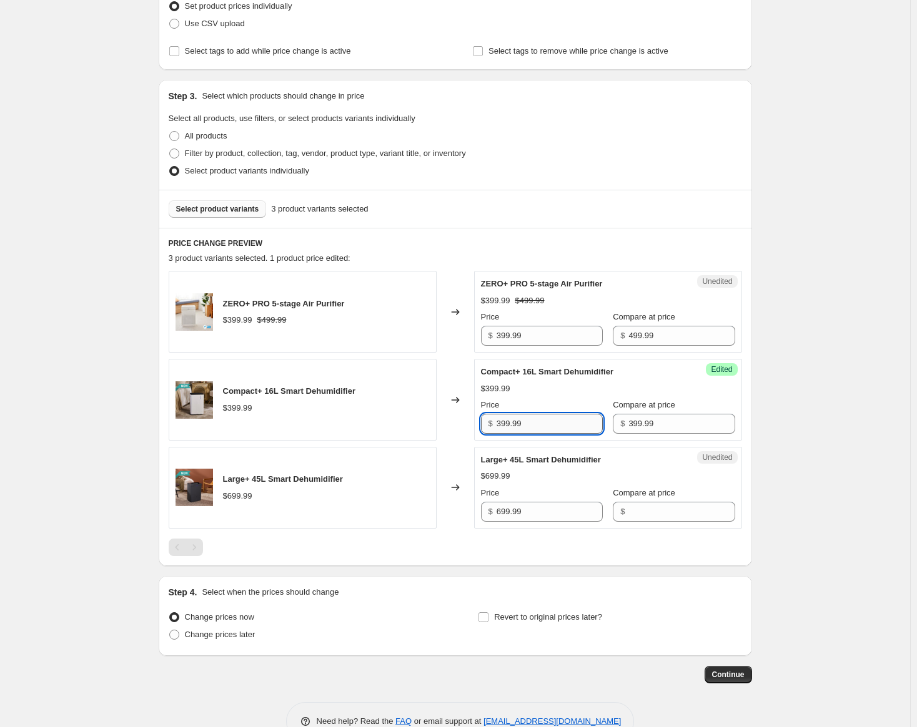
drag, startPoint x: 511, startPoint y: 425, endPoint x: 505, endPoint y: 424, distance: 6.3
click at [505, 424] on input "399.99" at bounding box center [549, 424] width 106 height 20
click at [503, 423] on input "399.99" at bounding box center [549, 424] width 106 height 20
type input "349.99"
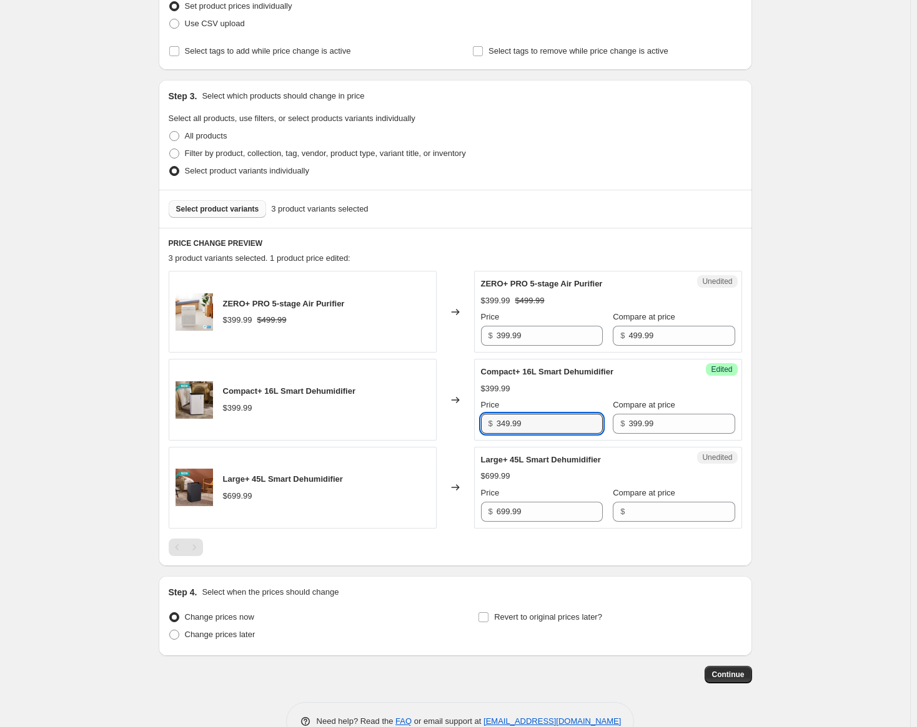
click at [529, 458] on span "Large+ 45L Smart Dehumidifier" at bounding box center [541, 459] width 120 height 9
drag, startPoint x: 531, startPoint y: 516, endPoint x: 497, endPoint y: 514, distance: 34.4
click at [497, 514] on div "$ 699.99" at bounding box center [542, 512] width 122 height 20
click at [648, 513] on input "Compare at price" at bounding box center [681, 512] width 106 height 20
paste input "699.99"
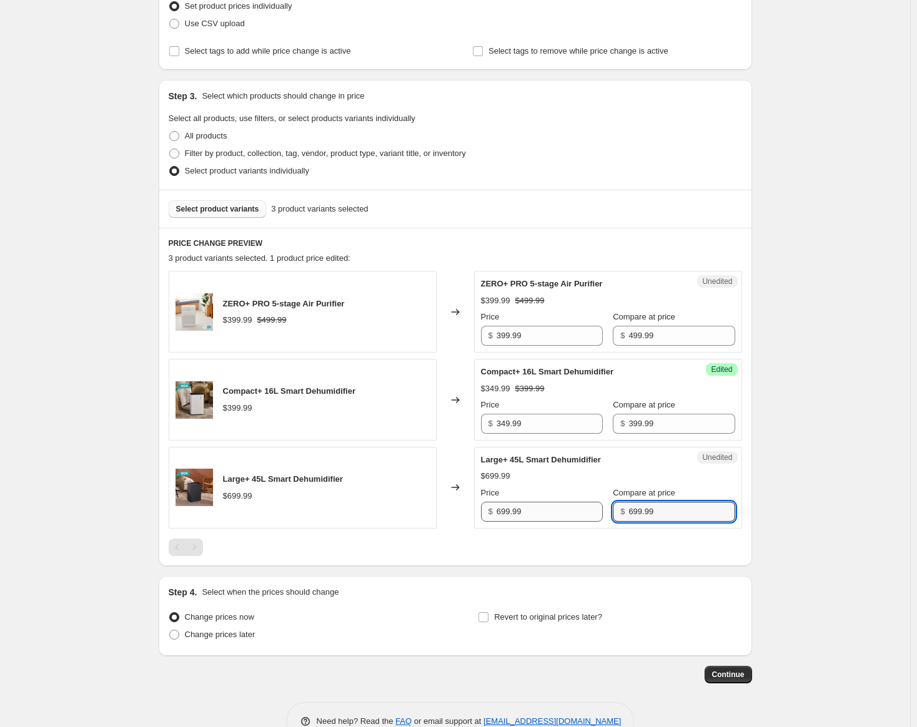
type input "699.99"
drag, startPoint x: 505, startPoint y: 512, endPoint x: 477, endPoint y: 512, distance: 28.1
click at [477, 512] on div "Success Edited Large+ 45L Smart Dehumidifier $699.99 Price $ 699.99 Compare at …" at bounding box center [608, 488] width 268 height 82
type input "549.99"
click at [234, 214] on span "Select product variants" at bounding box center [217, 209] width 83 height 10
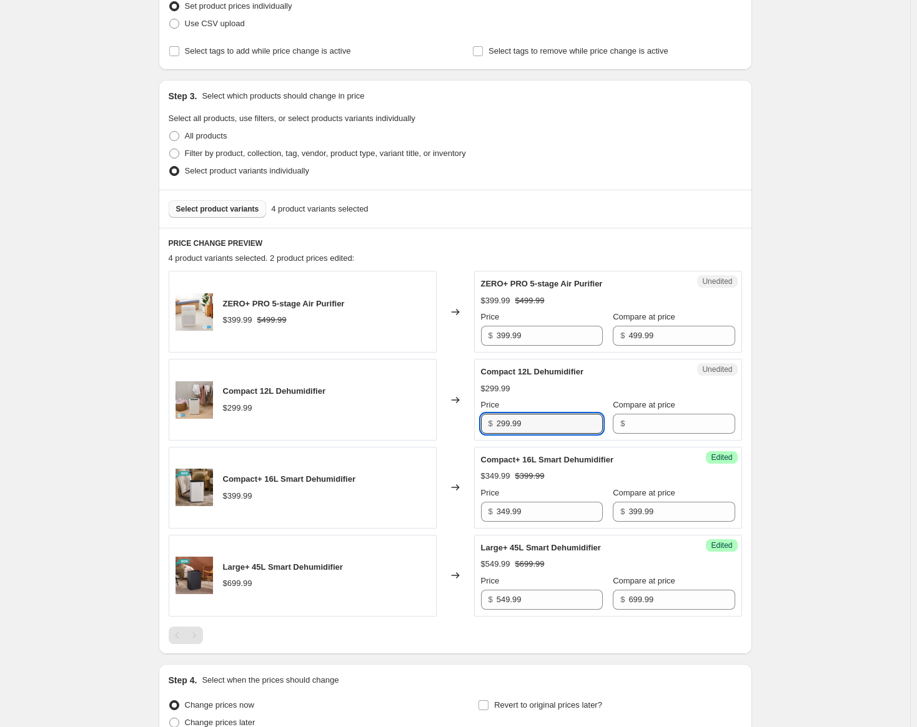
drag, startPoint x: 473, startPoint y: 439, endPoint x: 459, endPoint y: 438, distance: 13.8
click at [459, 438] on div "Compact 12L Dehumidifier $299.99 Changed to Unedited Compact 12L Dehumidifier $…" at bounding box center [455, 400] width 573 height 82
click at [659, 425] on input "Compare at price" at bounding box center [681, 424] width 106 height 20
paste input "299.99"
type input "299.99"
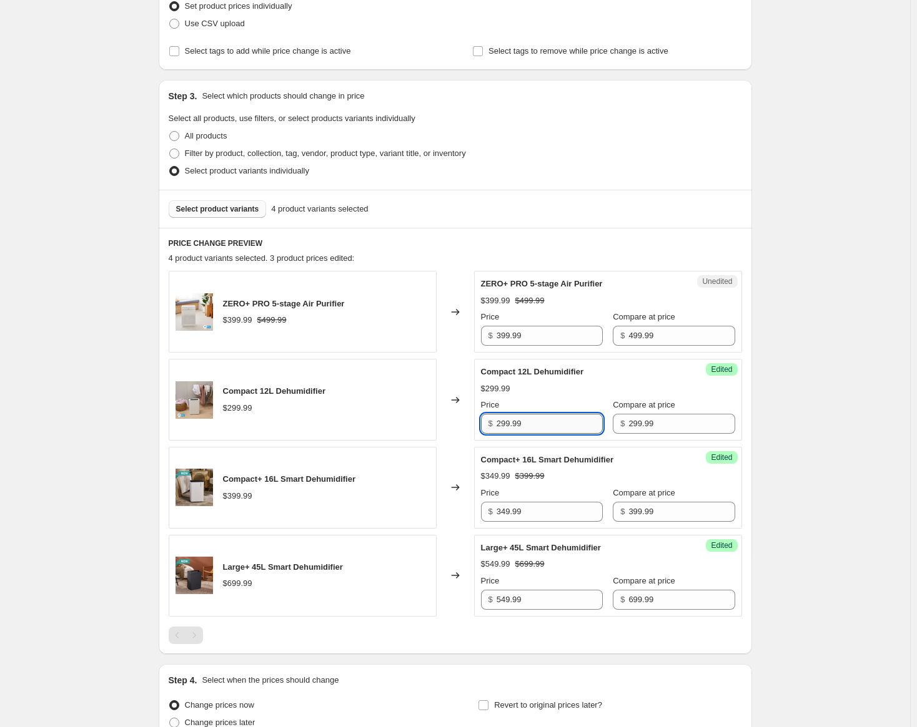
click at [505, 424] on input "299.99" at bounding box center [549, 424] width 106 height 20
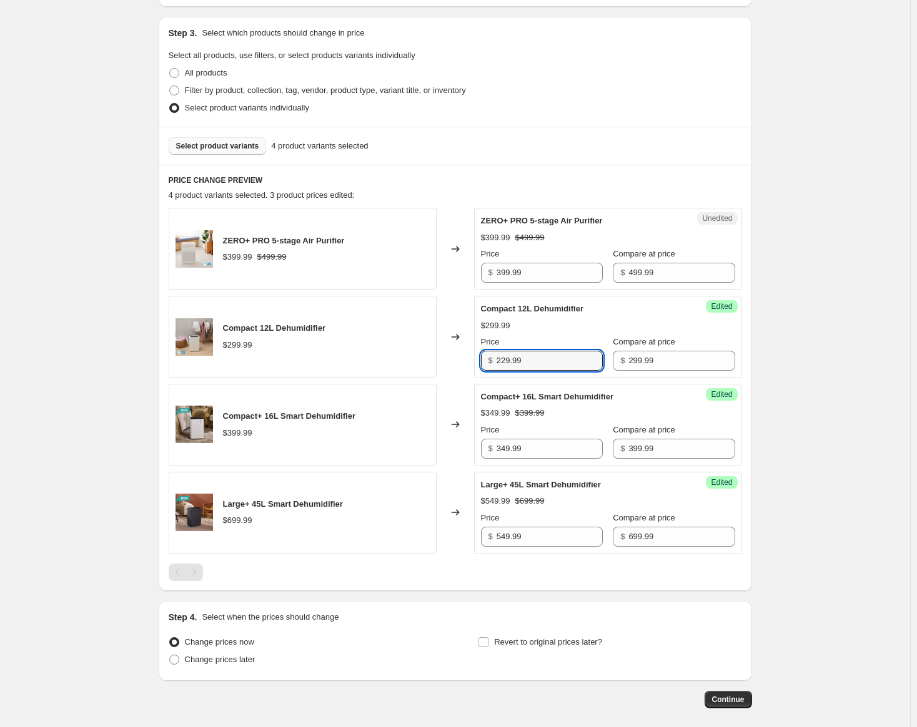
scroll to position [308, 0]
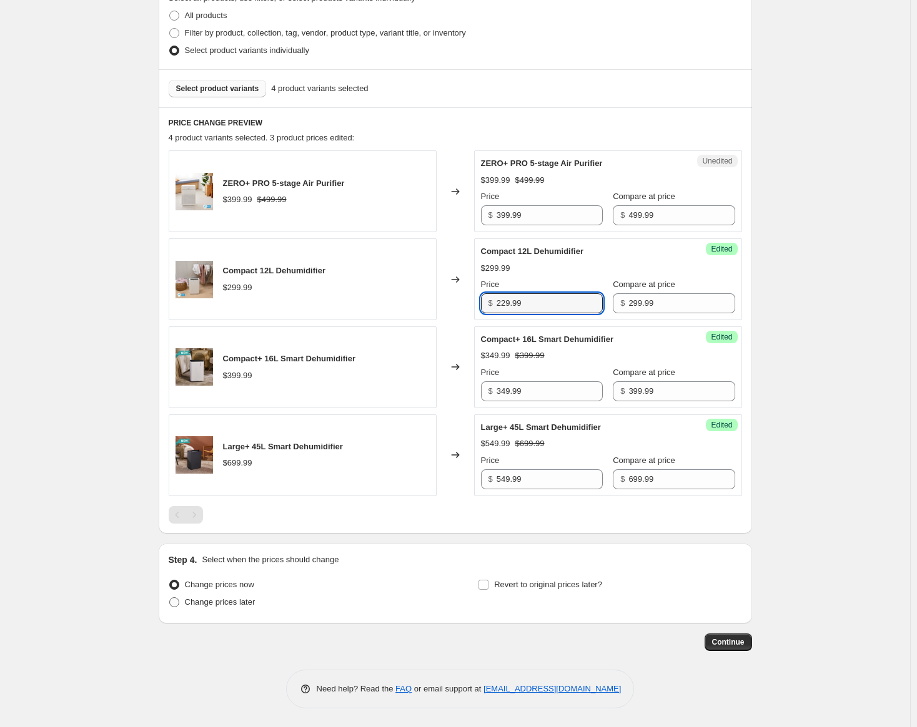
type input "229.99"
click at [242, 604] on span "Change prices later" at bounding box center [220, 602] width 71 height 9
click at [170, 598] on input "Change prices later" at bounding box center [169, 598] width 1 height 1
radio input "true"
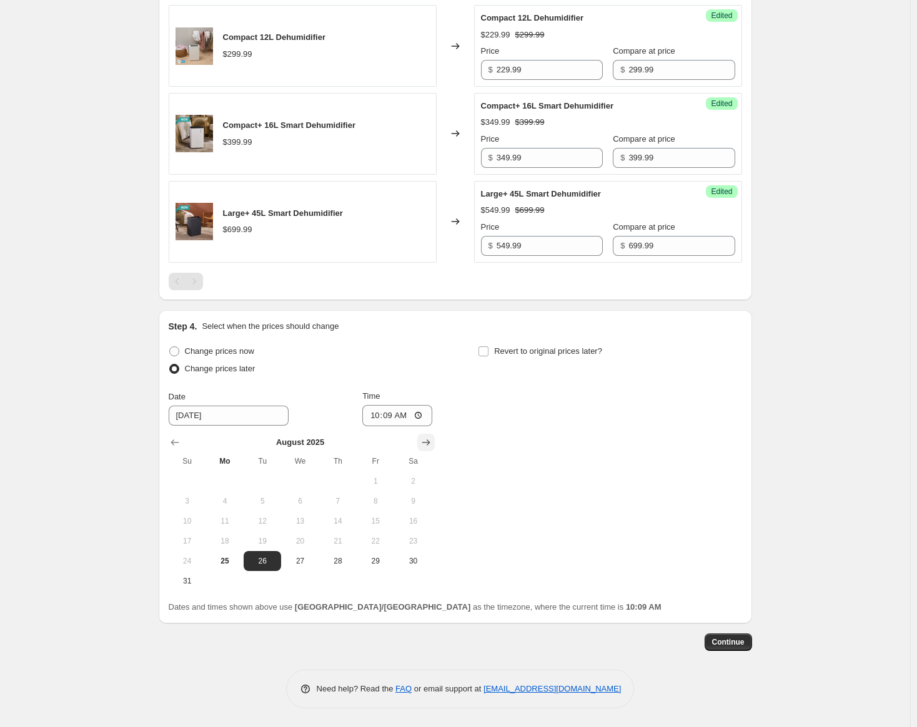
click at [430, 440] on icon "Show next month, September 2025" at bounding box center [425, 443] width 8 height 6
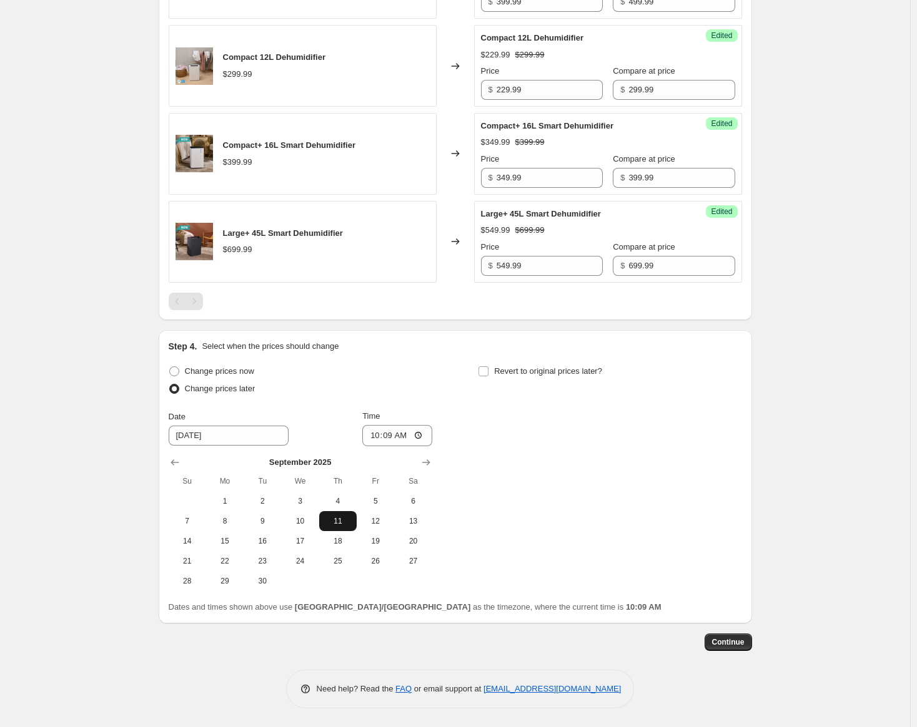
click at [342, 519] on span "11" at bounding box center [337, 521] width 27 height 10
type input "[DATE]"
click at [380, 436] on input "10:09" at bounding box center [397, 435] width 70 height 21
type input "00:01"
click at [518, 365] on span "Revert to original prices later?" at bounding box center [548, 371] width 108 height 12
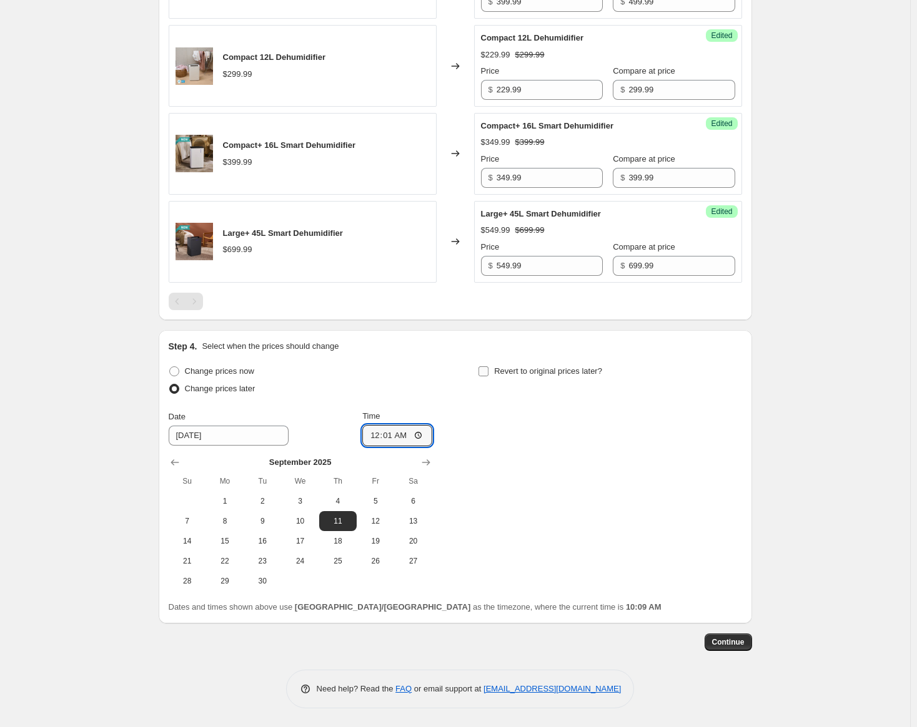
click at [488, 367] on input "Revert to original prices later?" at bounding box center [483, 372] width 10 height 10
checkbox input "true"
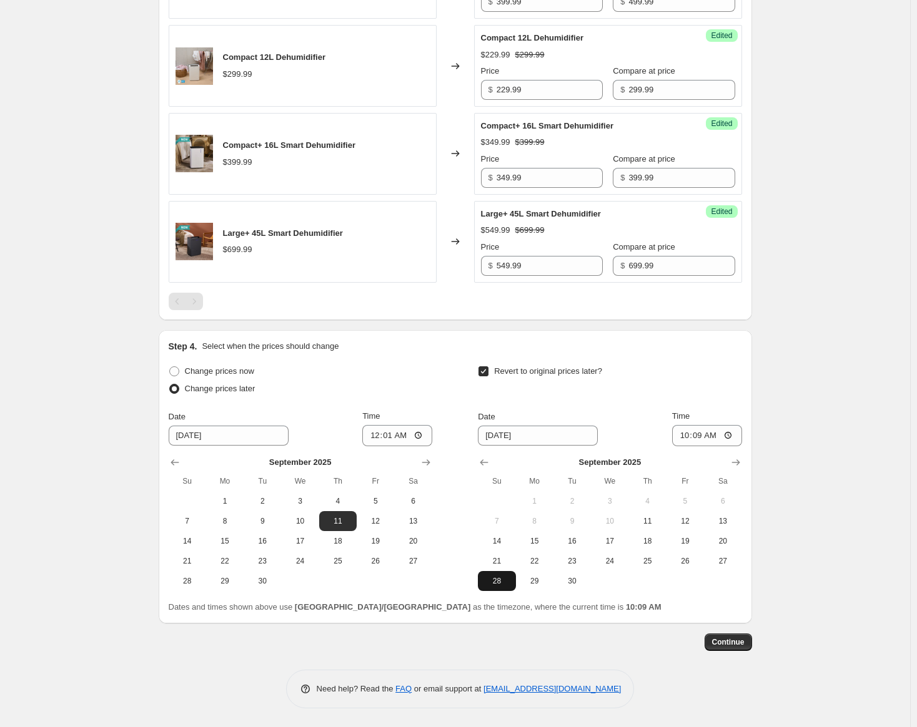
click at [508, 582] on span "28" at bounding box center [496, 581] width 27 height 10
type input "[DATE]"
click at [679, 440] on input "10:09" at bounding box center [707, 435] width 70 height 21
type input "23:59"
click at [742, 636] on div "Step 1. Optionally give your price [MEDICAL_DATA] a title (eg "March 30% off sa…" at bounding box center [450, 83] width 603 height 1135
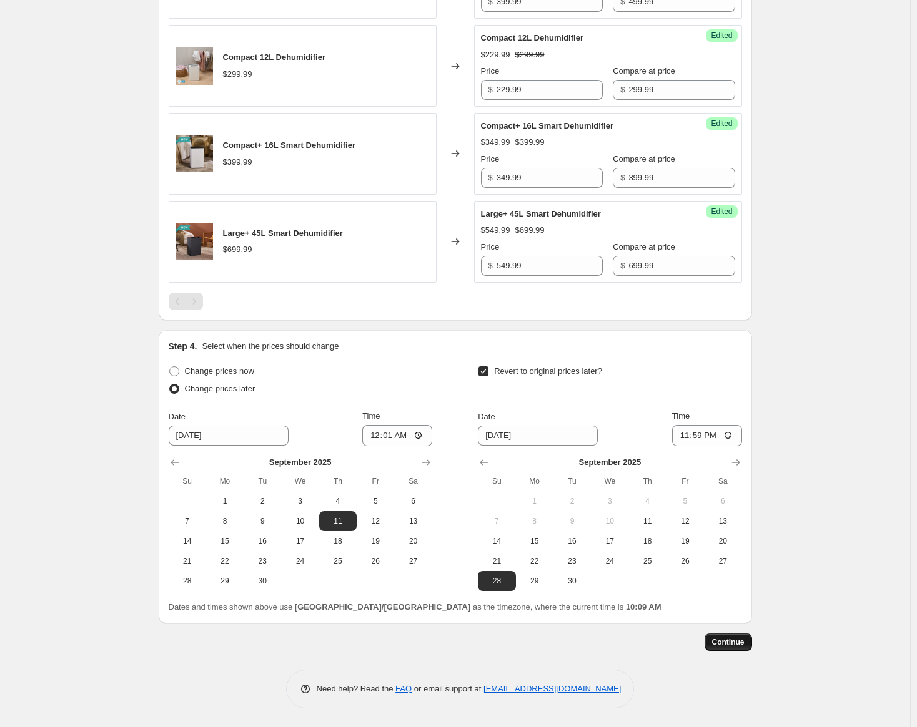
click at [742, 636] on button "Continue" at bounding box center [727, 642] width 47 height 17
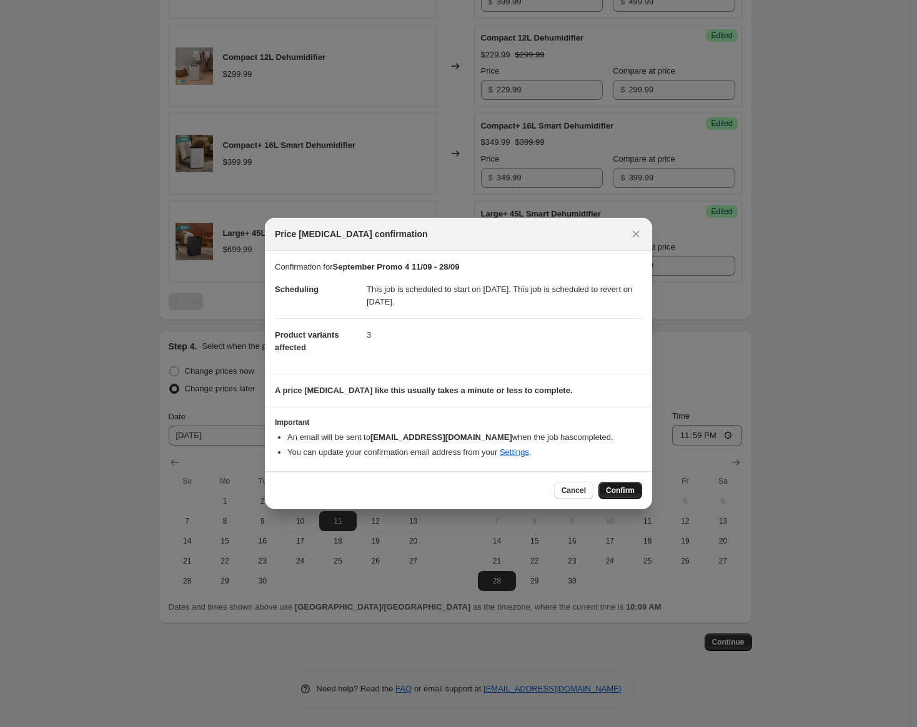
click at [612, 493] on span "Confirm" at bounding box center [620, 491] width 29 height 10
type input "September Promo 4 11/09 - 28/09"
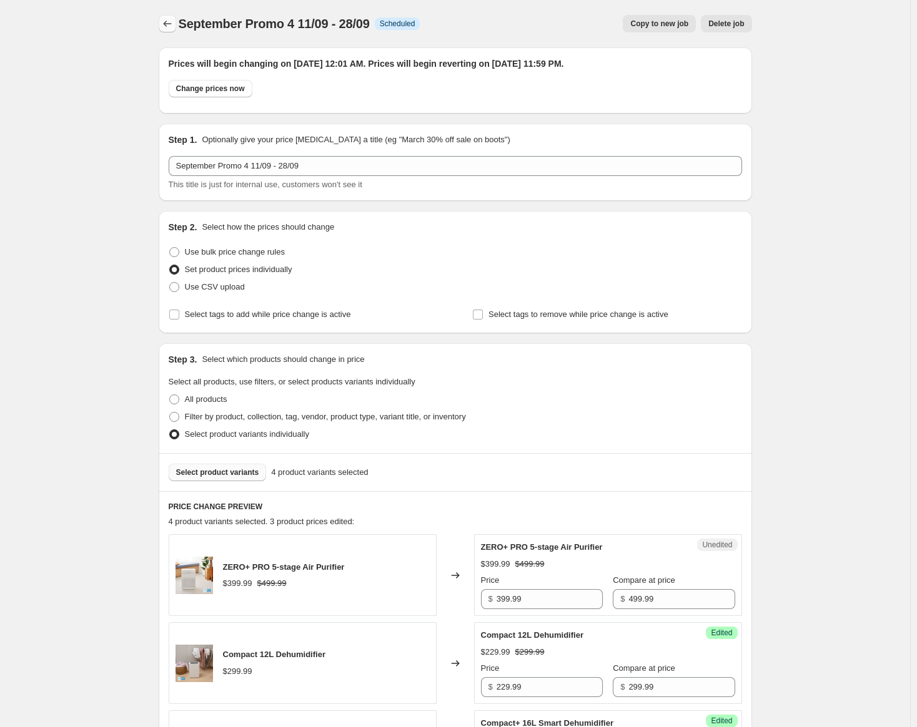
click at [169, 27] on icon "Price change jobs" at bounding box center [167, 23] width 12 height 12
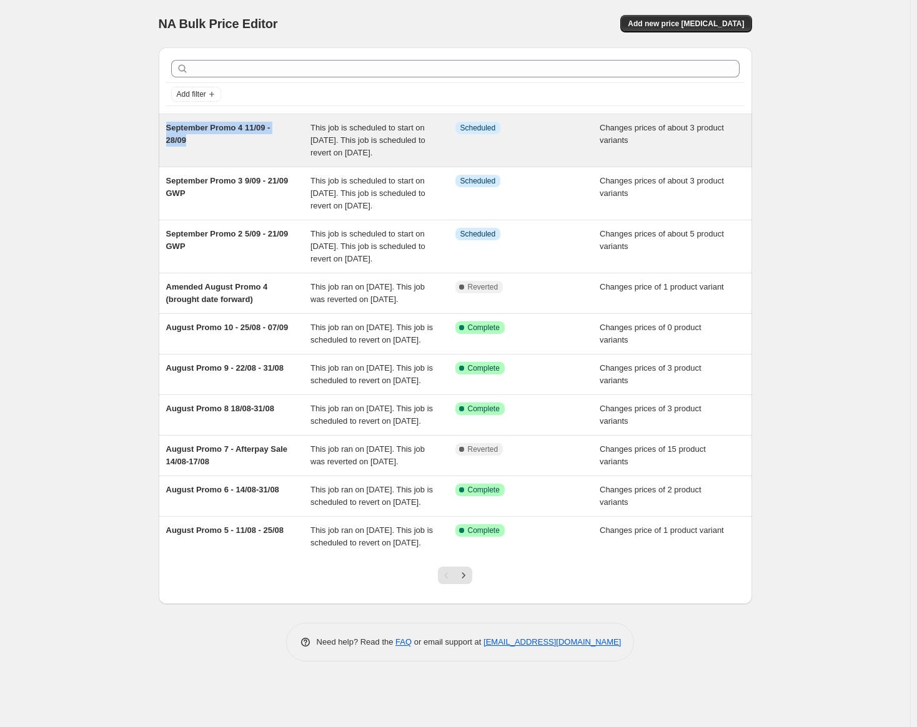
drag, startPoint x: 193, startPoint y: 138, endPoint x: 167, endPoint y: 126, distance: 28.2
click at [167, 126] on div "September Promo 4 11/09 - 28/09 This job is scheduled to start on [DATE]. This …" at bounding box center [455, 140] width 593 height 52
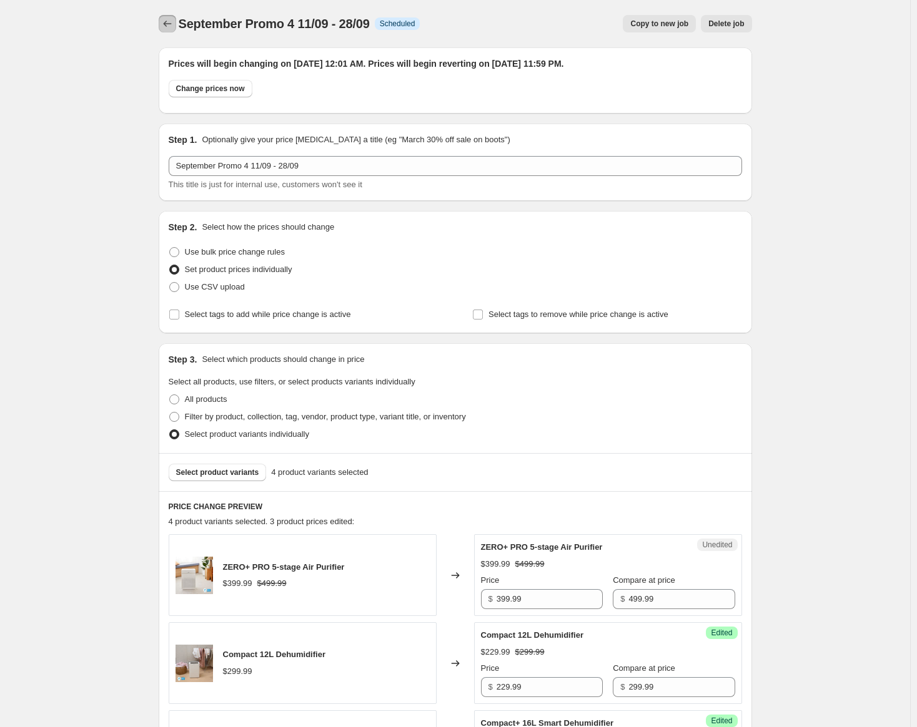
click at [173, 23] on icon "Price change jobs" at bounding box center [167, 23] width 12 height 12
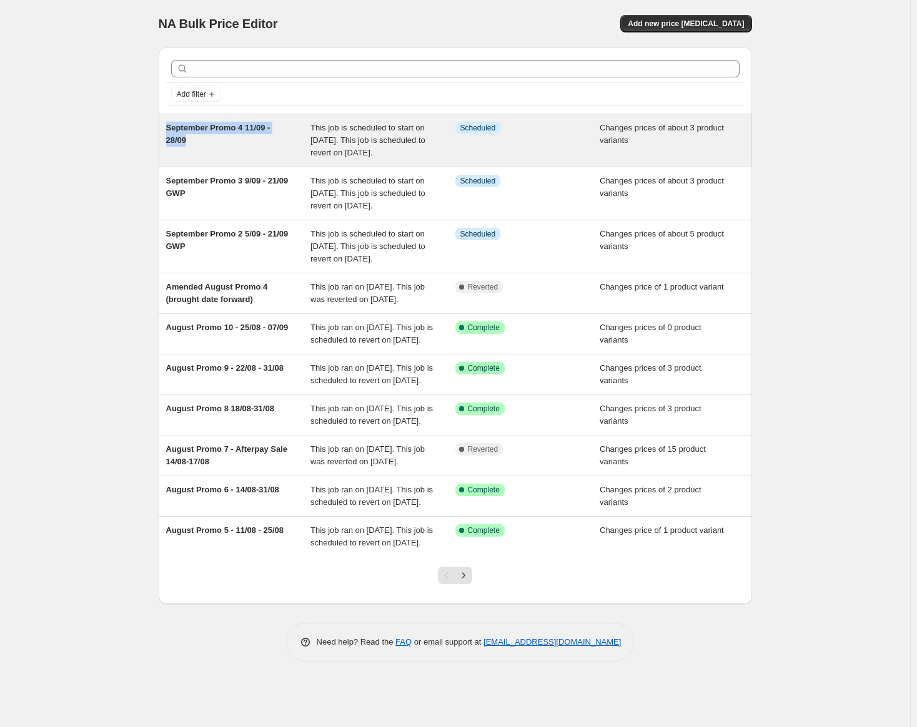
drag, startPoint x: 206, startPoint y: 141, endPoint x: 169, endPoint y: 131, distance: 38.3
click at [169, 131] on div "September Promo 4 11/09 - 28/09" at bounding box center [238, 140] width 145 height 37
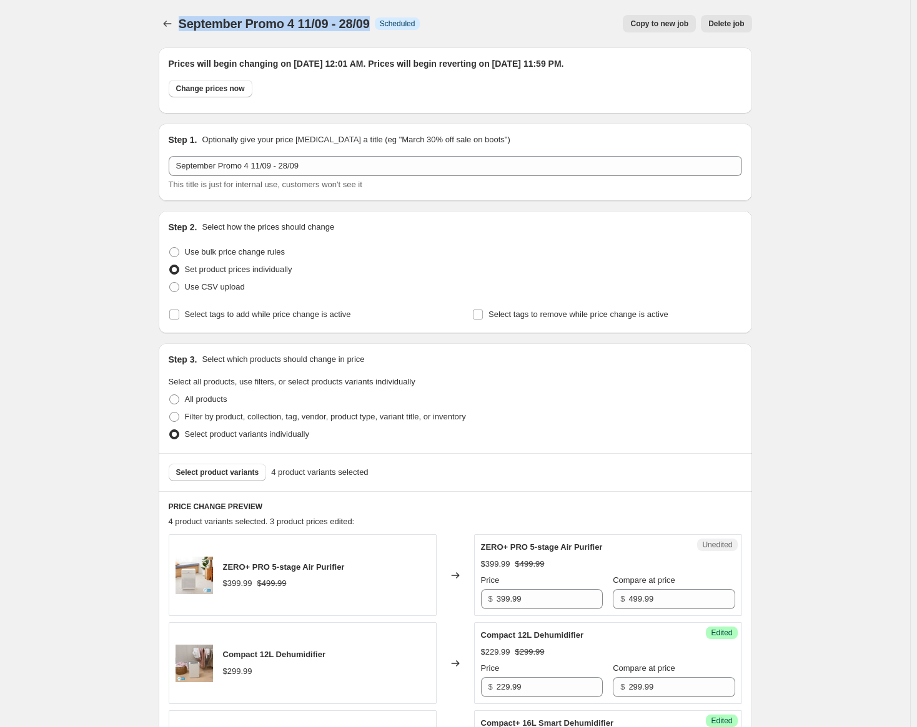
drag, startPoint x: 182, startPoint y: 26, endPoint x: 377, endPoint y: 30, distance: 194.9
click at [370, 30] on span "September Promo 4 11/09 - 28/09" at bounding box center [274, 24] width 191 height 14
copy span "September Promo 4 11/09 - 28/09"
click at [170, 28] on icon "Price change jobs" at bounding box center [167, 23] width 12 height 12
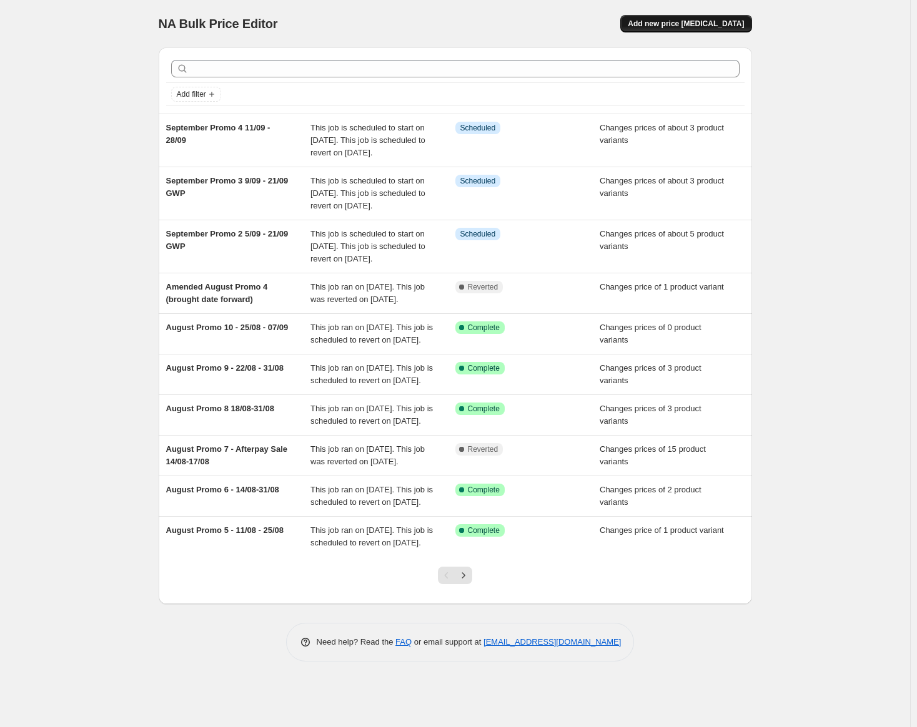
click at [707, 26] on span "Add new price [MEDICAL_DATA]" at bounding box center [686, 24] width 116 height 10
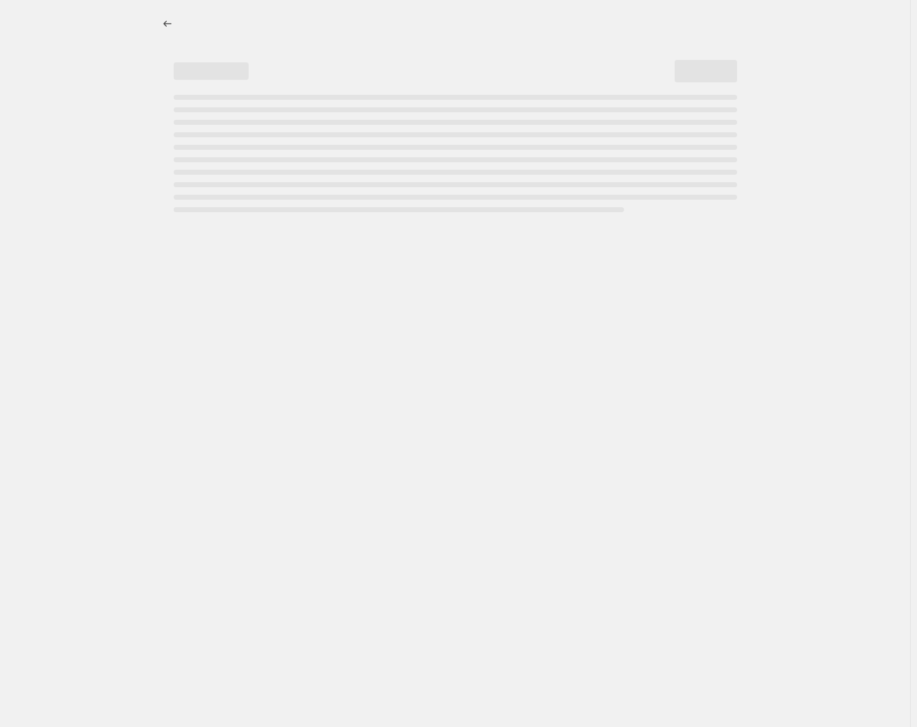
select select "percentage"
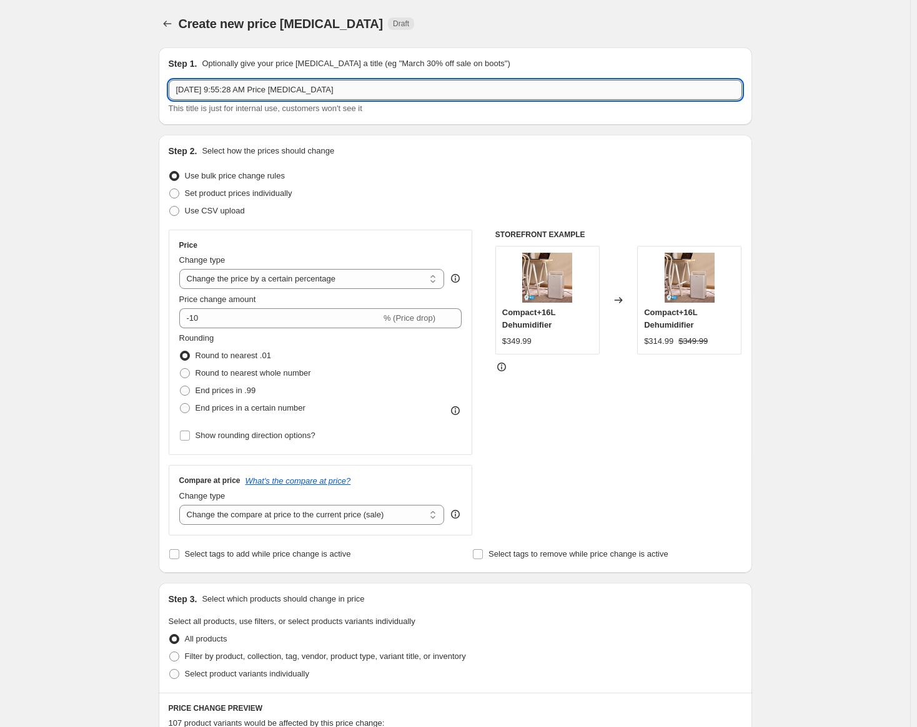
click at [338, 97] on input "[DATE] 9:55:28 AM Price [MEDICAL_DATA]" at bounding box center [455, 90] width 573 height 20
paste input "September Promo 4 11/09 - 28/09"
drag, startPoint x: 498, startPoint y: 90, endPoint x: 18, endPoint y: 105, distance: 480.4
click at [18, 105] on div "Create new price [MEDICAL_DATA]. This page is ready Create new price [MEDICAL_D…" at bounding box center [455, 624] width 910 height 1248
paste input "text"
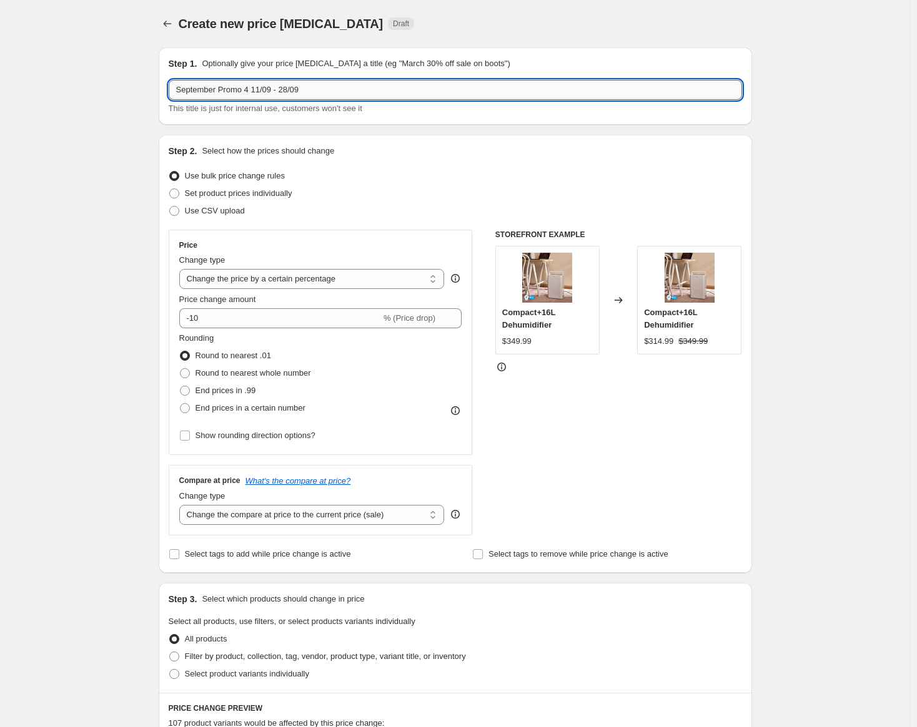
click at [248, 89] on input "September Promo 4 11/09 - 28/09" at bounding box center [455, 90] width 573 height 20
click at [259, 87] on input "September Promo 5 11/09 - 28/09" at bounding box center [455, 90] width 573 height 20
drag, startPoint x: 291, startPoint y: 91, endPoint x: 283, endPoint y: 87, distance: 8.7
click at [283, 87] on input "September Promo 5 18/09 - 28/09" at bounding box center [455, 90] width 573 height 20
click at [347, 91] on input "September Promo 5 18/09 - 30/09" at bounding box center [455, 90] width 573 height 20
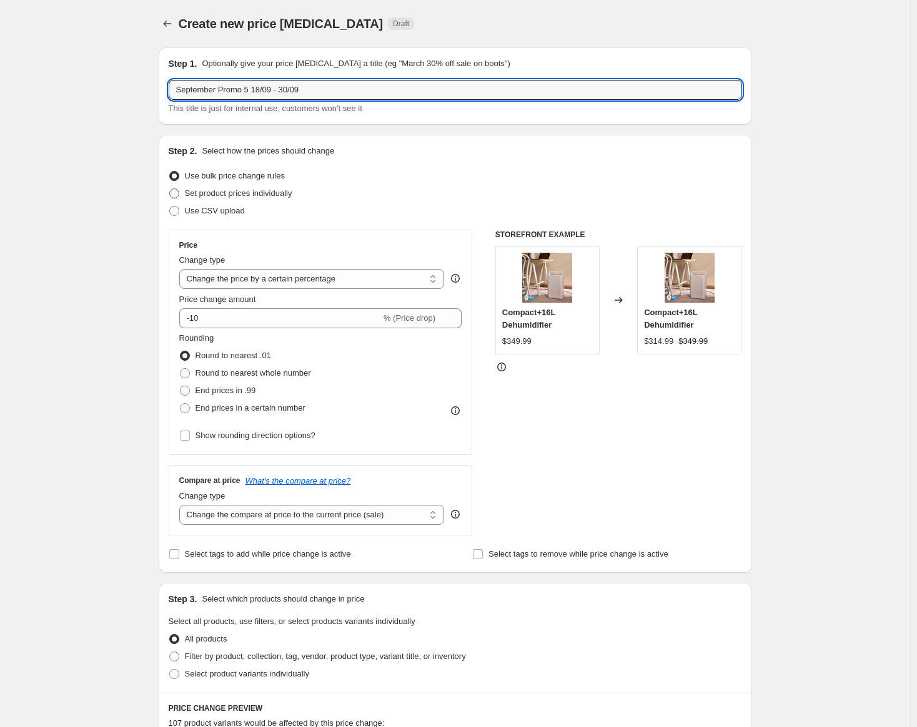
type input "September Promo 5 18/09 - 30/09"
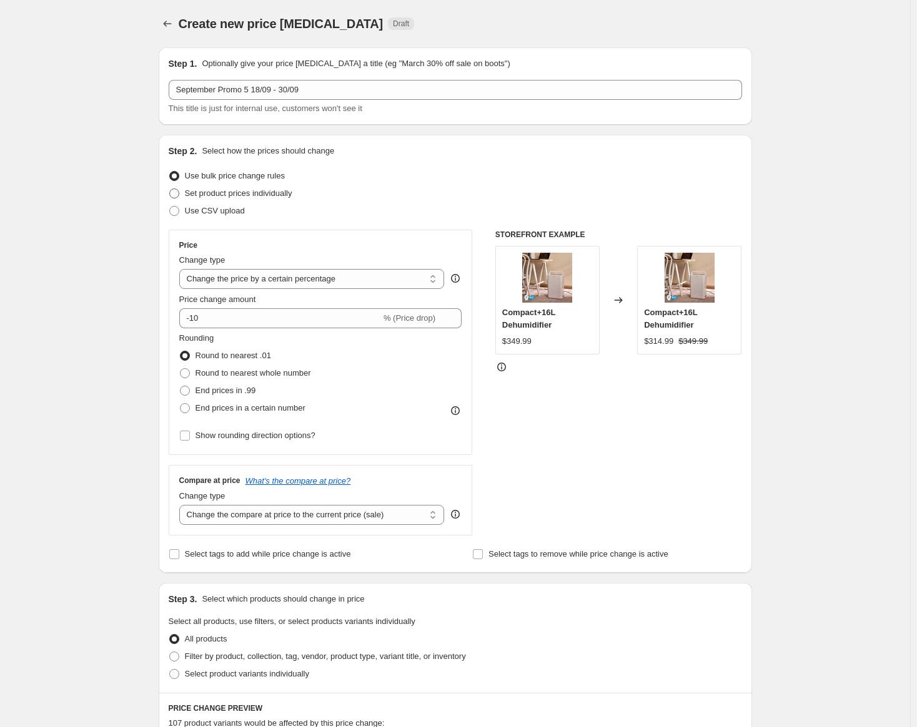
click at [270, 193] on span "Set product prices individually" at bounding box center [238, 193] width 107 height 9
click at [170, 189] on input "Set product prices individually" at bounding box center [169, 189] width 1 height 1
radio input "true"
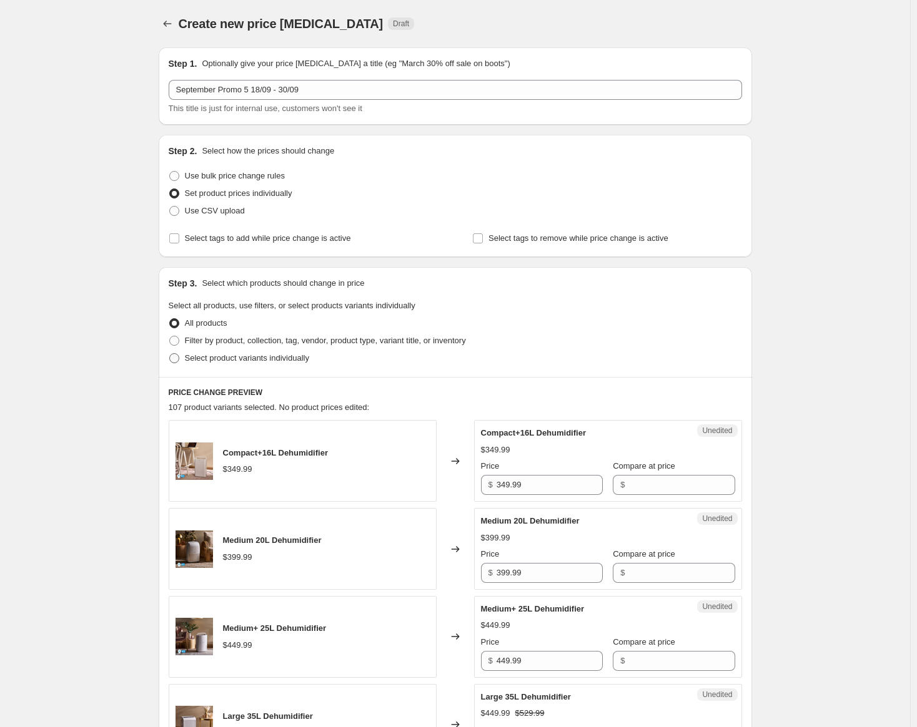
click at [271, 358] on span "Select product variants individually" at bounding box center [247, 357] width 124 height 9
click at [170, 354] on input "Select product variants individually" at bounding box center [169, 353] width 1 height 1
radio input "true"
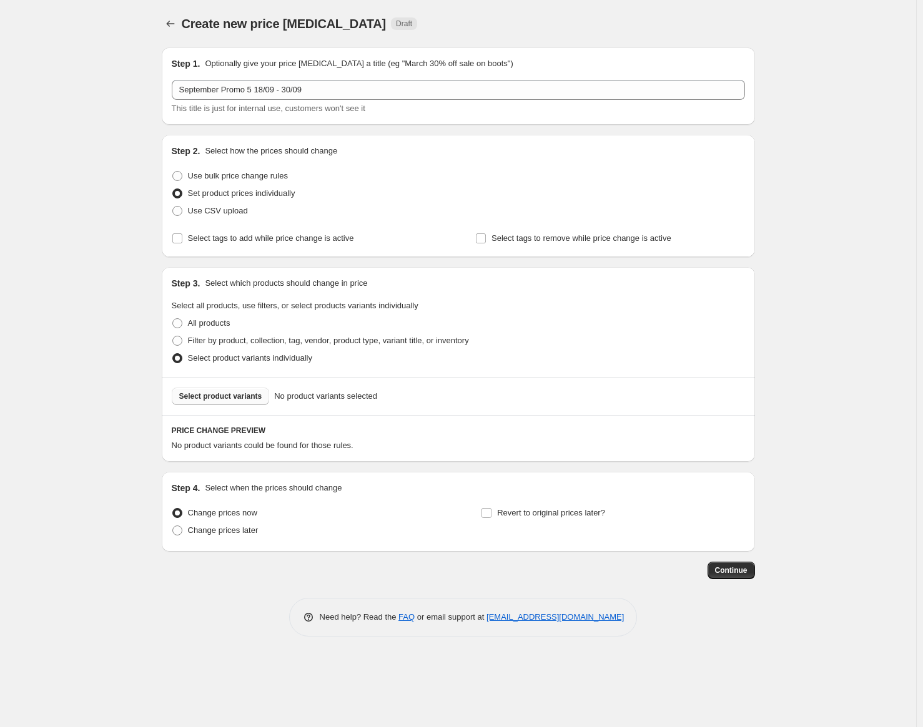
click at [235, 396] on span "Select product variants" at bounding box center [220, 397] width 83 height 10
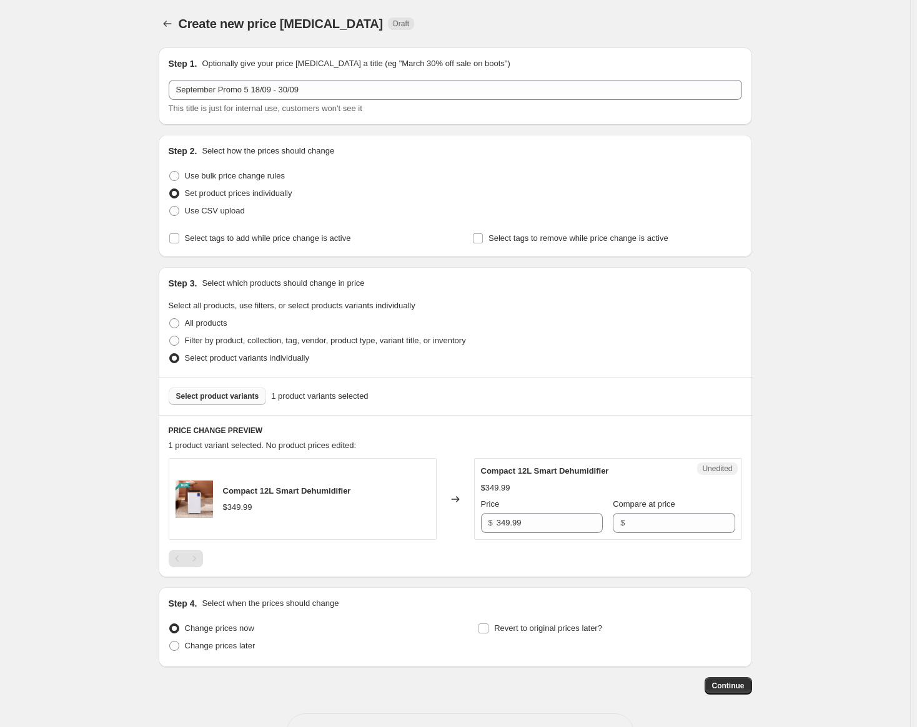
click at [234, 398] on span "Select product variants" at bounding box center [217, 397] width 83 height 10
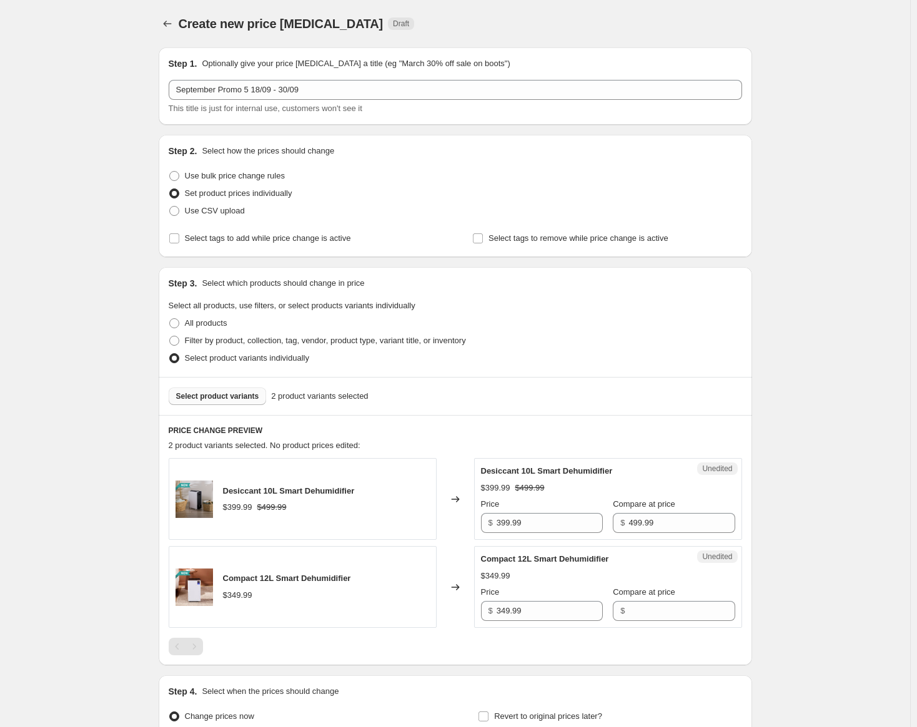
click at [222, 389] on button "Select product variants" at bounding box center [218, 396] width 98 height 17
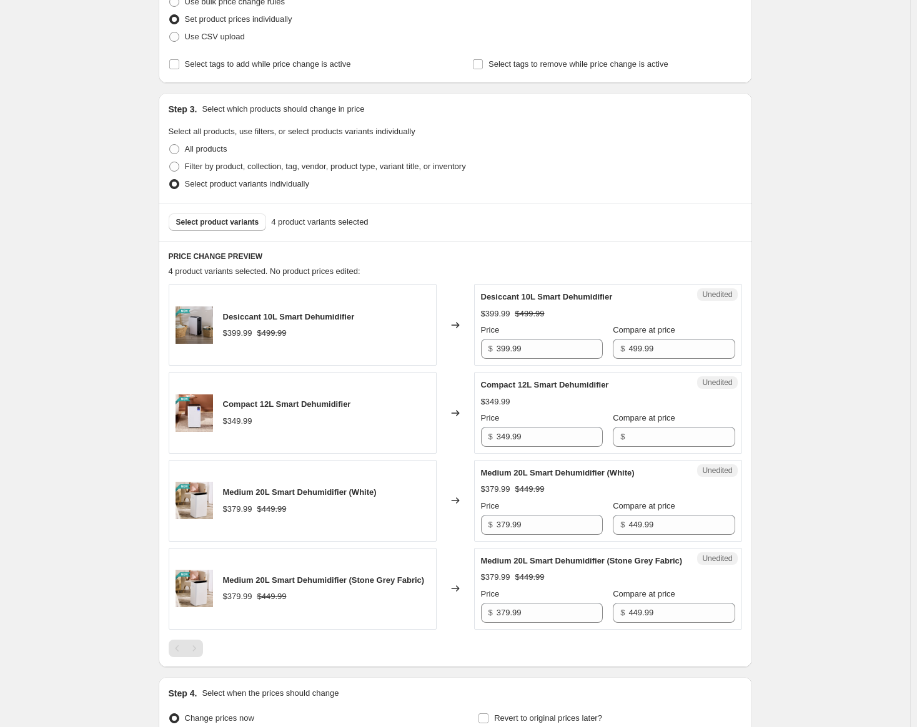
scroll to position [187, 0]
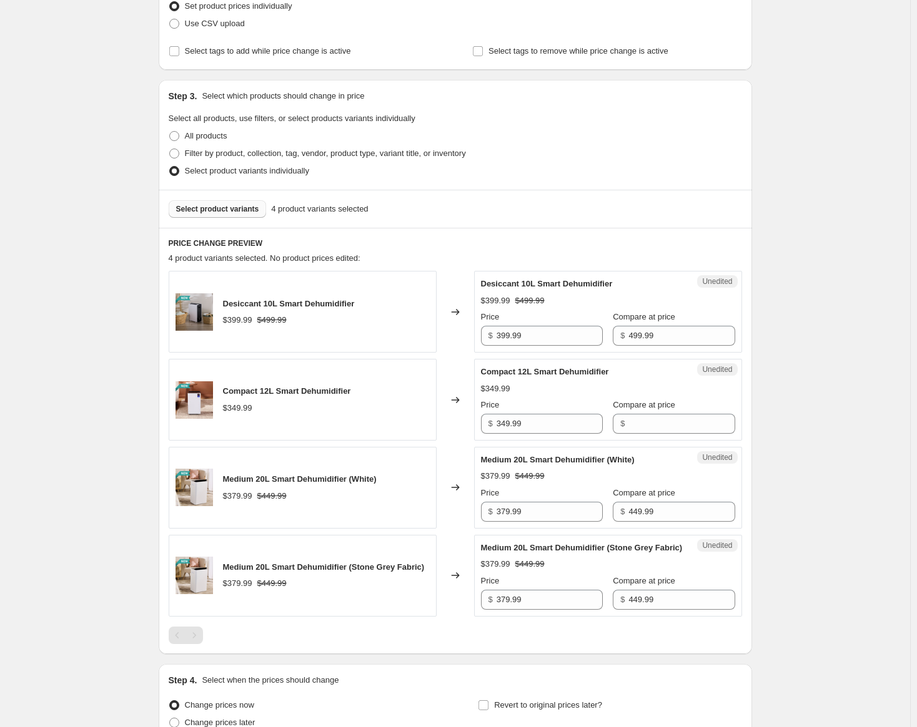
click at [220, 206] on span "Select product variants" at bounding box center [217, 209] width 83 height 10
click at [210, 213] on span "Select product variants" at bounding box center [217, 209] width 83 height 10
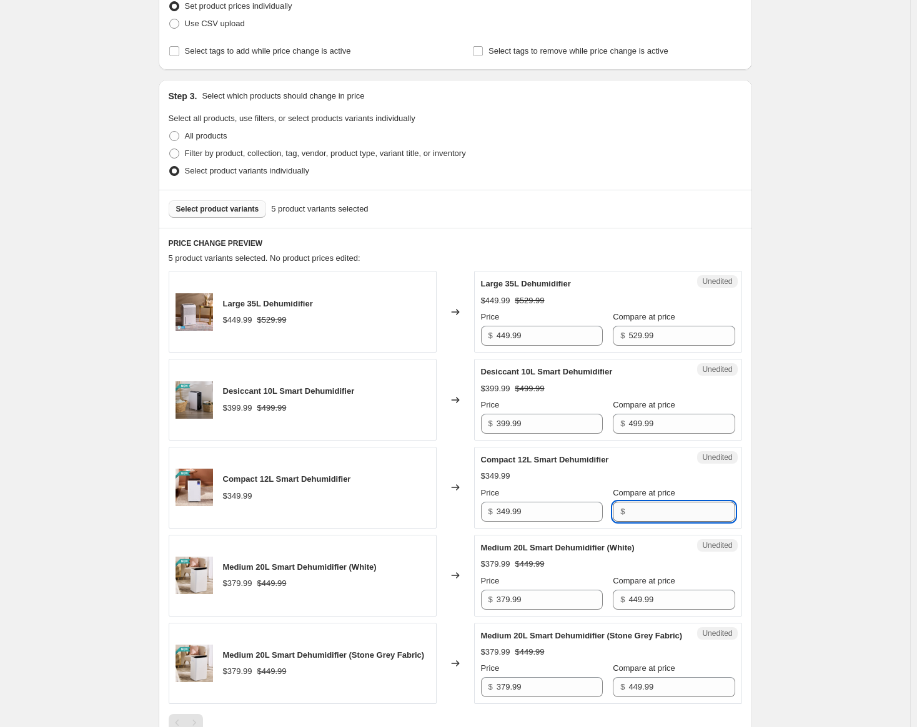
click at [669, 516] on input "Compare at price" at bounding box center [681, 512] width 106 height 20
type input "399.99"
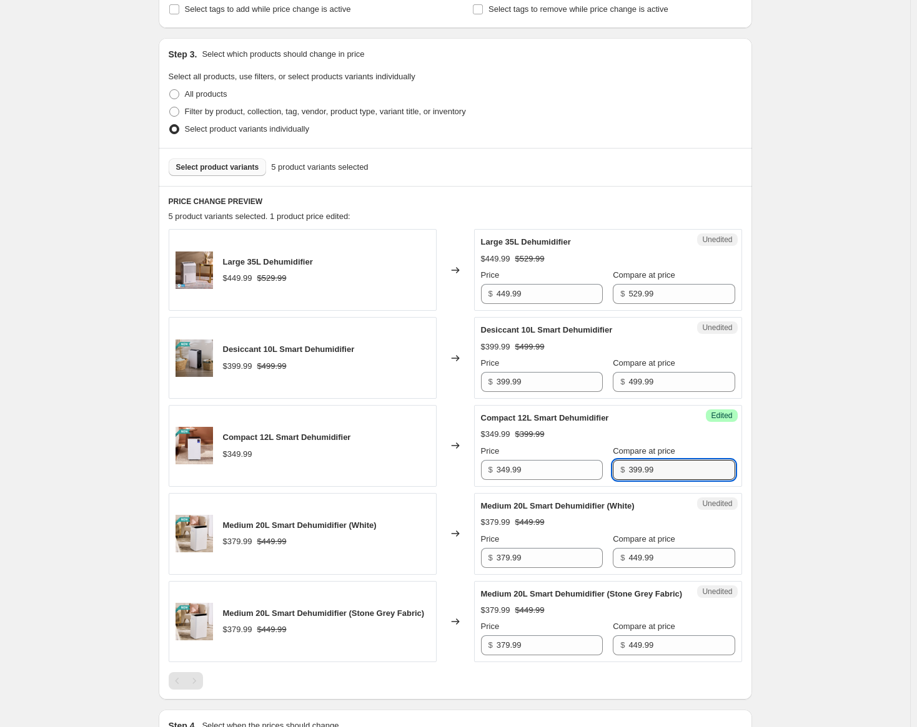
scroll to position [250, 0]
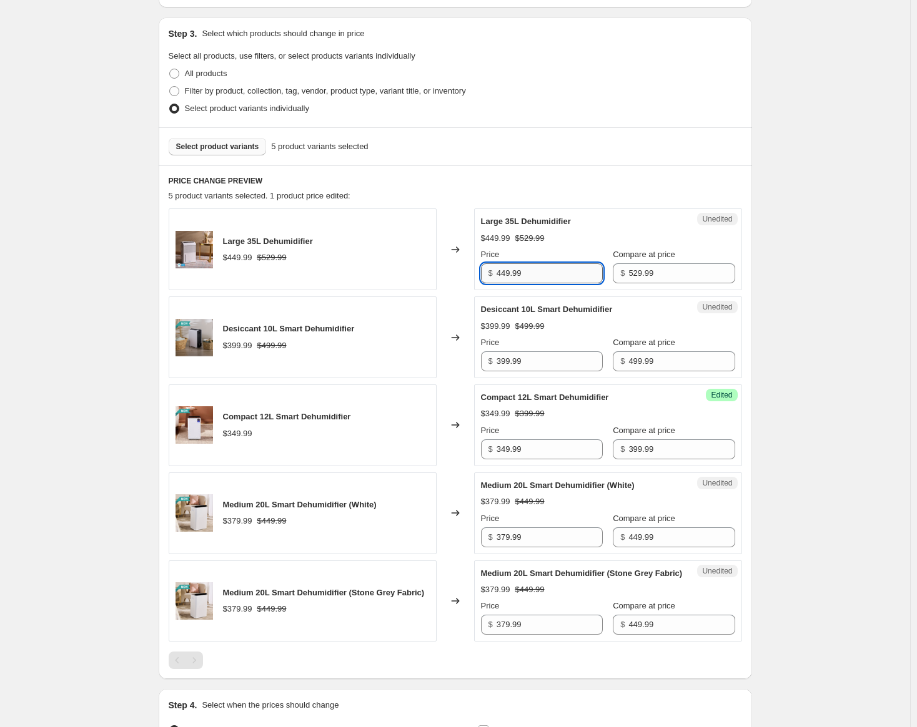
click at [511, 276] on input "449.99" at bounding box center [549, 273] width 106 height 20
click at [505, 272] on input "449.99" at bounding box center [549, 273] width 106 height 20
click at [554, 267] on input "479.99" at bounding box center [549, 273] width 106 height 20
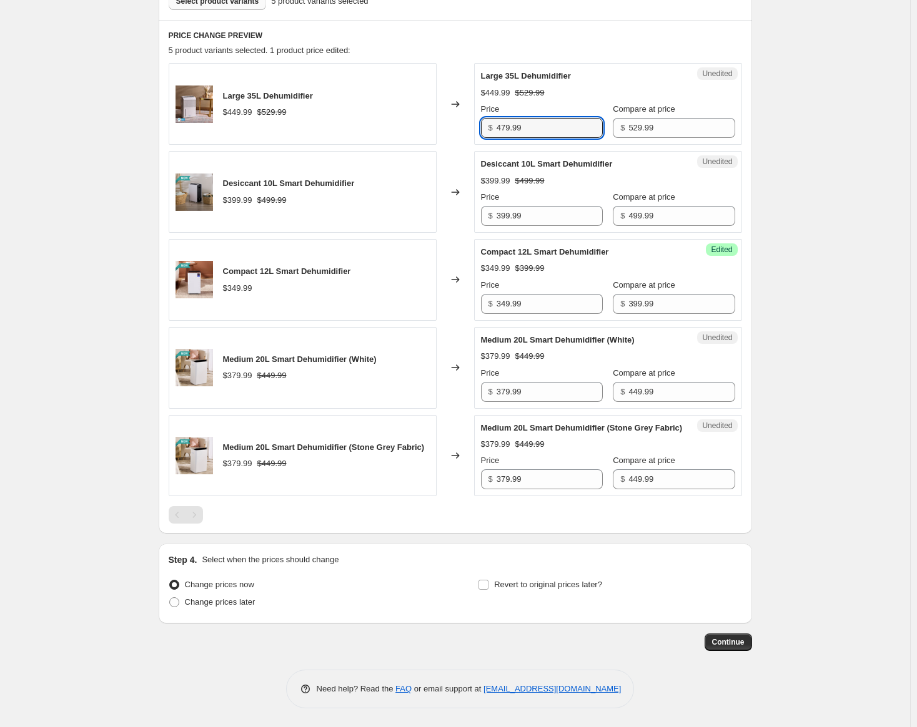
scroll to position [408, 0]
type input "479.99"
click at [224, 604] on span "Change prices later" at bounding box center [220, 602] width 71 height 9
click at [170, 598] on input "Change prices later" at bounding box center [169, 598] width 1 height 1
radio input "true"
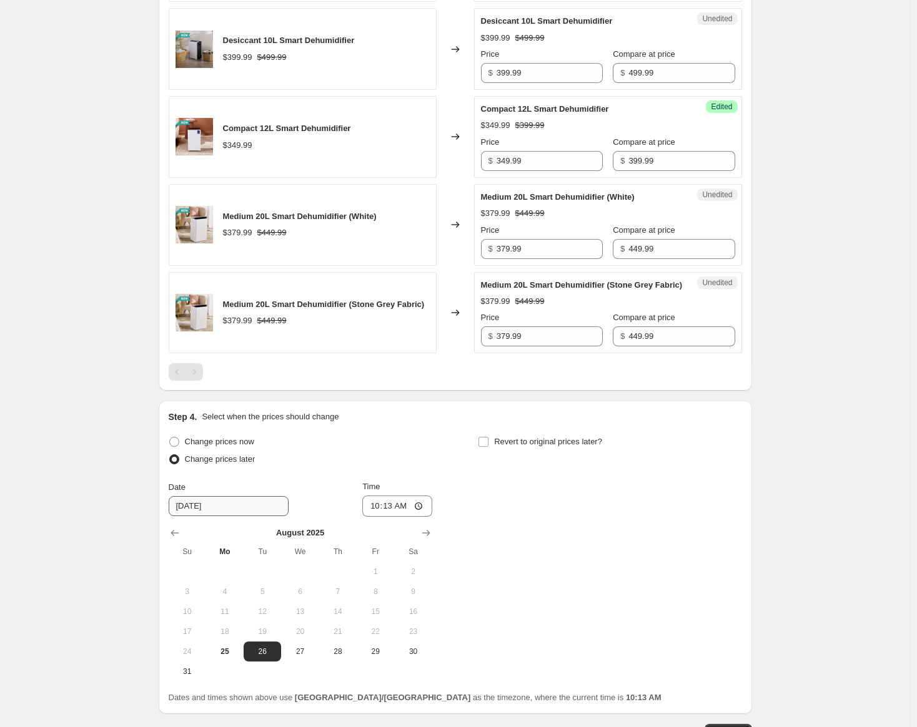
scroll to position [595, 0]
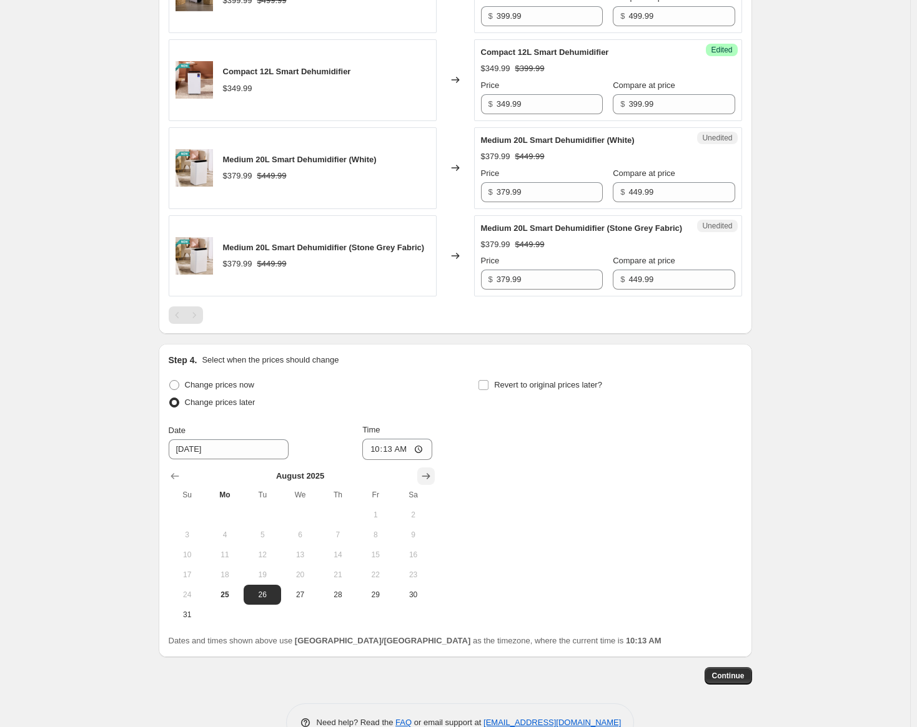
click at [432, 483] on icon "Show next month, September 2025" at bounding box center [426, 476] width 12 height 12
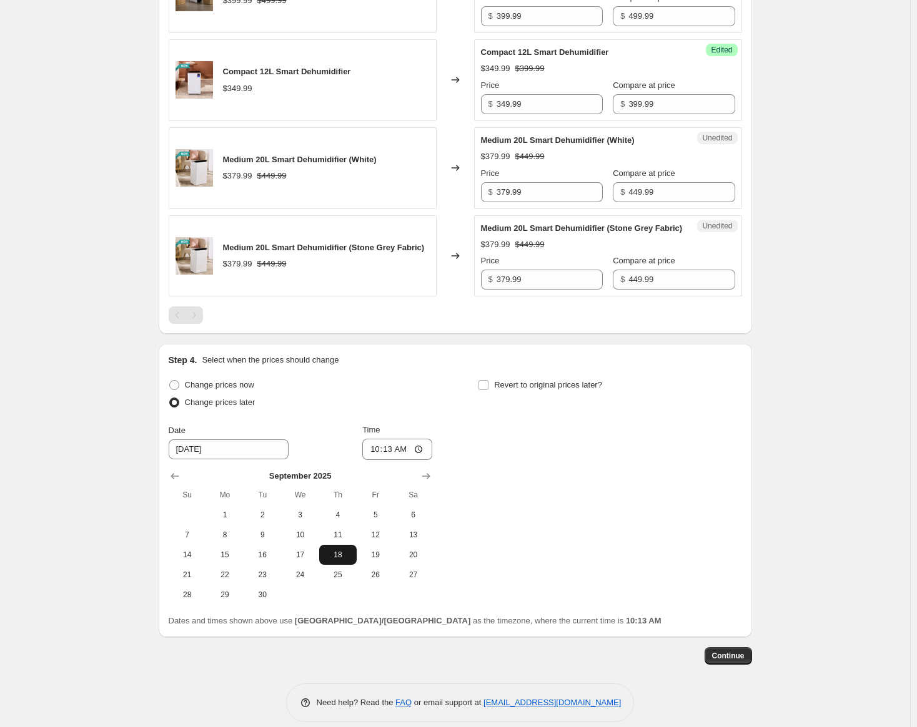
click at [351, 560] on span "18" at bounding box center [337, 555] width 27 height 10
type input "[DATE]"
click at [383, 460] on input "10:13" at bounding box center [397, 449] width 70 height 21
type input "00:01"
click at [473, 403] on div "Change prices now Change prices later Date [DATE] Time 00:[DATE] Mo Tu We Th Fr…" at bounding box center [455, 491] width 573 height 229
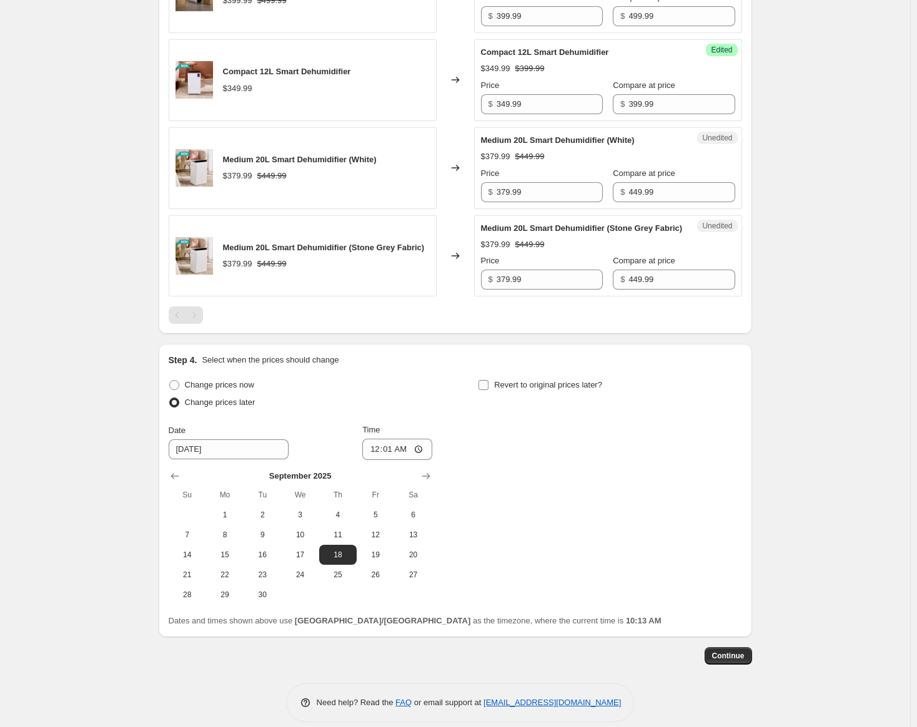
click at [488, 390] on input "Revert to original prices later?" at bounding box center [483, 385] width 10 height 10
checkbox input "true"
click at [571, 600] on span "30" at bounding box center [571, 595] width 27 height 10
type input "[DATE]"
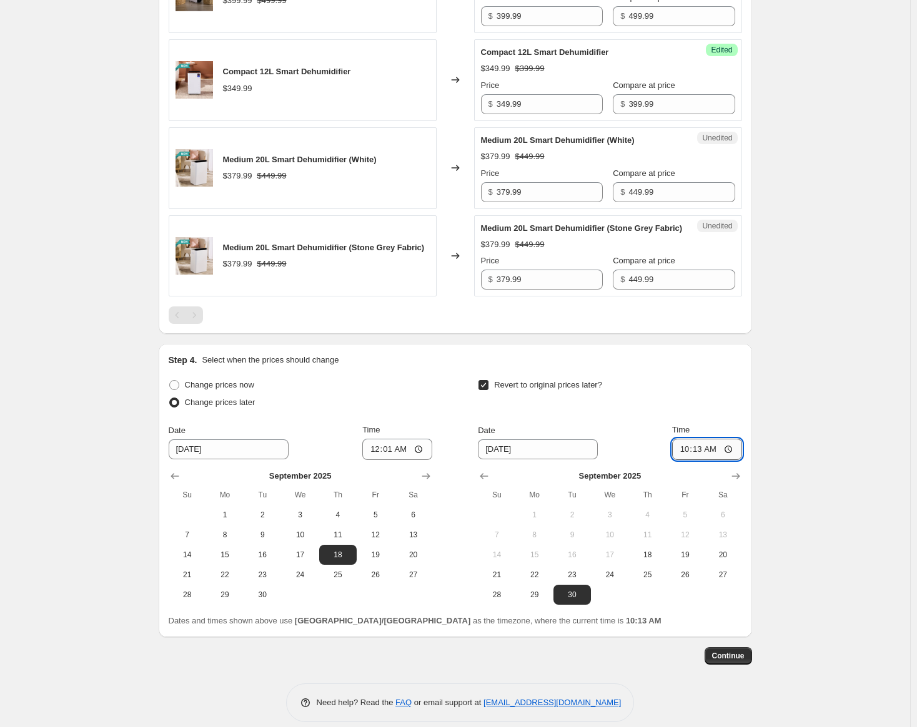
click at [687, 460] on input "10:13" at bounding box center [707, 449] width 70 height 21
type input "23:59"
click at [734, 661] on button "Continue" at bounding box center [727, 656] width 47 height 17
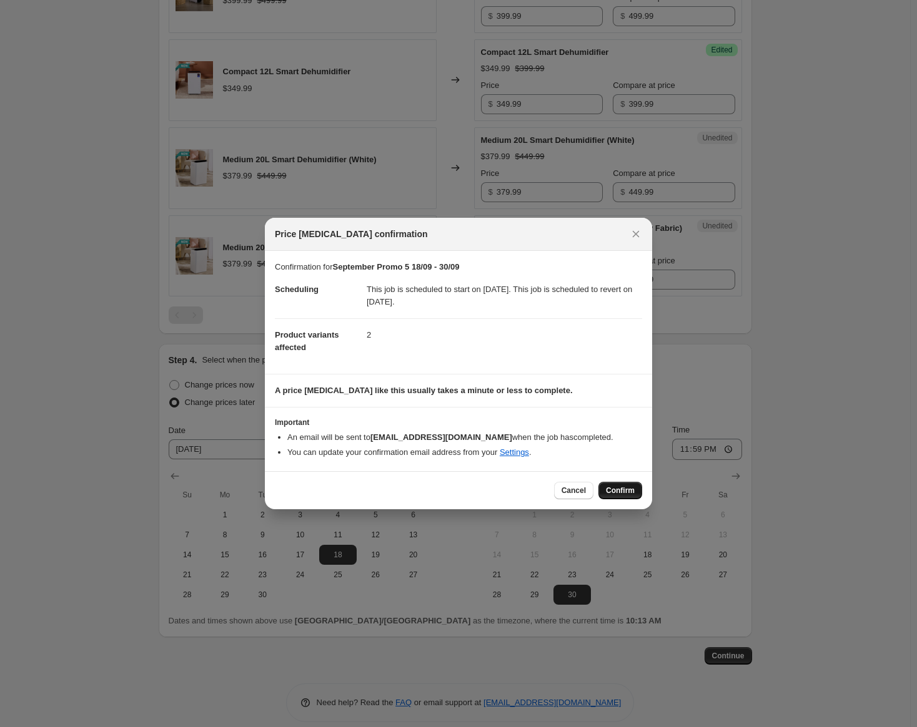
click at [625, 489] on span "Confirm" at bounding box center [620, 491] width 29 height 10
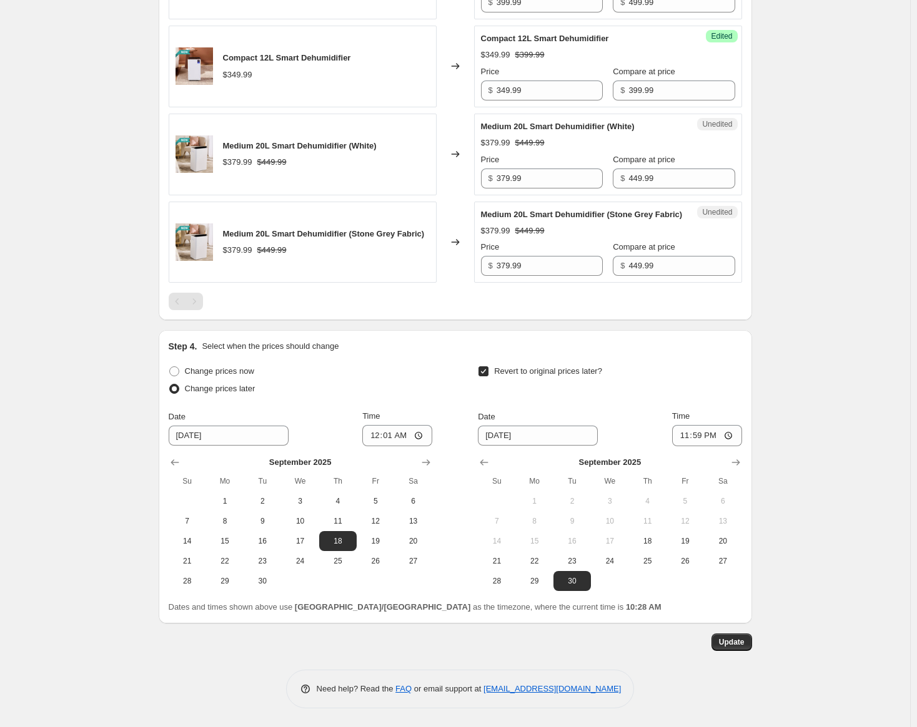
scroll to position [697, 0]
click at [744, 644] on span "Update" at bounding box center [732, 643] width 26 height 10
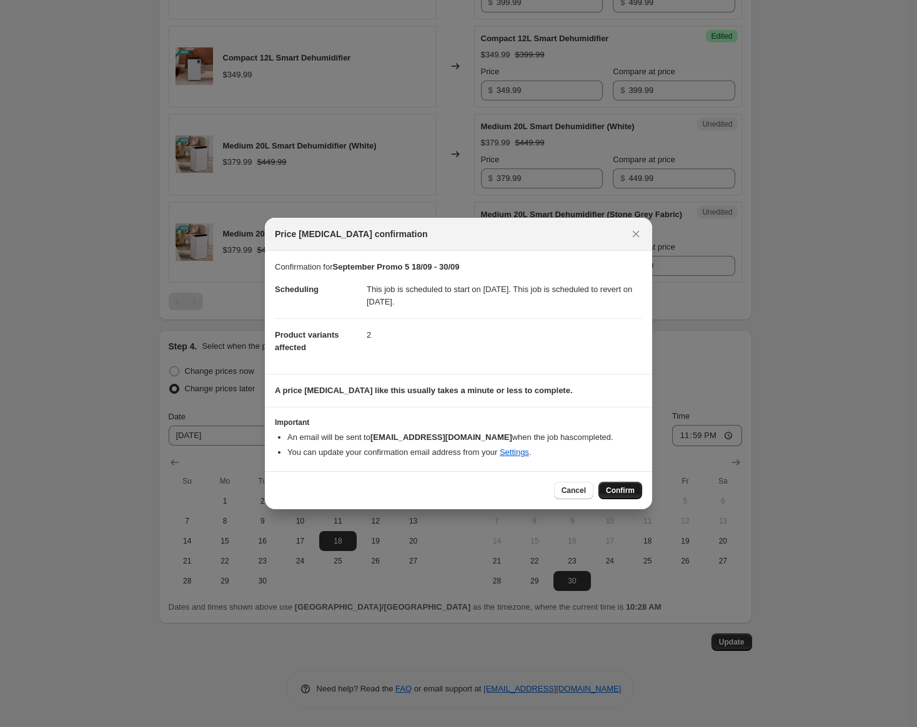
click at [631, 487] on span "Confirm" at bounding box center [620, 491] width 29 height 10
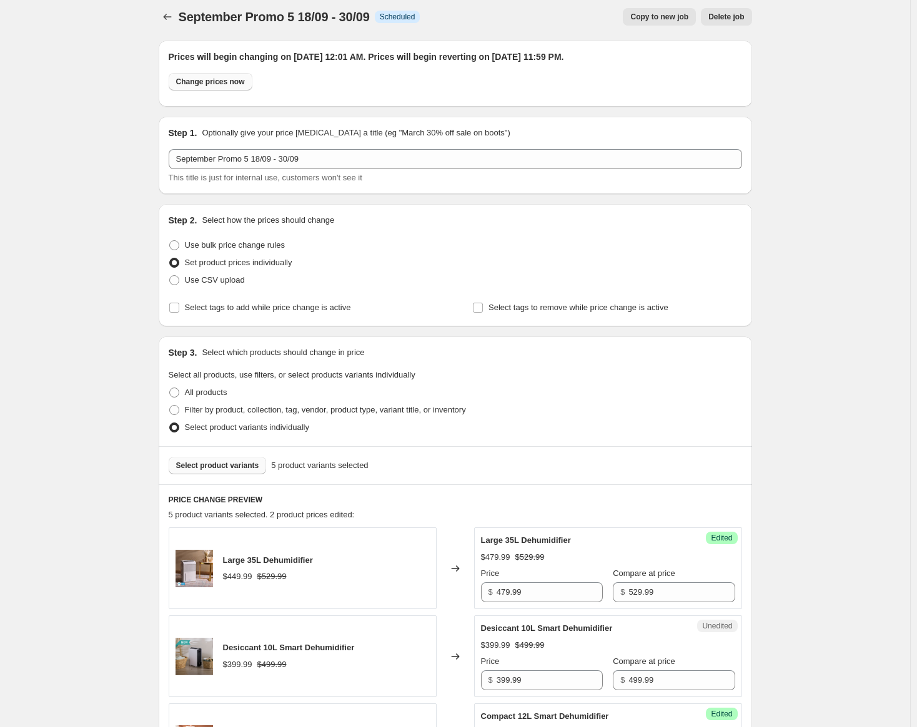
scroll to position [0, 0]
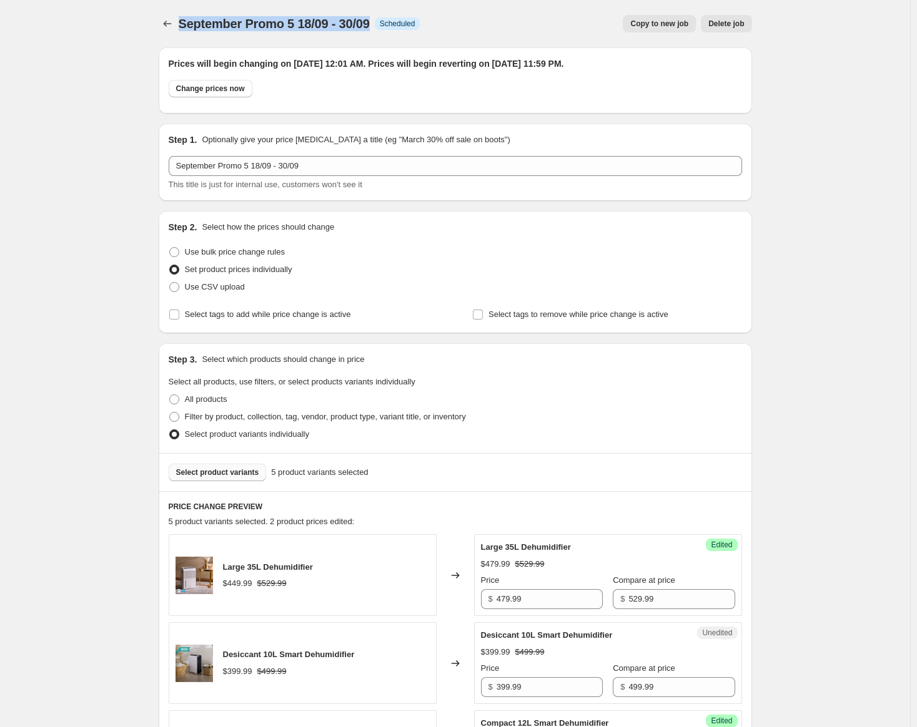
drag, startPoint x: 184, startPoint y: 24, endPoint x: 380, endPoint y: 20, distance: 196.1
click at [380, 20] on div "September Promo 5 18/09 - 30/09 Info Scheduled" at bounding box center [300, 23] width 242 height 17
copy span "September Promo 5 18/09 - 30/09"
click at [172, 24] on icon "Price change jobs" at bounding box center [167, 23] width 12 height 12
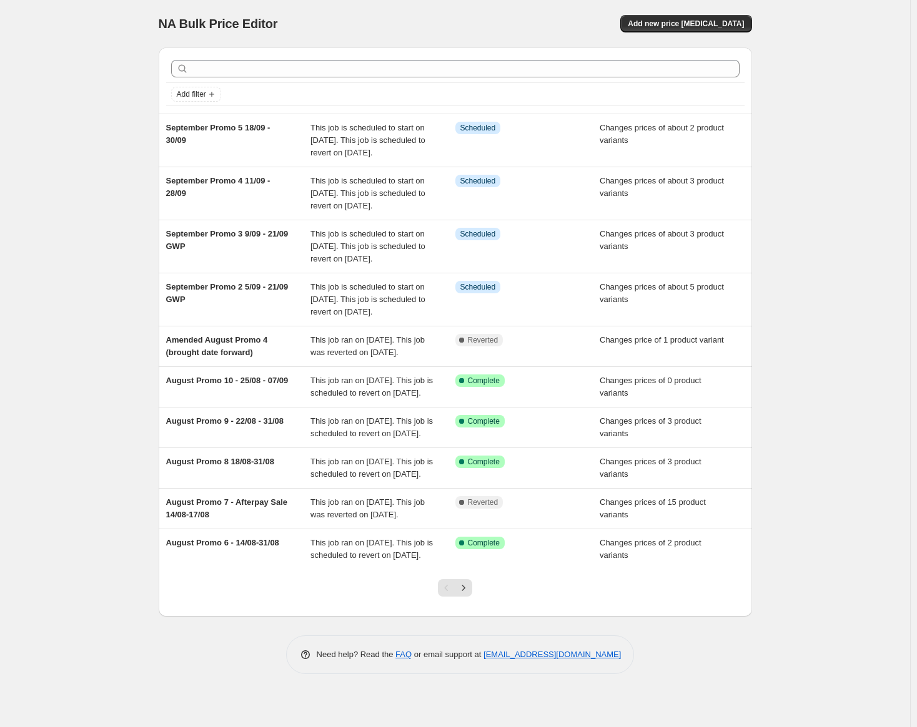
click at [750, 13] on div "NA Bulk Price Editor. This page is ready NA Bulk Price Editor Add new price [ME…" at bounding box center [455, 23] width 593 height 47
click at [733, 21] on span "Add new price [MEDICAL_DATA]" at bounding box center [686, 24] width 116 height 10
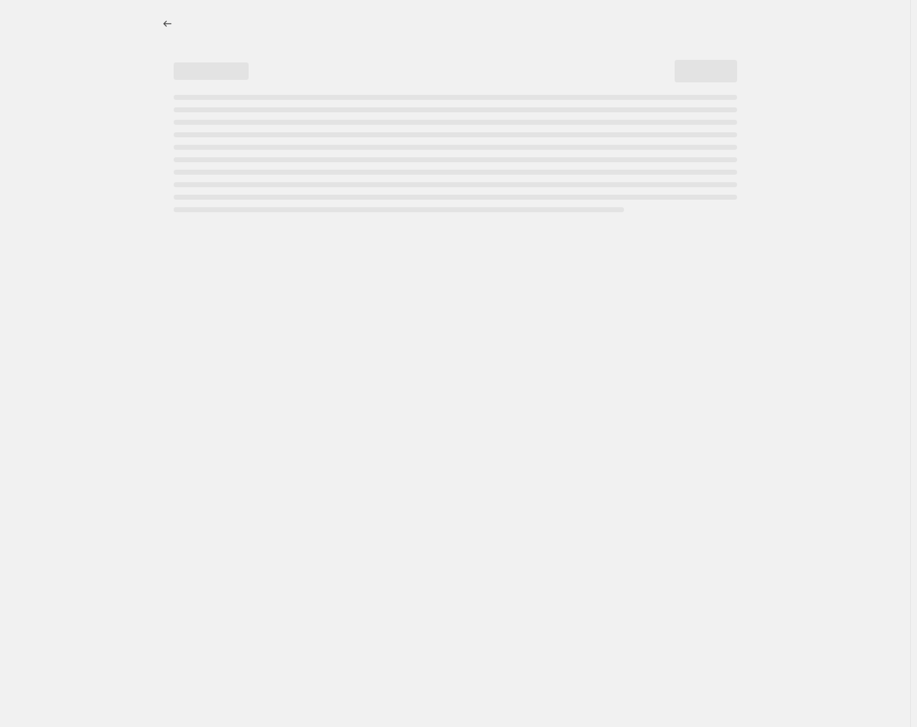
select select "percentage"
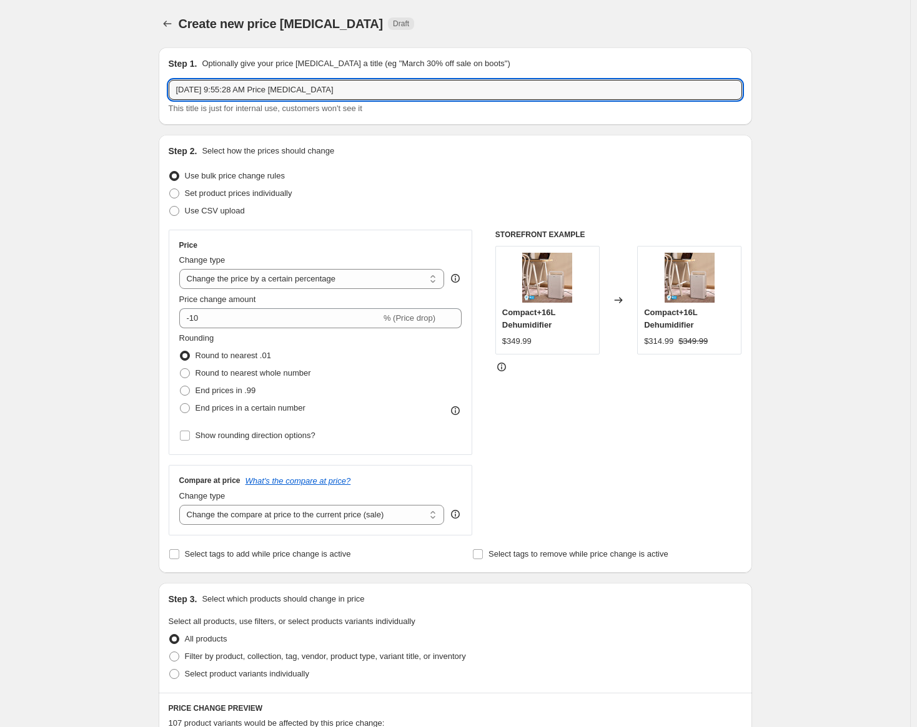
drag, startPoint x: 347, startPoint y: 96, endPoint x: 29, endPoint y: 107, distance: 318.0
click at [29, 107] on div "Create new price [MEDICAL_DATA]. This page is ready Create new price [MEDICAL_D…" at bounding box center [455, 624] width 910 height 1248
paste input "September Promo 5 18/09 - 30/09"
click at [257, 89] on input "September Promo 5 18/09 - 30/09" at bounding box center [455, 90] width 573 height 20
drag, startPoint x: 261, startPoint y: 89, endPoint x: 255, endPoint y: 87, distance: 6.4
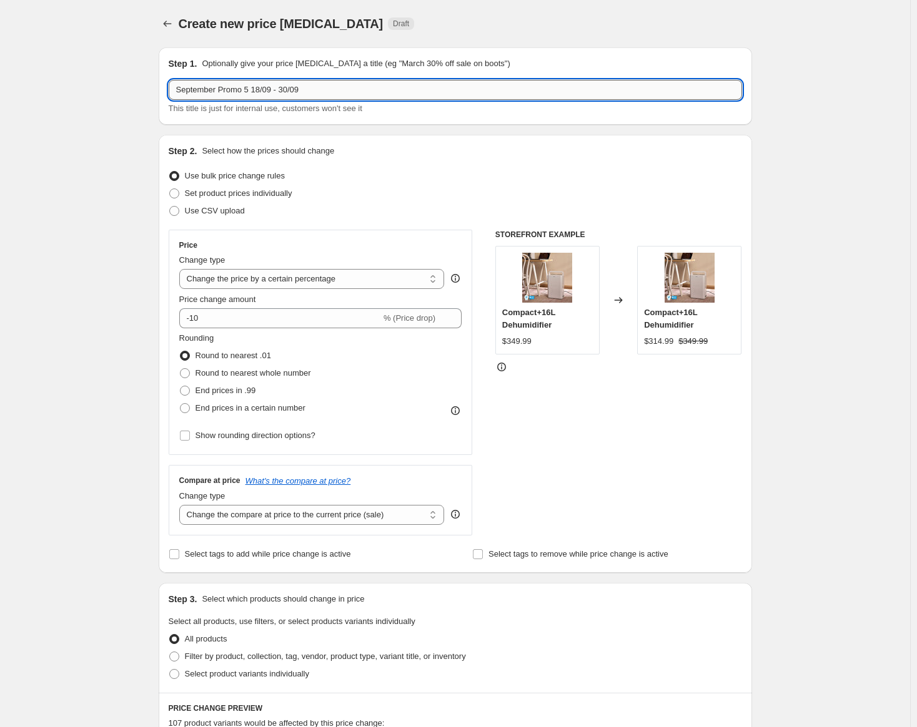
click at [255, 87] on input "September Promo 5 18/09 - 30/09" at bounding box center [455, 90] width 573 height 20
click at [288, 88] on input "September Promo 5 25/09 - 30/09" at bounding box center [455, 90] width 573 height 20
click at [282, 88] on input "September Promo 5 25/09 - 30/09" at bounding box center [455, 90] width 573 height 20
drag, startPoint x: 298, startPoint y: 90, endPoint x: 292, endPoint y: 89, distance: 6.9
click at [292, 89] on input "September Promo 5 25/09 - 0909" at bounding box center [455, 90] width 573 height 20
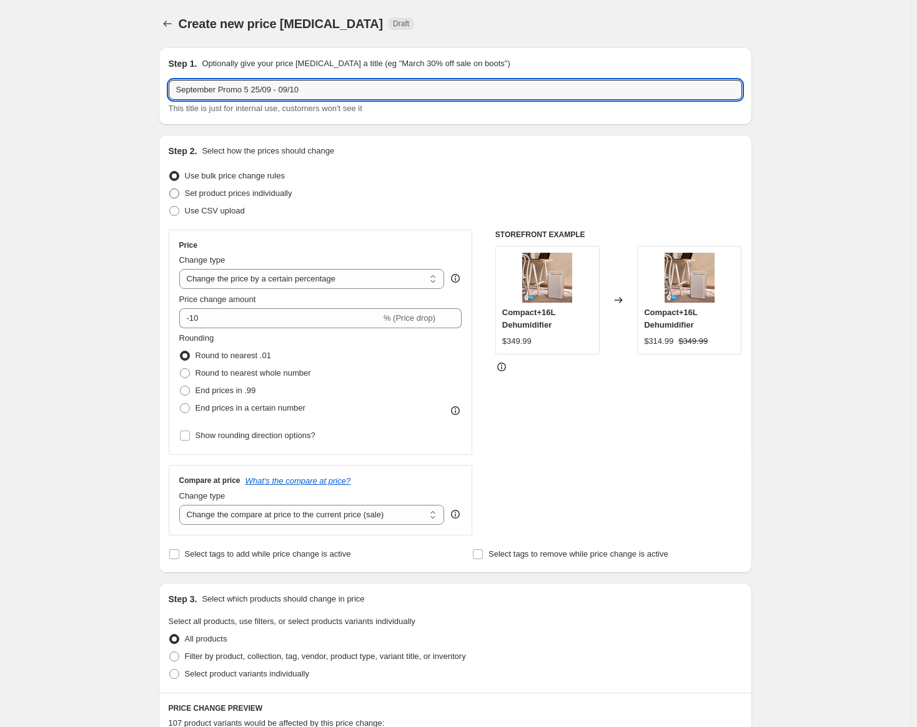
type input "September Promo 5 25/09 - 09/10"
click at [275, 199] on span "Set product prices individually" at bounding box center [238, 193] width 107 height 12
click at [170, 189] on input "Set product prices individually" at bounding box center [169, 189] width 1 height 1
radio input "true"
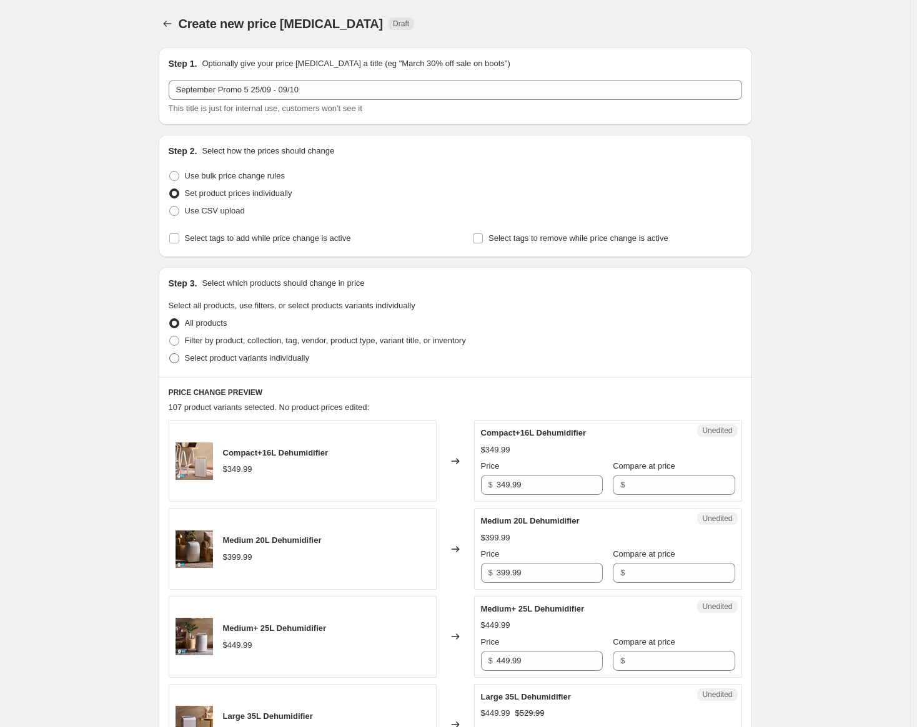
click at [247, 358] on span "Select product variants individually" at bounding box center [247, 357] width 124 height 9
click at [170, 354] on input "Select product variants individually" at bounding box center [169, 353] width 1 height 1
radio input "true"
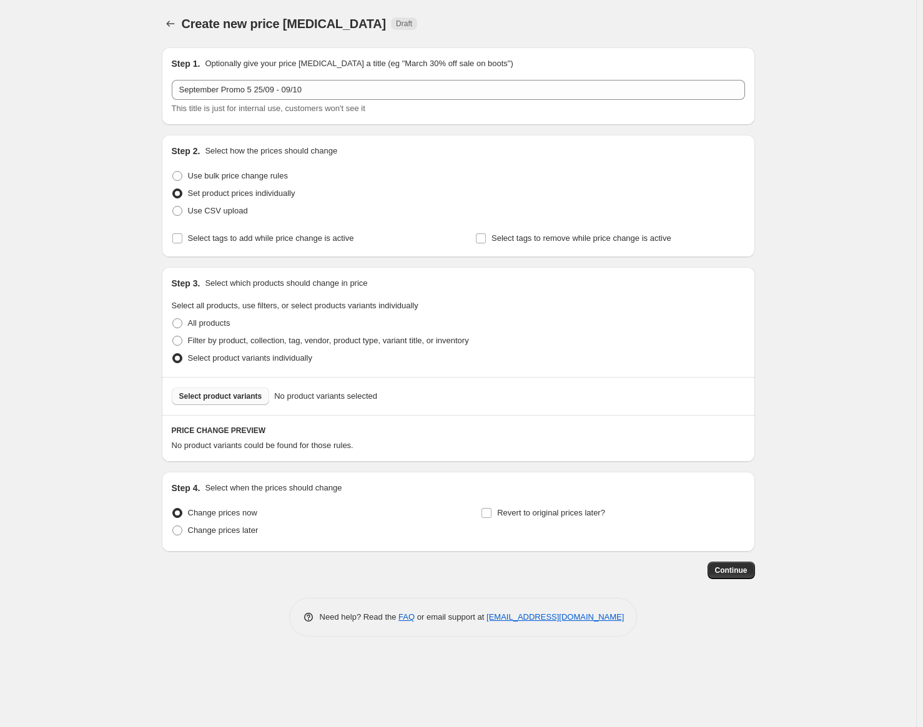
click at [245, 399] on span "Select product variants" at bounding box center [220, 397] width 83 height 10
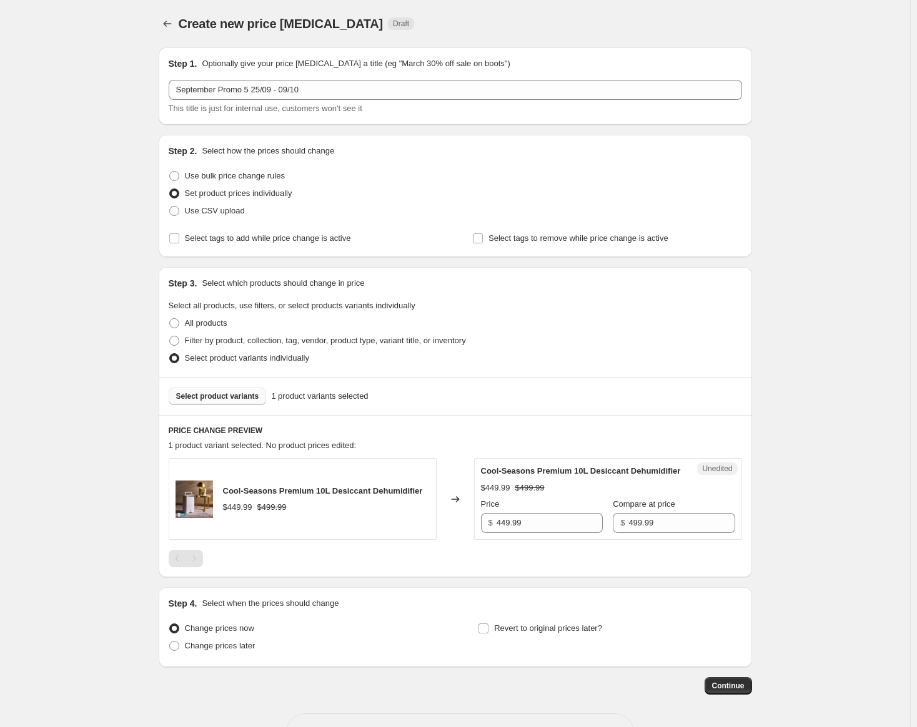
scroll to position [56, 0]
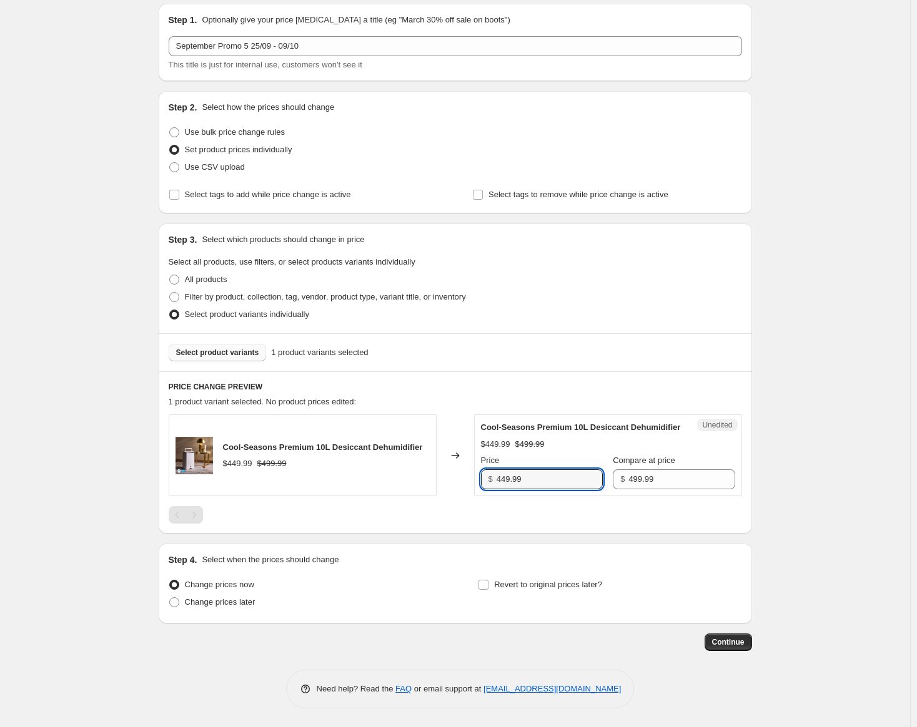
drag, startPoint x: 509, startPoint y: 478, endPoint x: 496, endPoint y: 475, distance: 13.5
click at [496, 475] on div "$ 449.99" at bounding box center [542, 480] width 122 height 20
type input "399.99"
click at [207, 612] on div "Change prices now Change prices later" at bounding box center [300, 594] width 263 height 37
click at [207, 600] on span "Change prices later" at bounding box center [220, 602] width 71 height 9
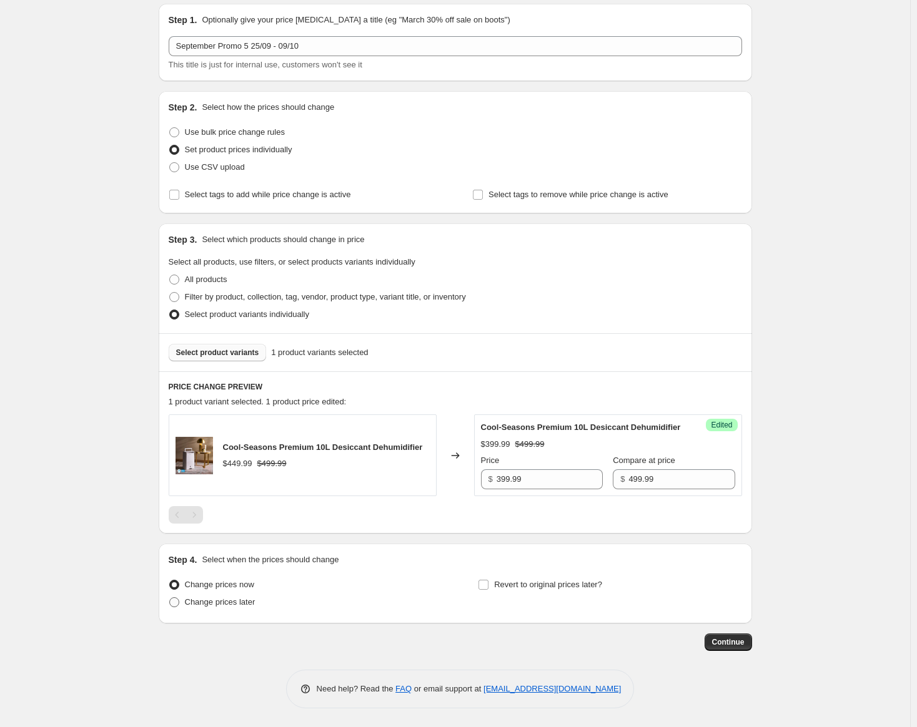
click at [170, 598] on input "Change prices later" at bounding box center [169, 598] width 1 height 1
radio input "true"
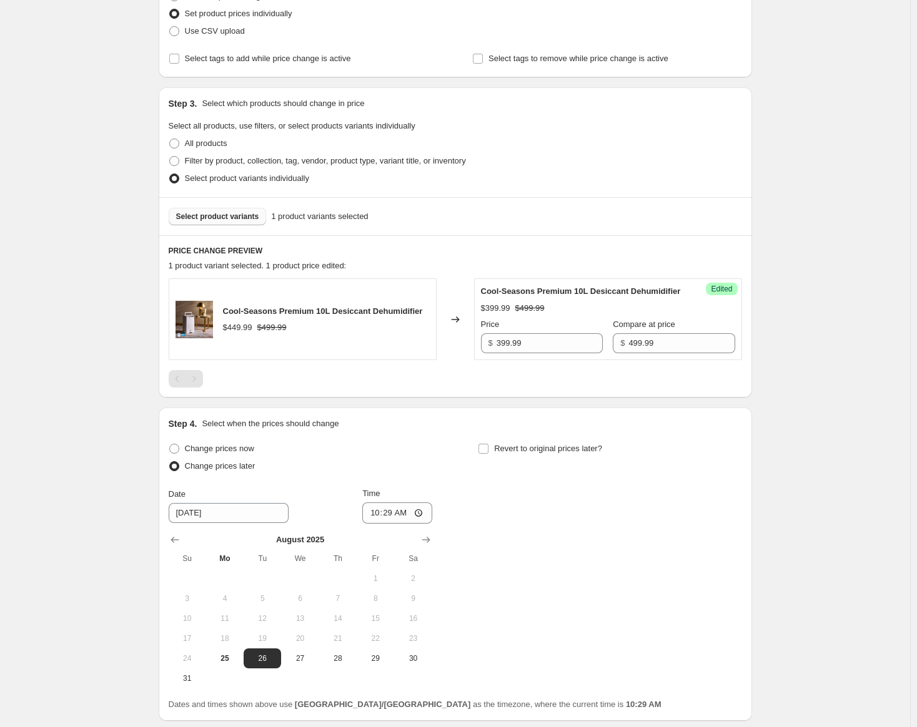
scroll to position [181, 0]
click at [435, 548] on button "Show next month, September 2025" at bounding box center [425, 538] width 17 height 17
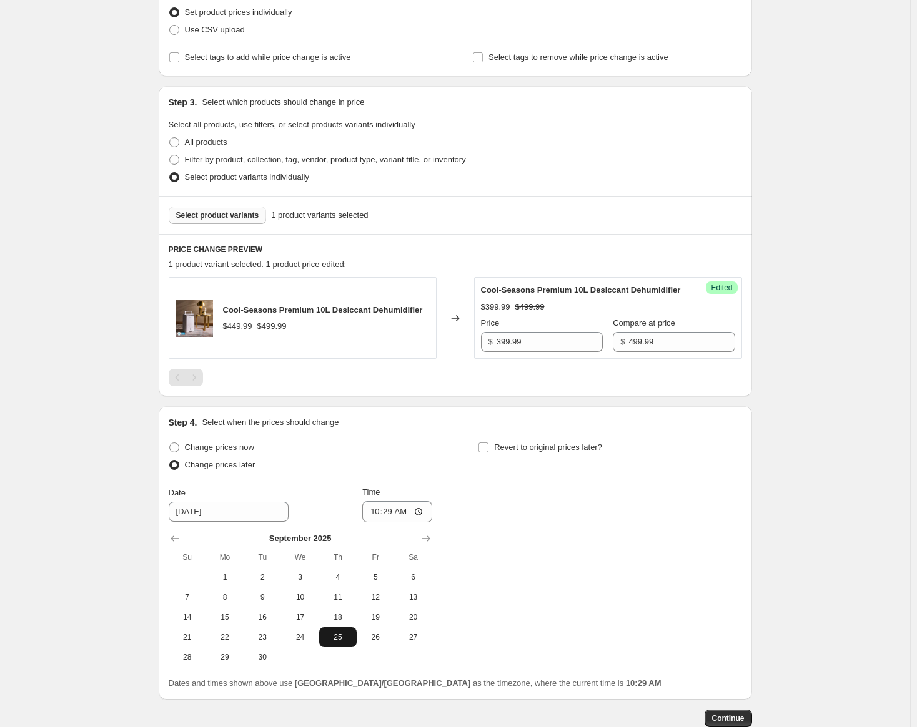
click at [351, 644] on button "25" at bounding box center [337, 638] width 37 height 20
type input "[DATE]"
click at [375, 523] on input "10:29" at bounding box center [397, 511] width 70 height 21
type input "00:01"
click at [521, 452] on span "Revert to original prices later?" at bounding box center [548, 447] width 108 height 9
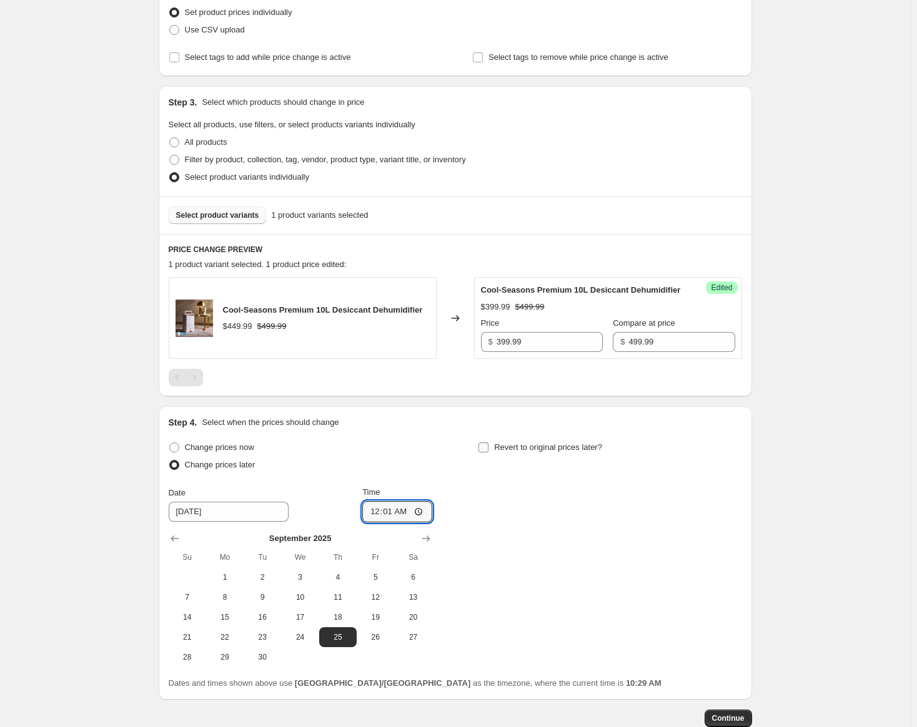
click at [488, 453] on input "Revert to original prices later?" at bounding box center [483, 448] width 10 height 10
checkbox input "true"
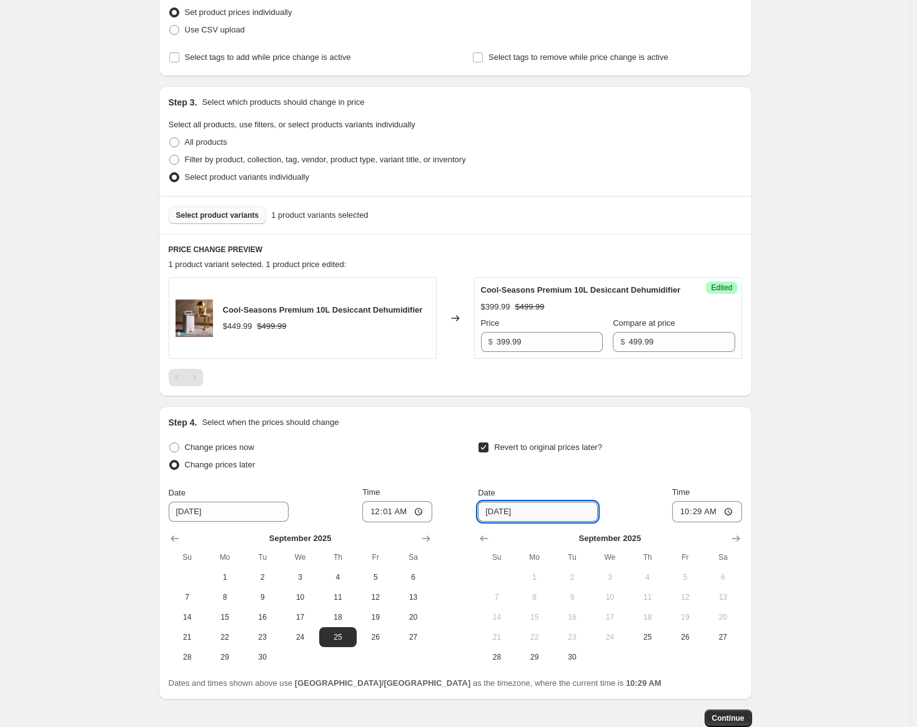
click at [519, 519] on input "[DATE]" at bounding box center [538, 512] width 120 height 20
click at [732, 545] on icon "Show next month, October 2025" at bounding box center [735, 539] width 12 height 12
click at [644, 603] on span "9" at bounding box center [646, 598] width 27 height 10
type input "[DATE]"
click at [682, 523] on input "10:29" at bounding box center [707, 511] width 70 height 21
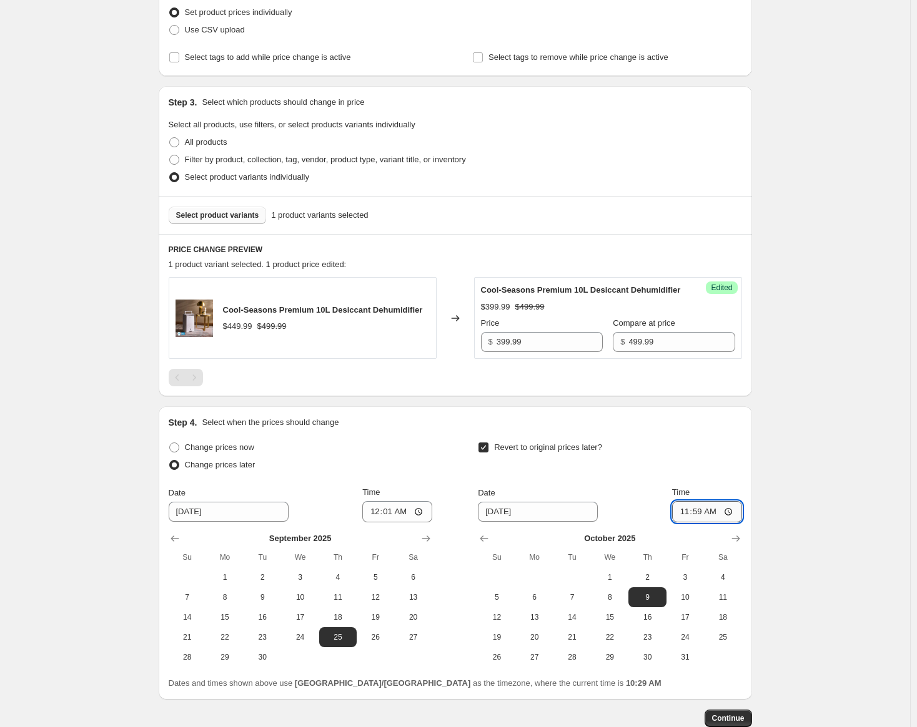
type input "23:59"
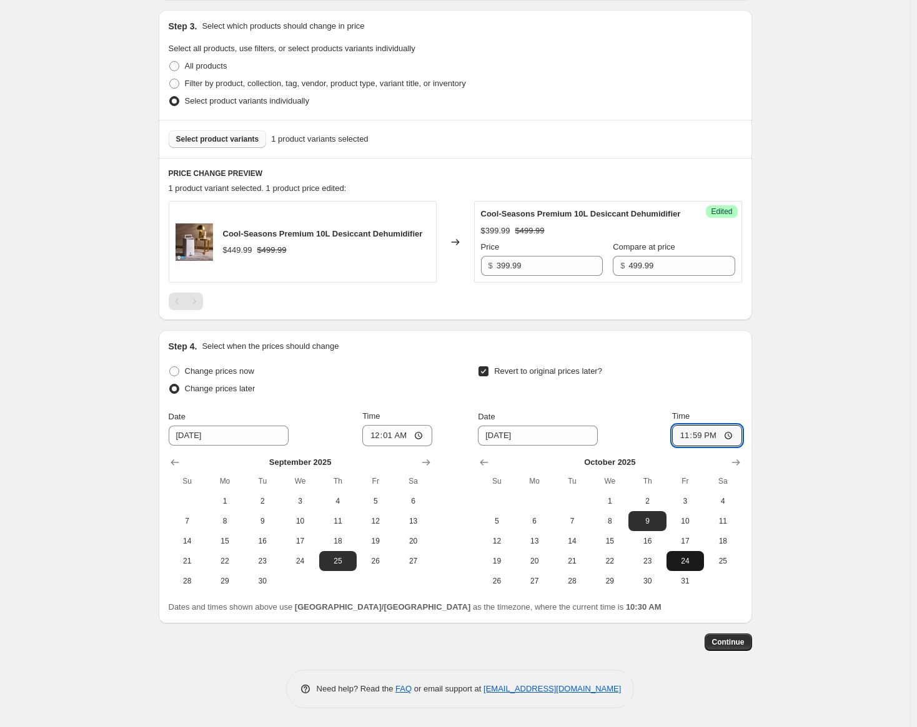
scroll to position [270, 0]
click at [731, 639] on span "Continue" at bounding box center [728, 643] width 32 height 10
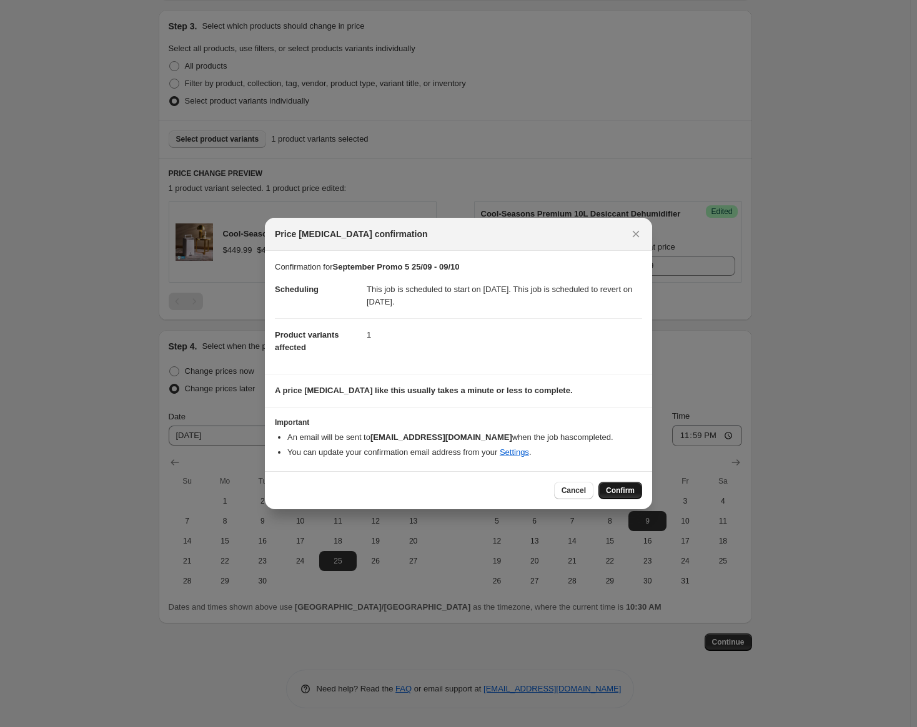
click at [633, 483] on button "Confirm" at bounding box center [620, 490] width 44 height 17
